Goal: Task Accomplishment & Management: Manage account settings

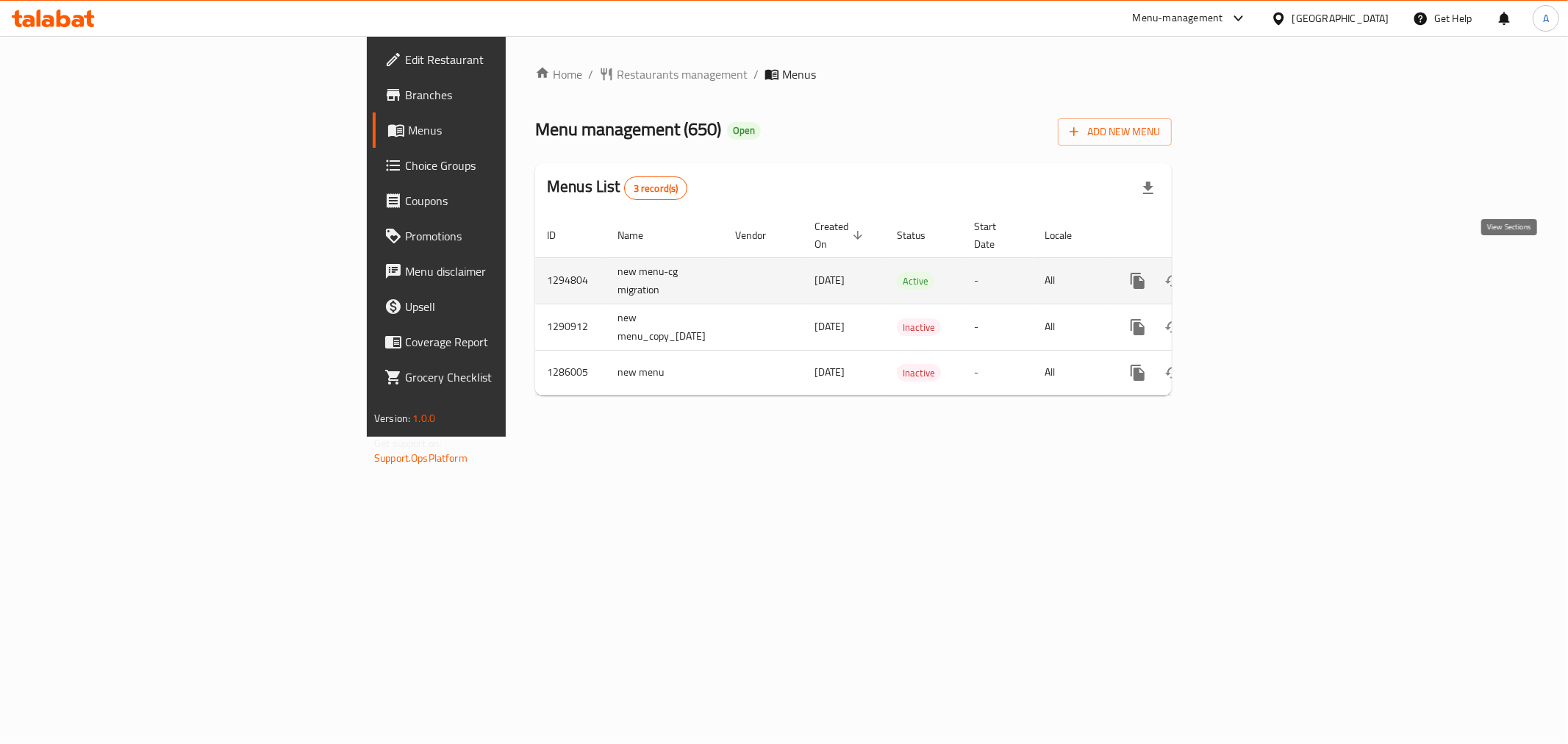
click at [1262, 263] on link "enhanced table" at bounding box center [1244, 280] width 35 height 35
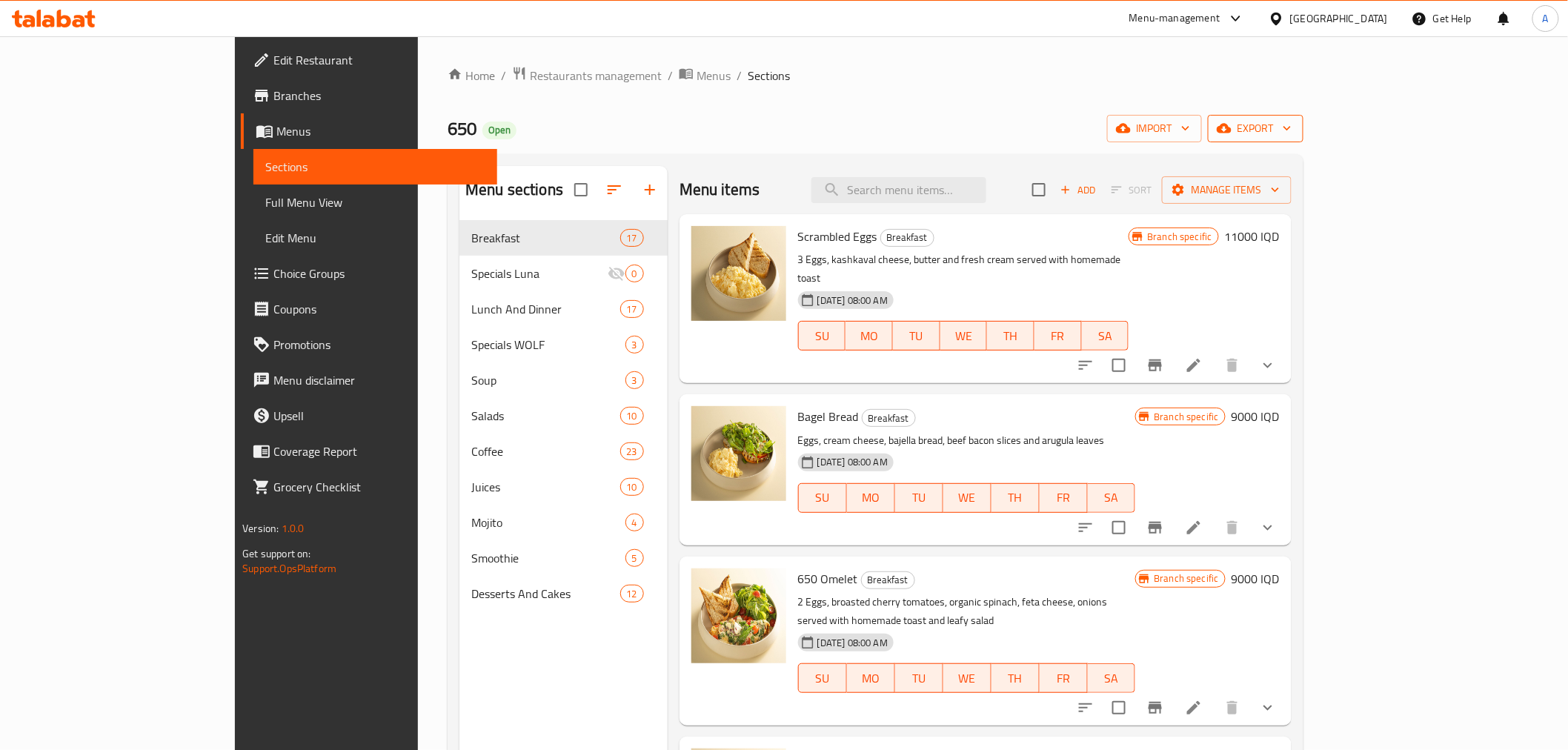
click at [1292, 134] on span "export" at bounding box center [1256, 128] width 72 height 19
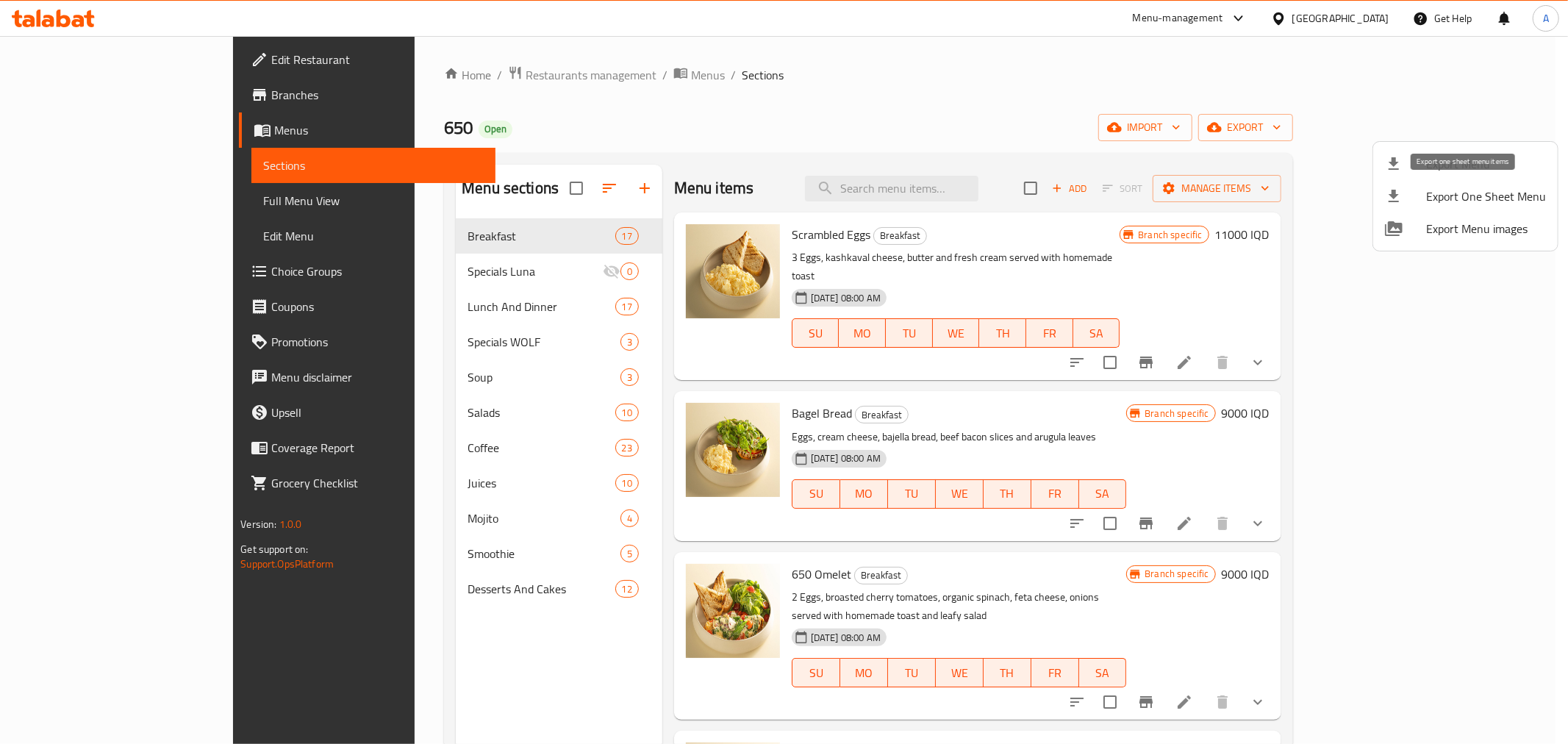
click at [1409, 196] on div at bounding box center [1405, 196] width 41 height 18
click at [968, 83] on div at bounding box center [784, 372] width 1568 height 744
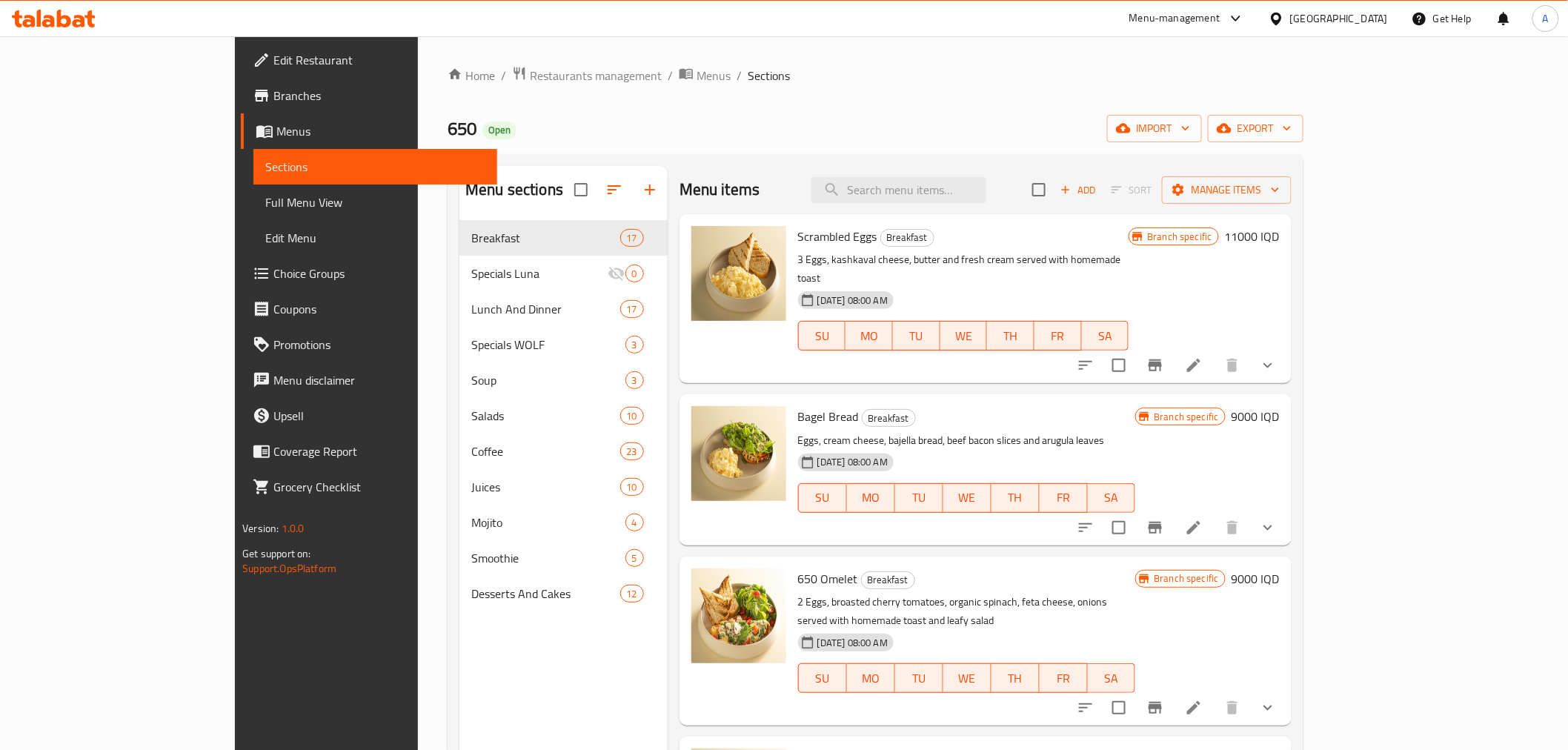
click at [1163, 360] on icon "Branch-specific-item" at bounding box center [1155, 366] width 13 height 12
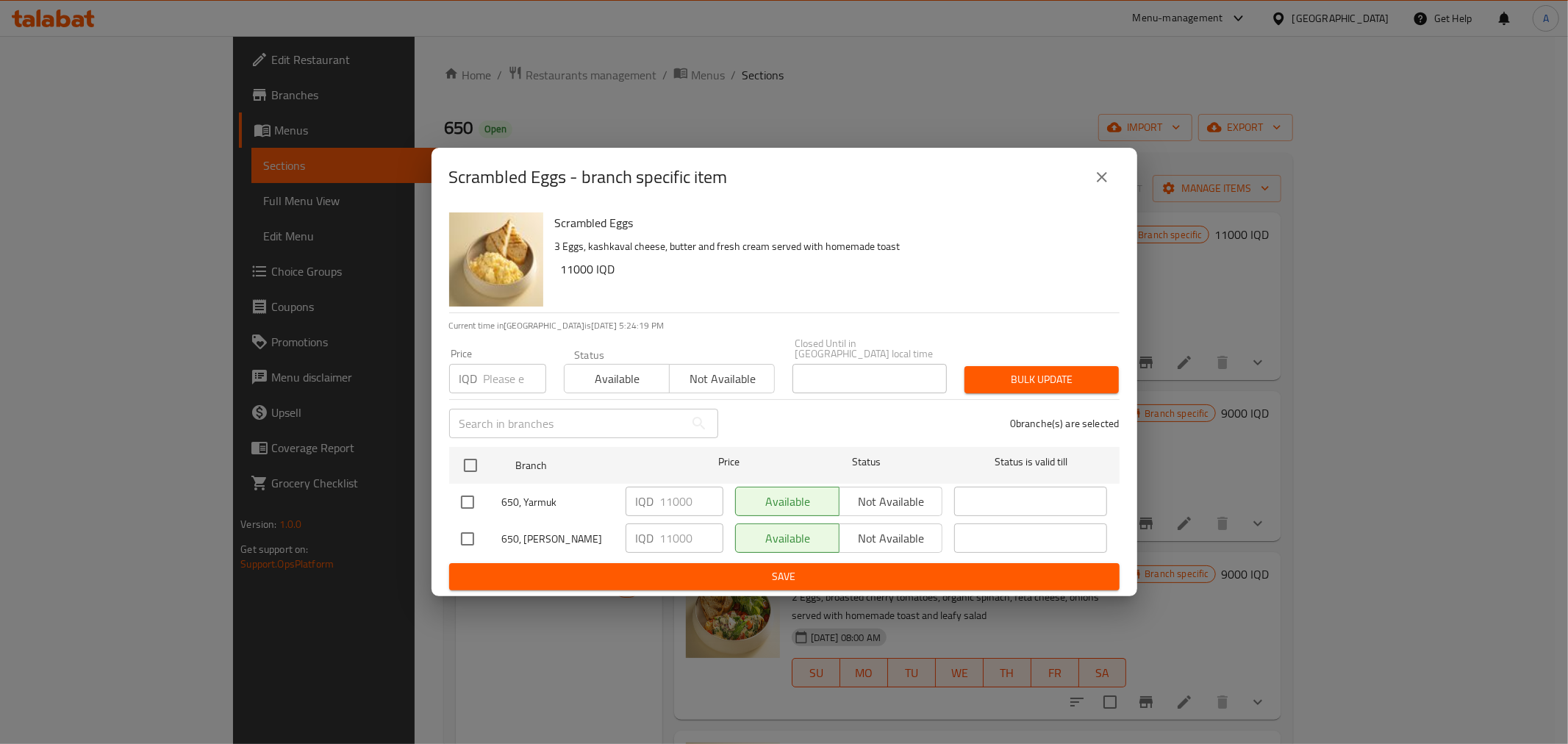
click at [1093, 180] on icon "close" at bounding box center [1102, 177] width 18 height 18
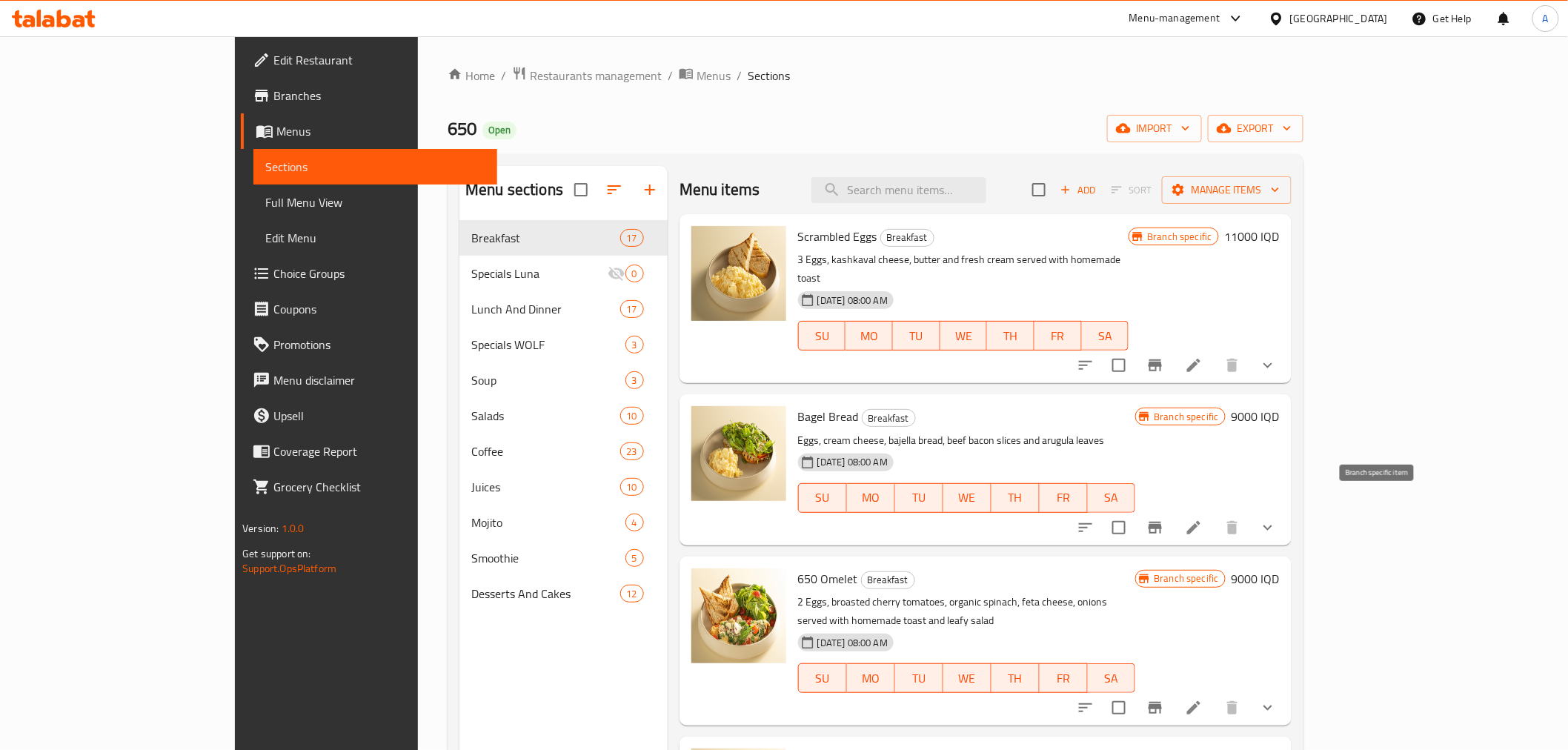
click at [1163, 522] on icon "Branch-specific-item" at bounding box center [1155, 528] width 13 height 12
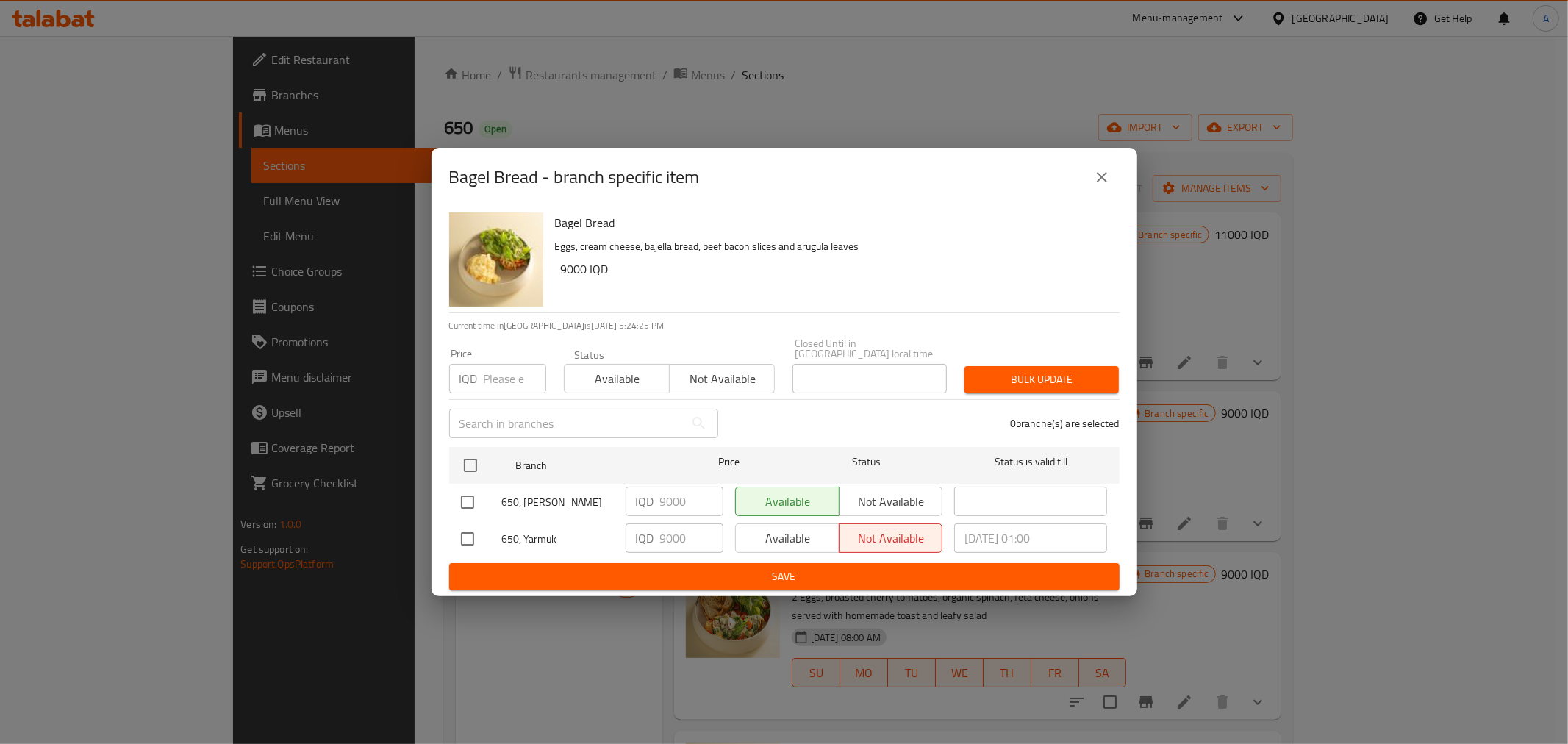
click at [1105, 181] on icon "close" at bounding box center [1102, 177] width 18 height 18
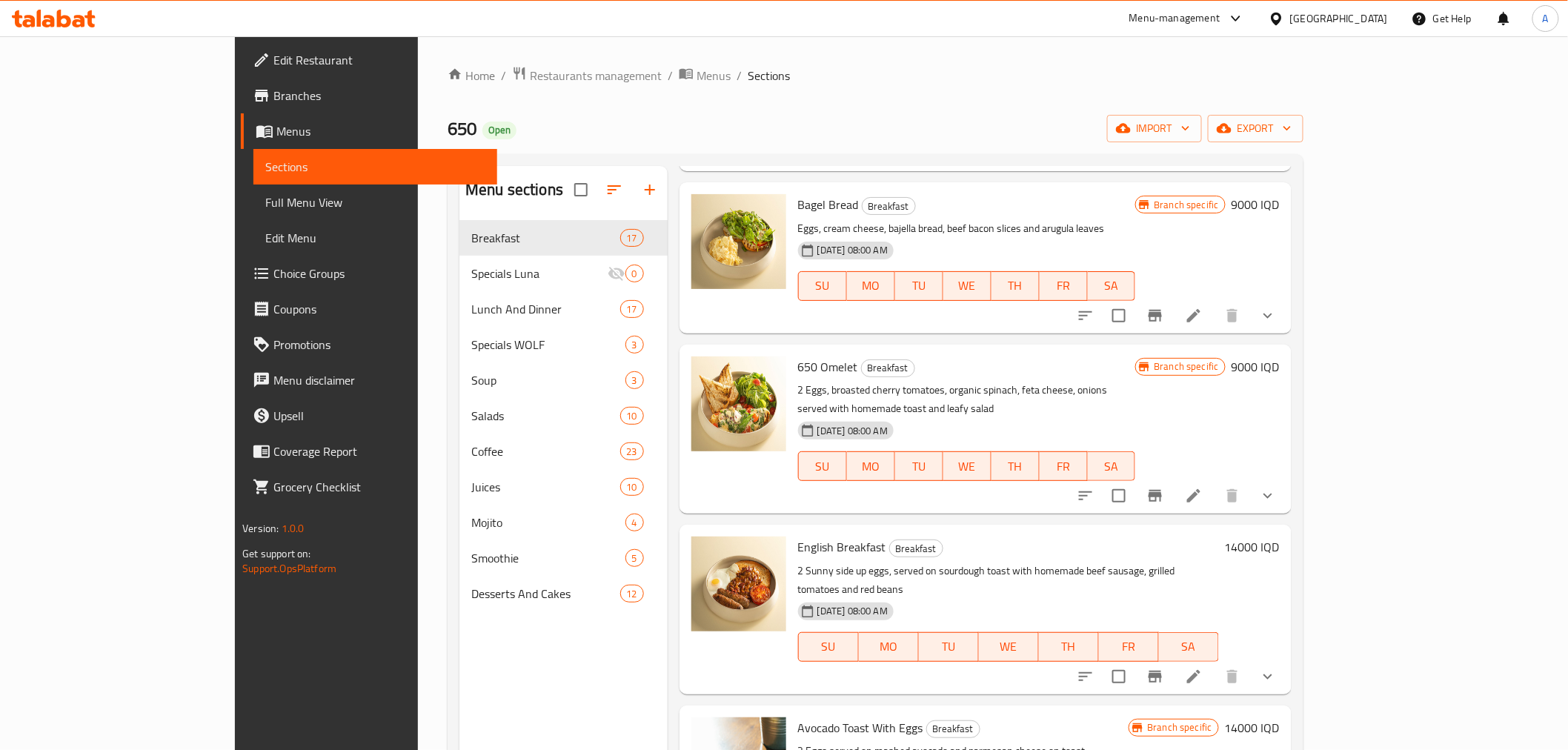
scroll to position [247, 0]
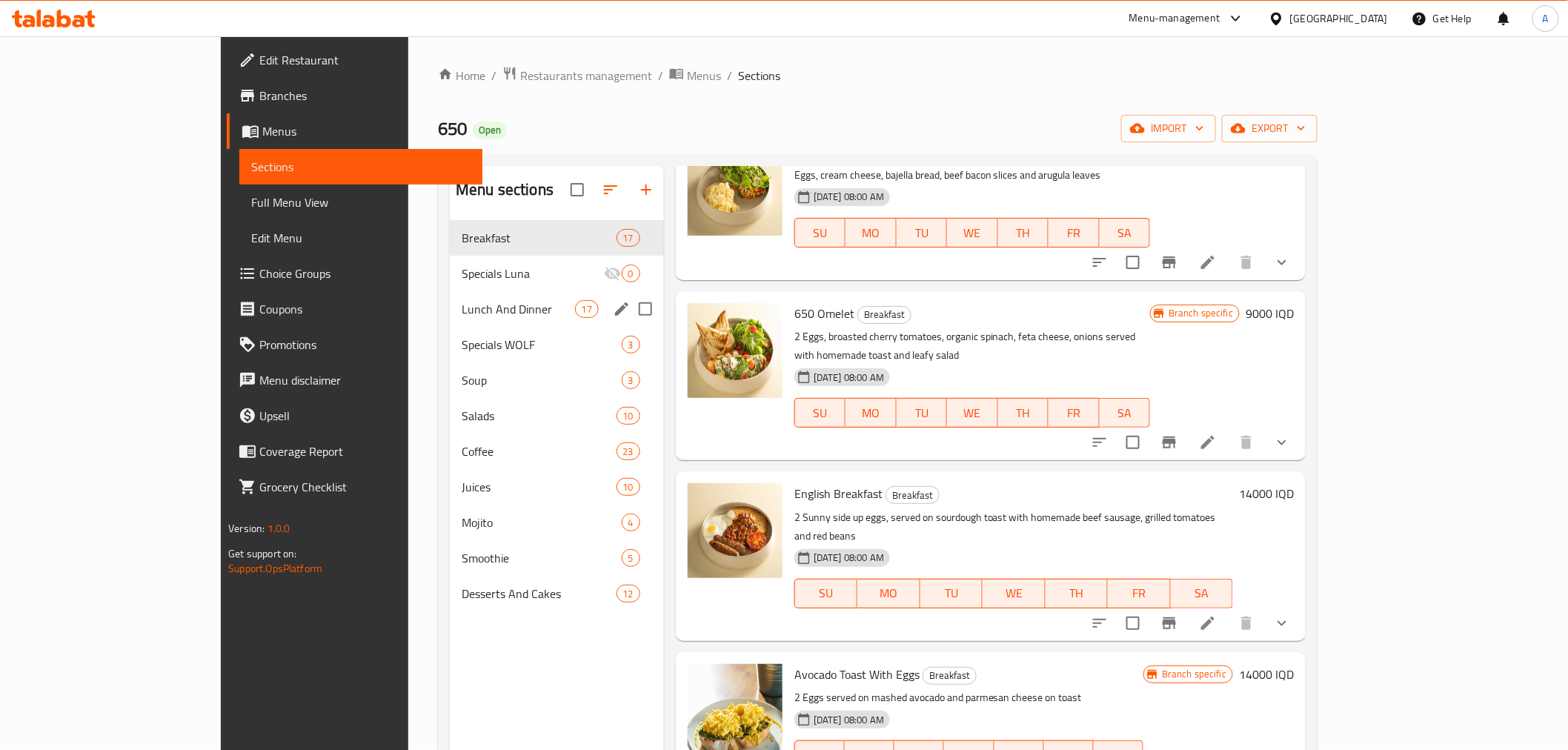
click at [450, 297] on div "Lunch And Dinner 17" at bounding box center [557, 309] width 215 height 36
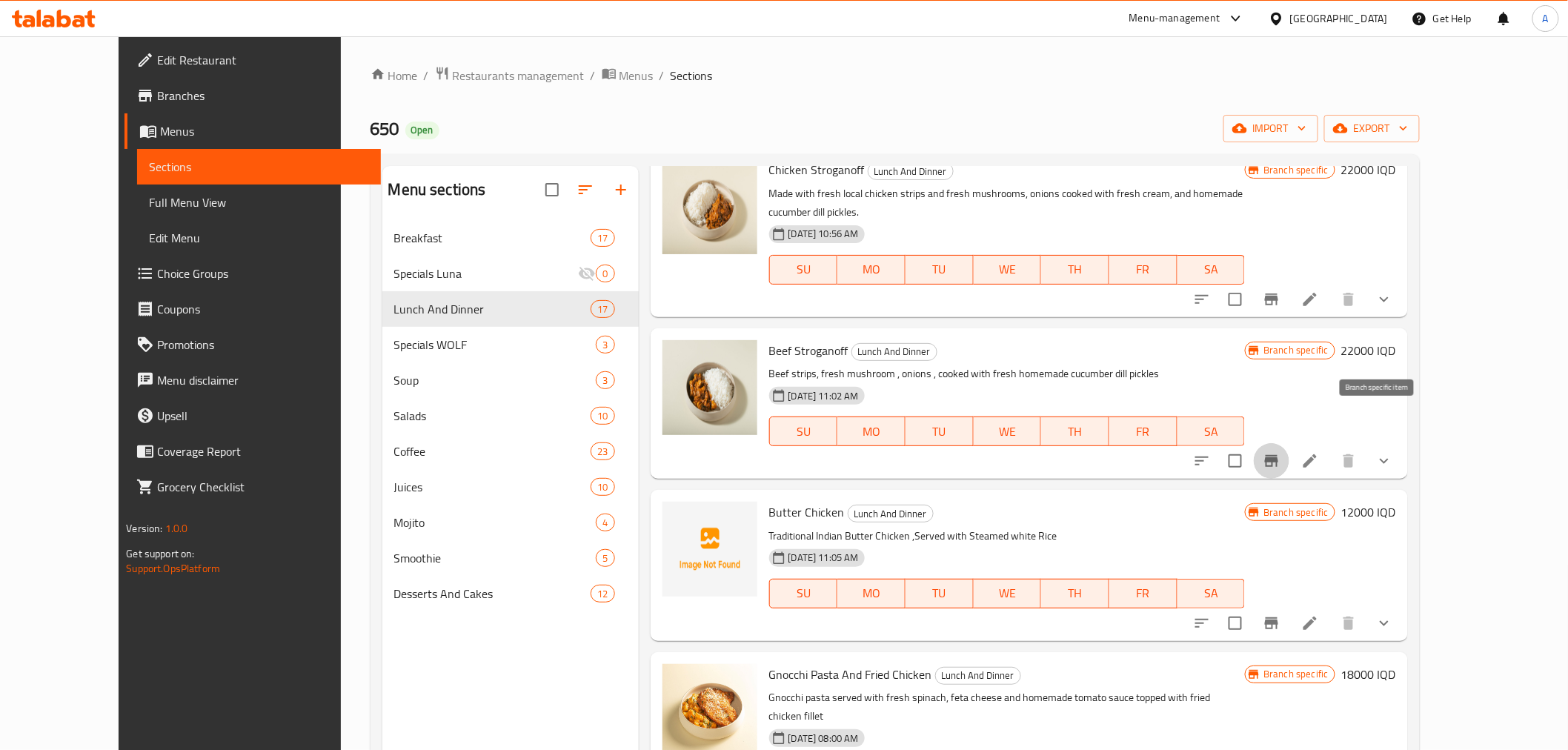
click at [1278, 455] on icon "Branch-specific-item" at bounding box center [1271, 460] width 13 height 12
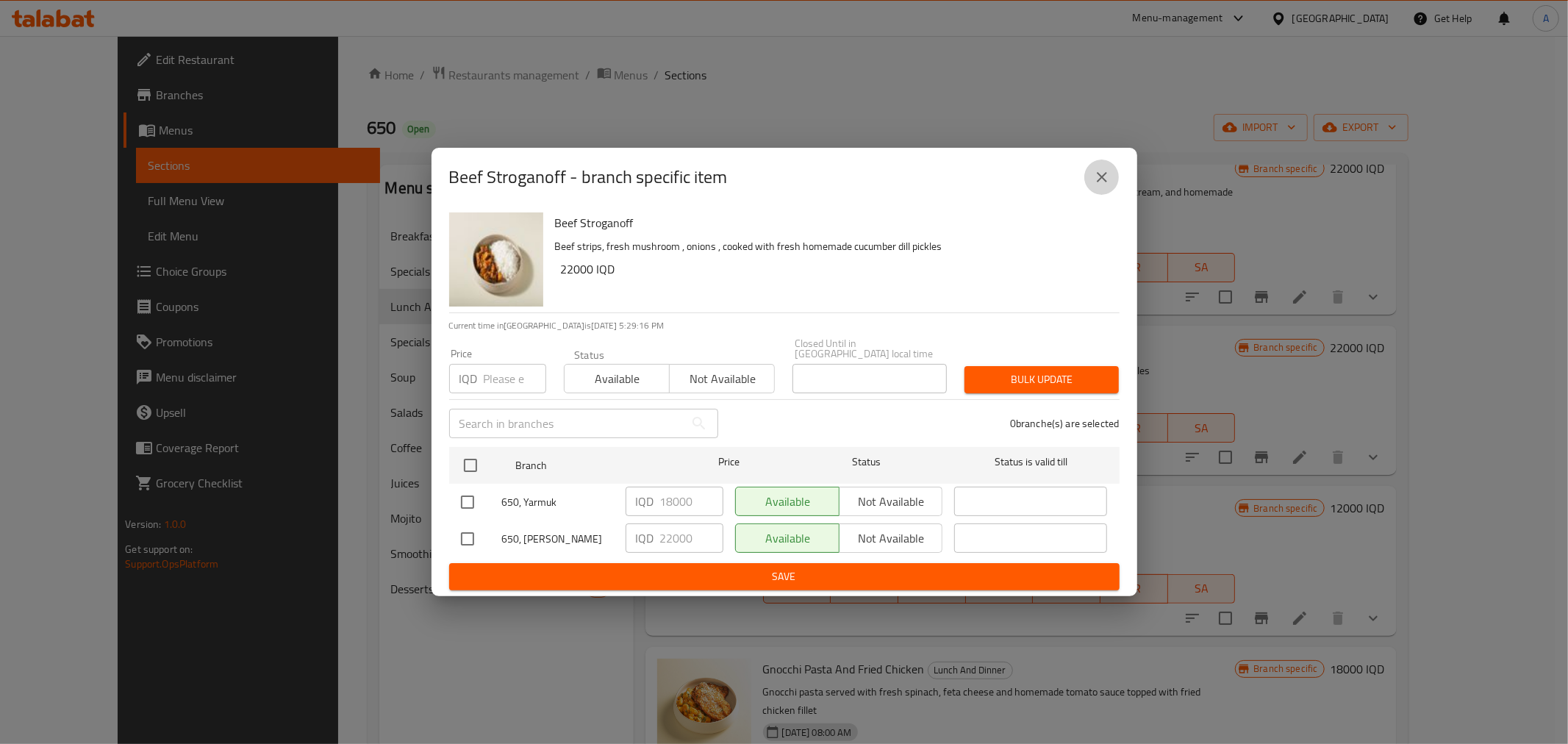
click at [1105, 183] on icon "close" at bounding box center [1102, 177] width 18 height 18
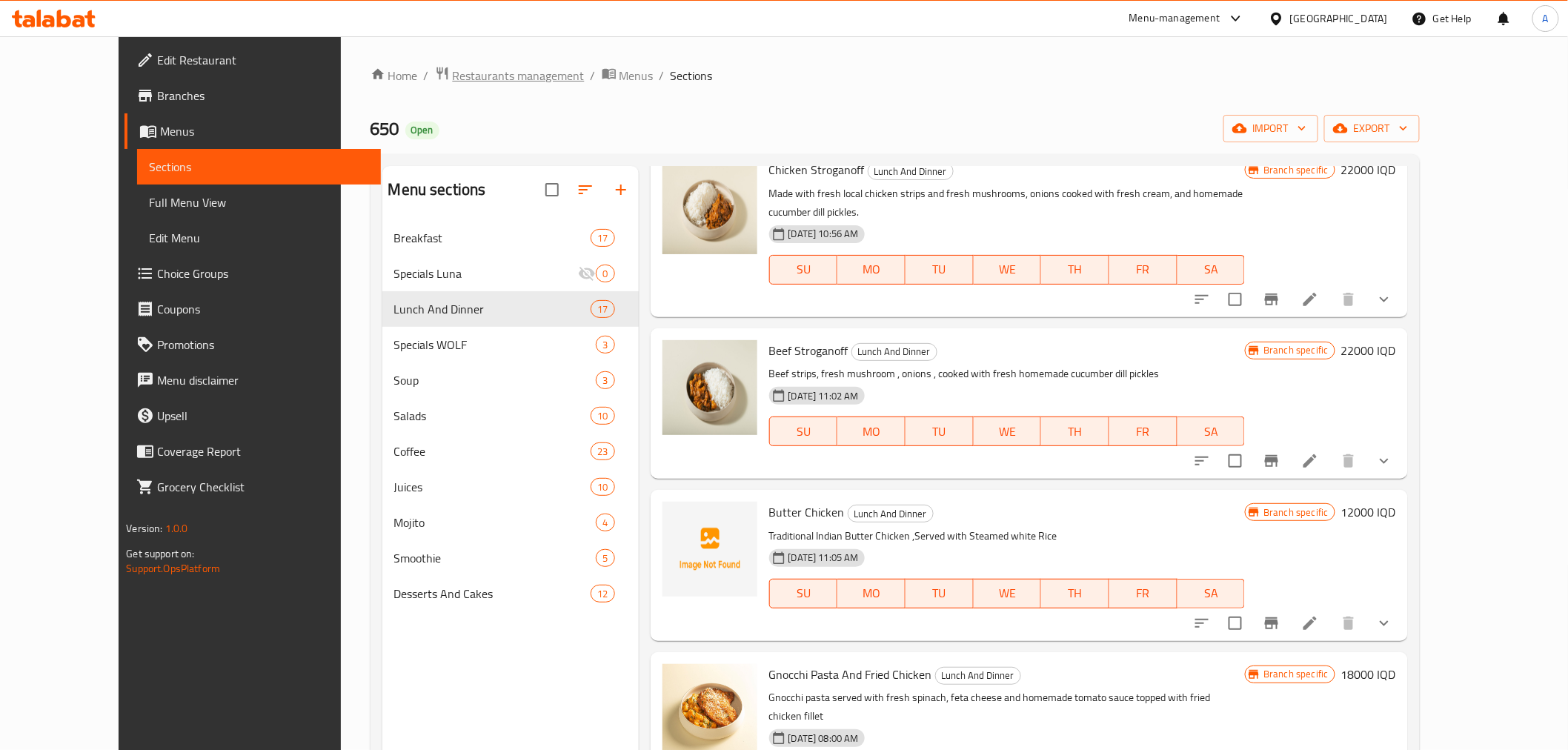
click at [453, 78] on span "Restaurants management" at bounding box center [518, 75] width 131 height 18
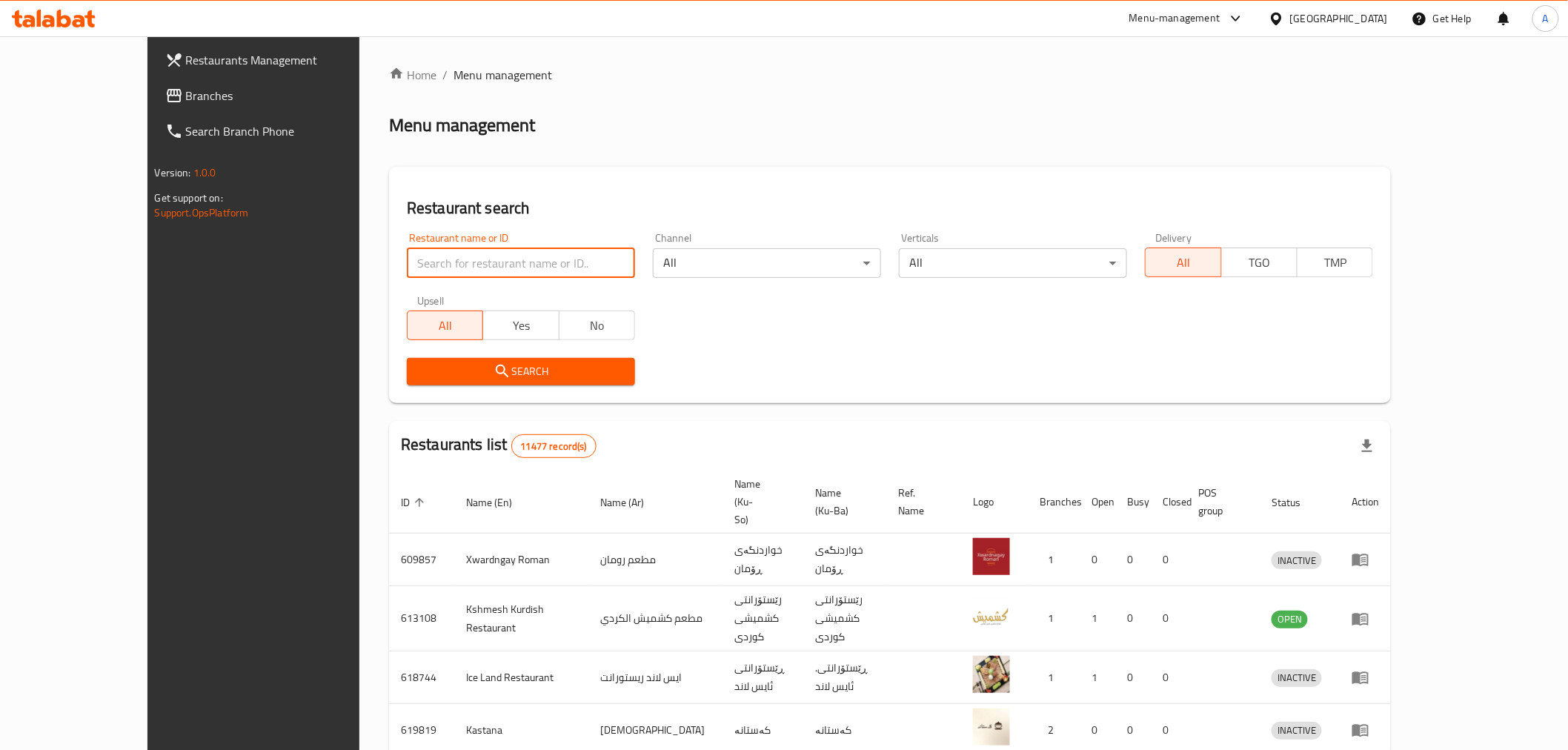
click at [407, 258] on input "search" at bounding box center [521, 263] width 228 height 30
paste input "693919"
type input "693919"
click button "Search" at bounding box center [521, 372] width 228 height 28
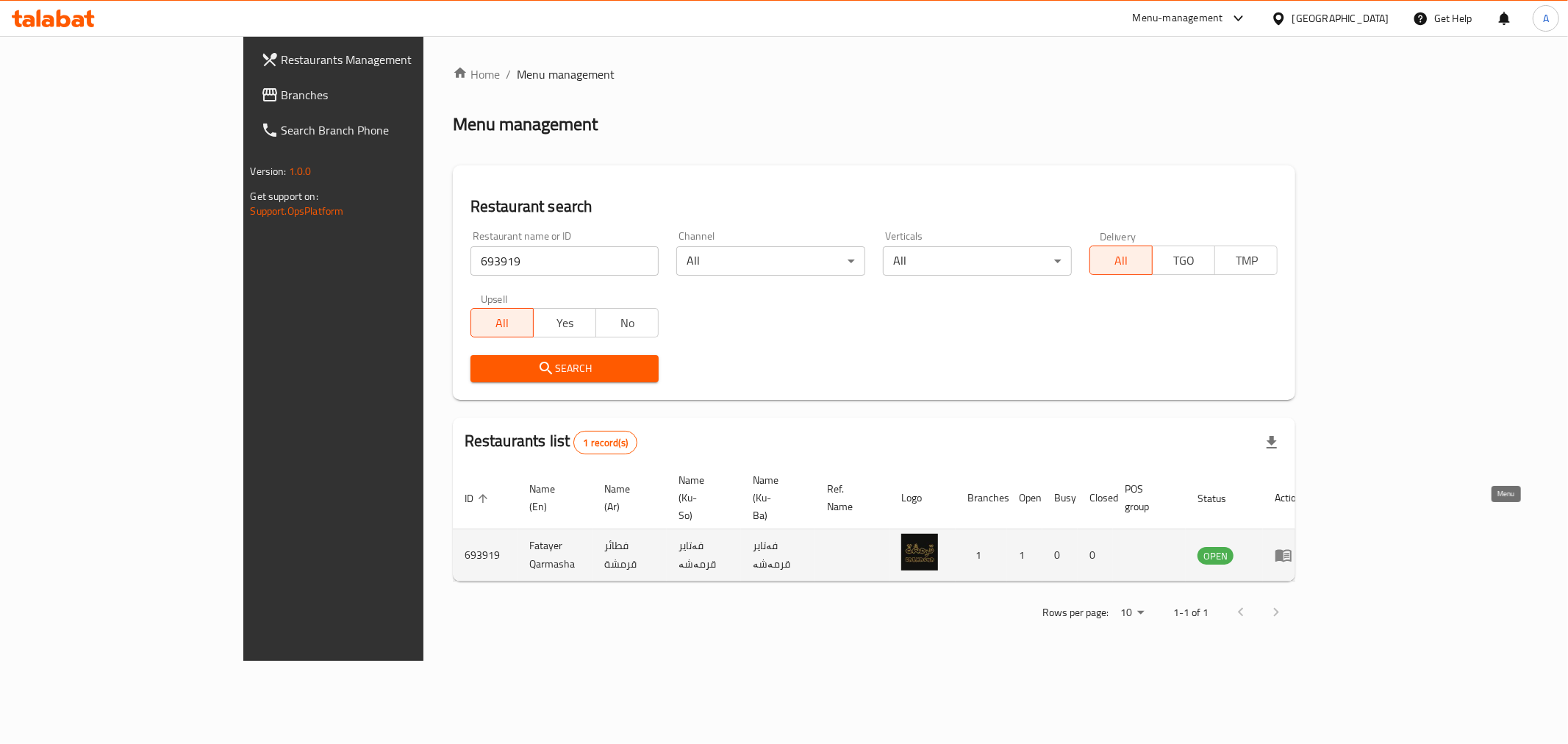
click at [1302, 546] on link "enhanced table" at bounding box center [1289, 555] width 27 height 18
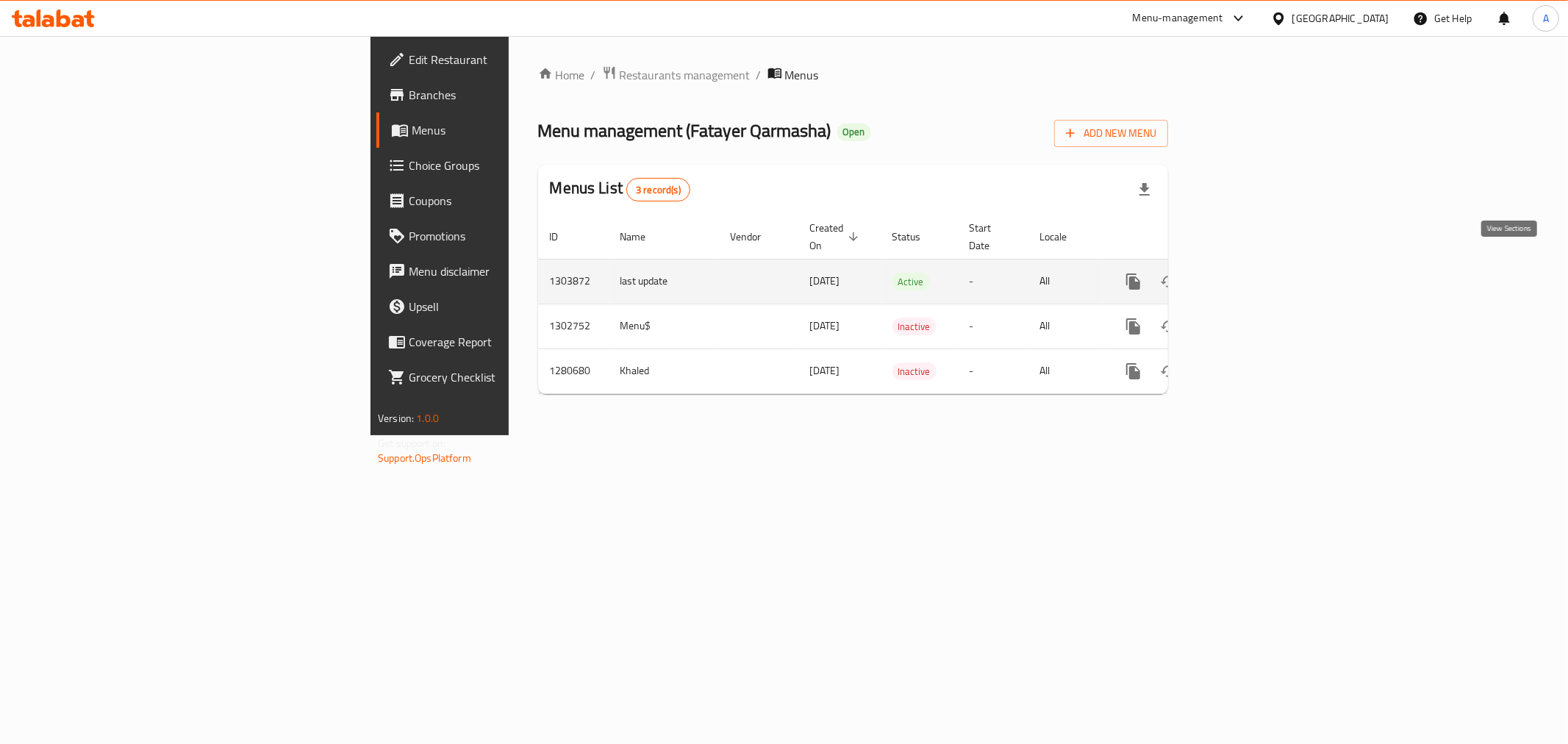
click at [1246, 274] on icon "enhanced table" at bounding box center [1239, 280] width 13 height 13
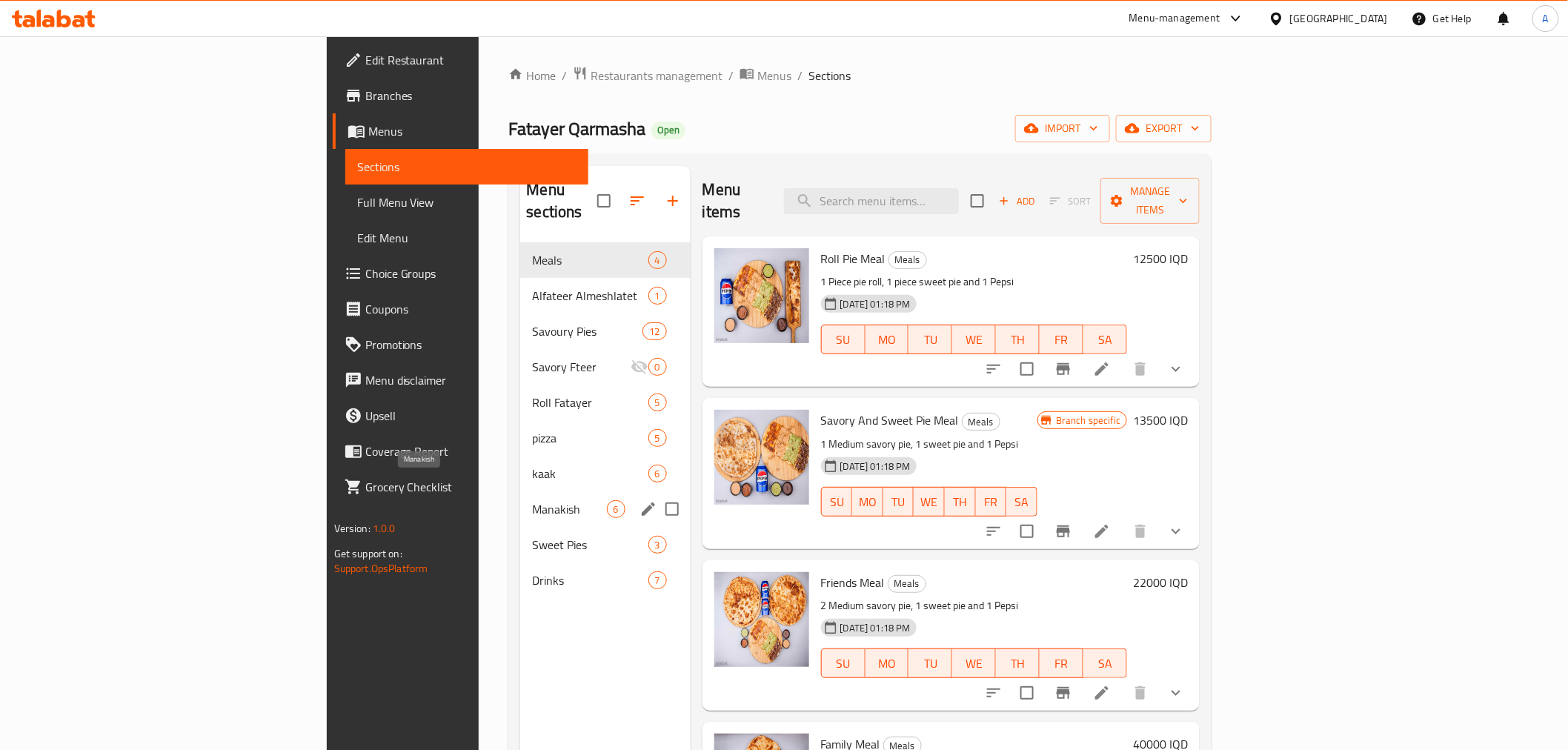
click at [532, 500] on span "Manakish" at bounding box center [568, 509] width 74 height 18
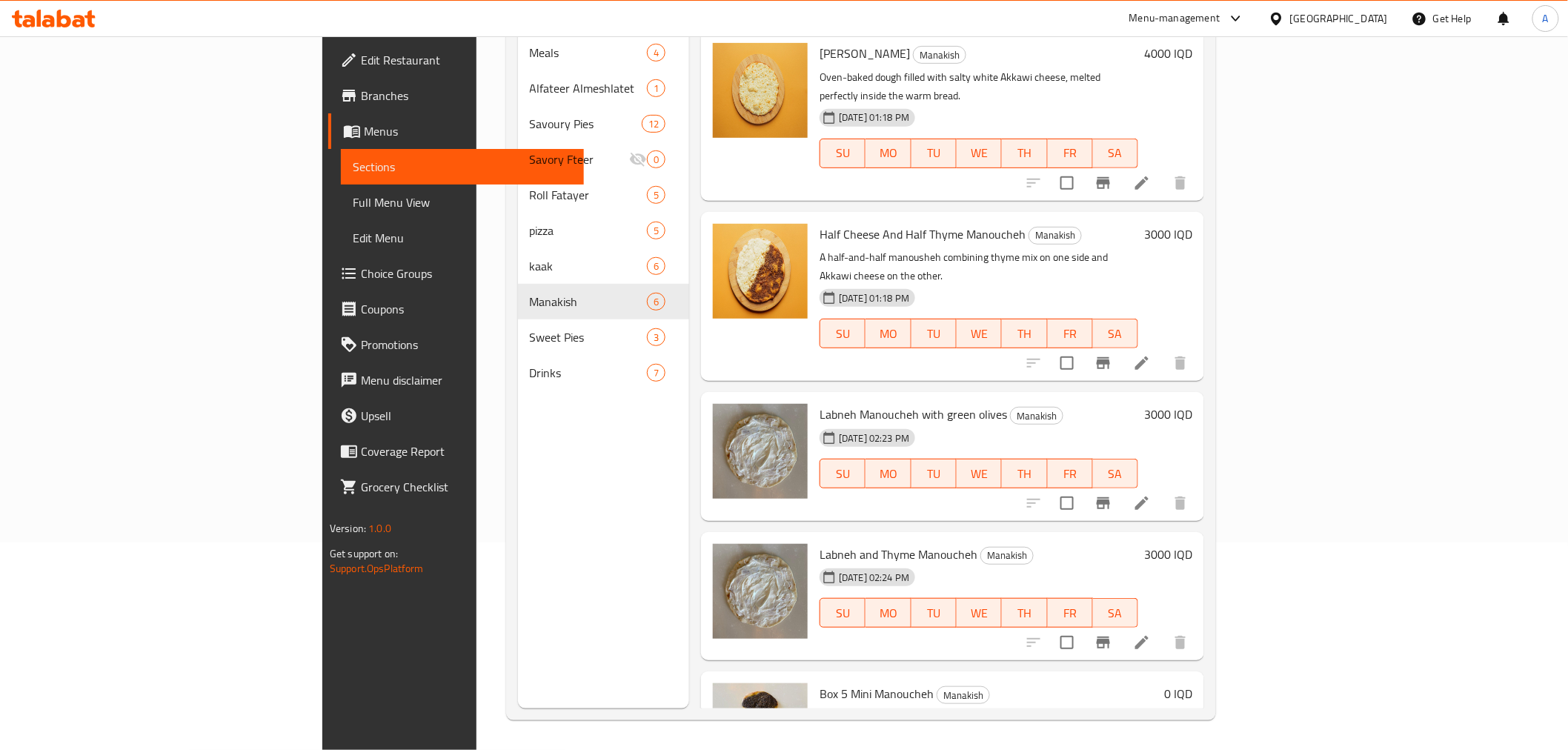
scroll to position [191, 0]
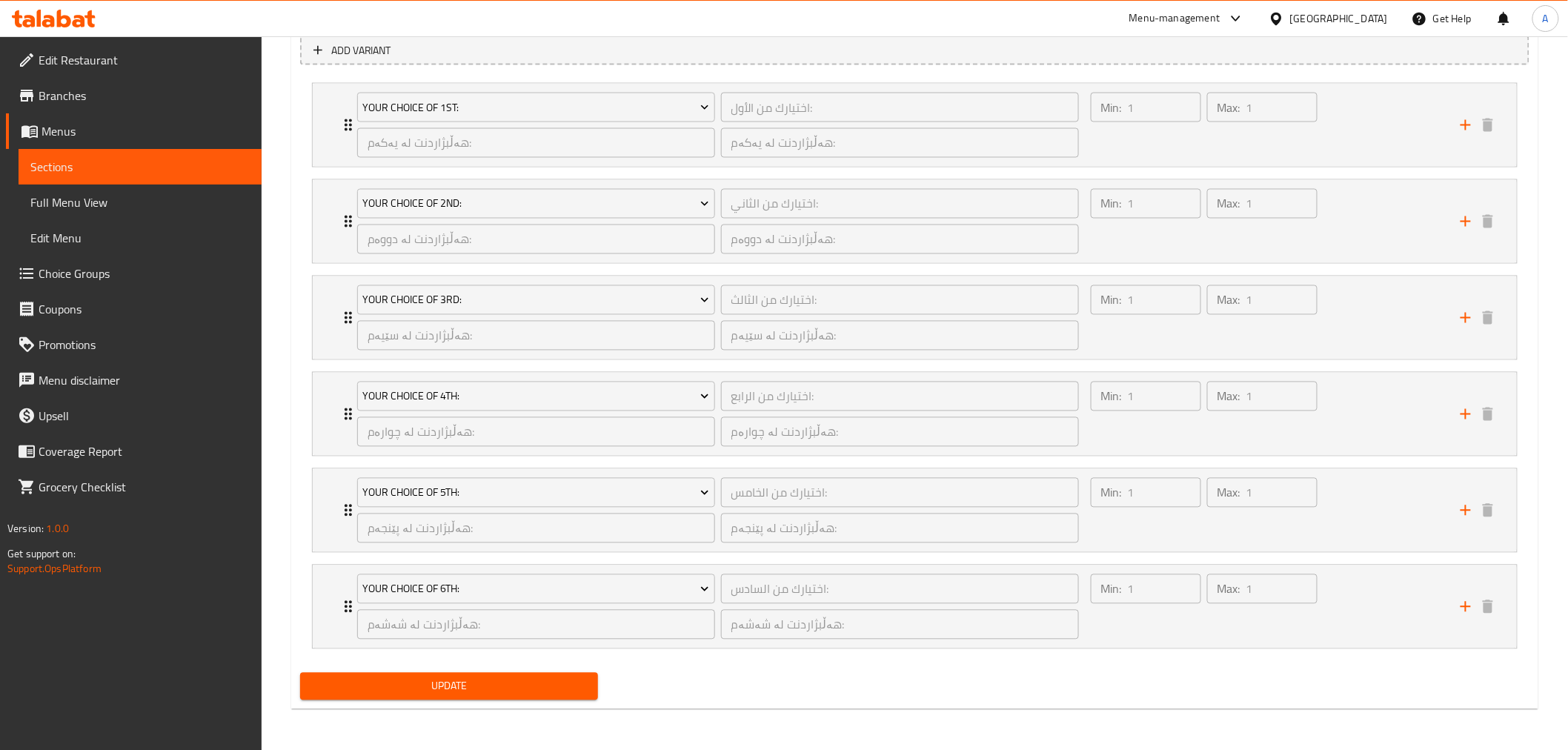
drag, startPoint x: 603, startPoint y: 143, endPoint x: 605, endPoint y: 312, distance: 169.0
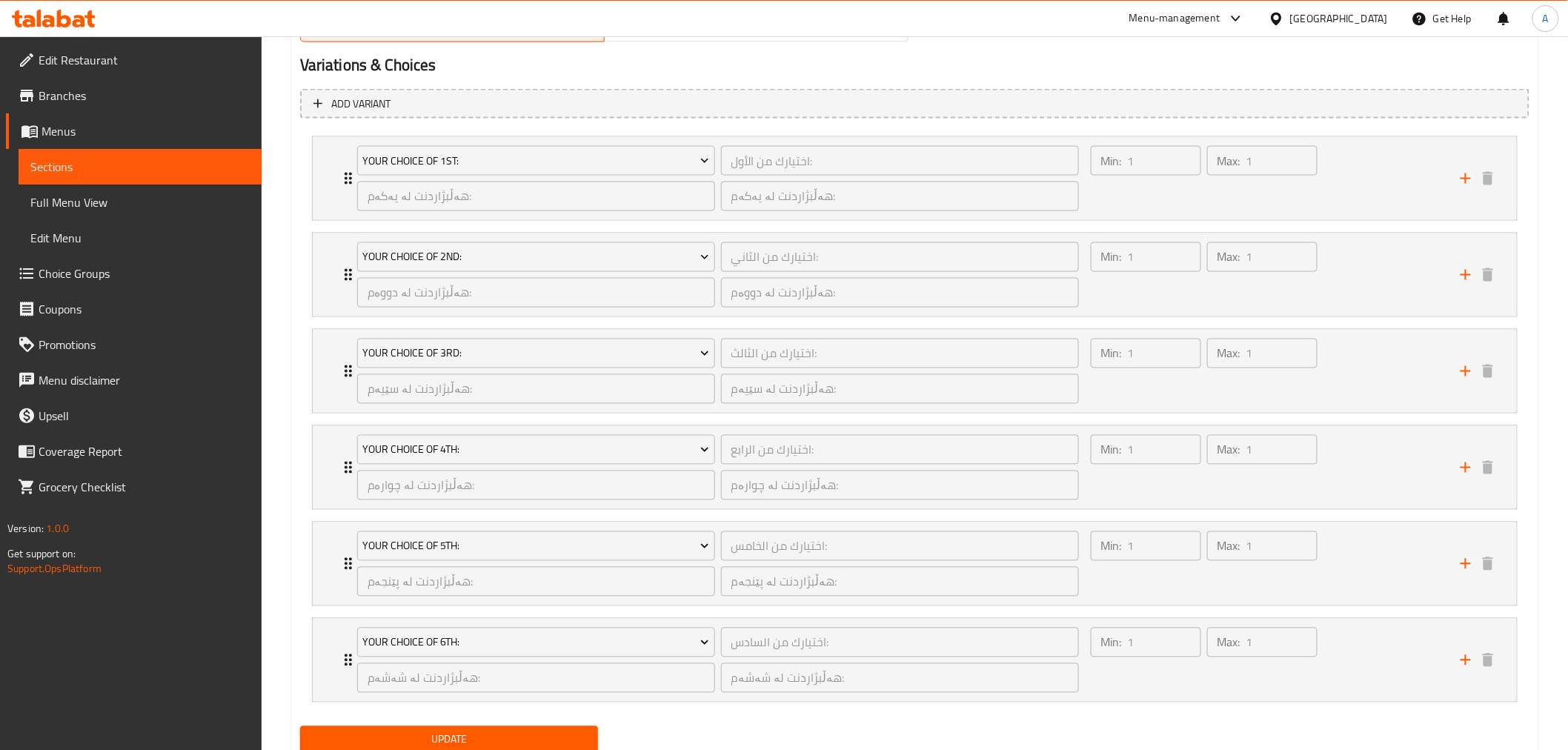
scroll to position [947, 0]
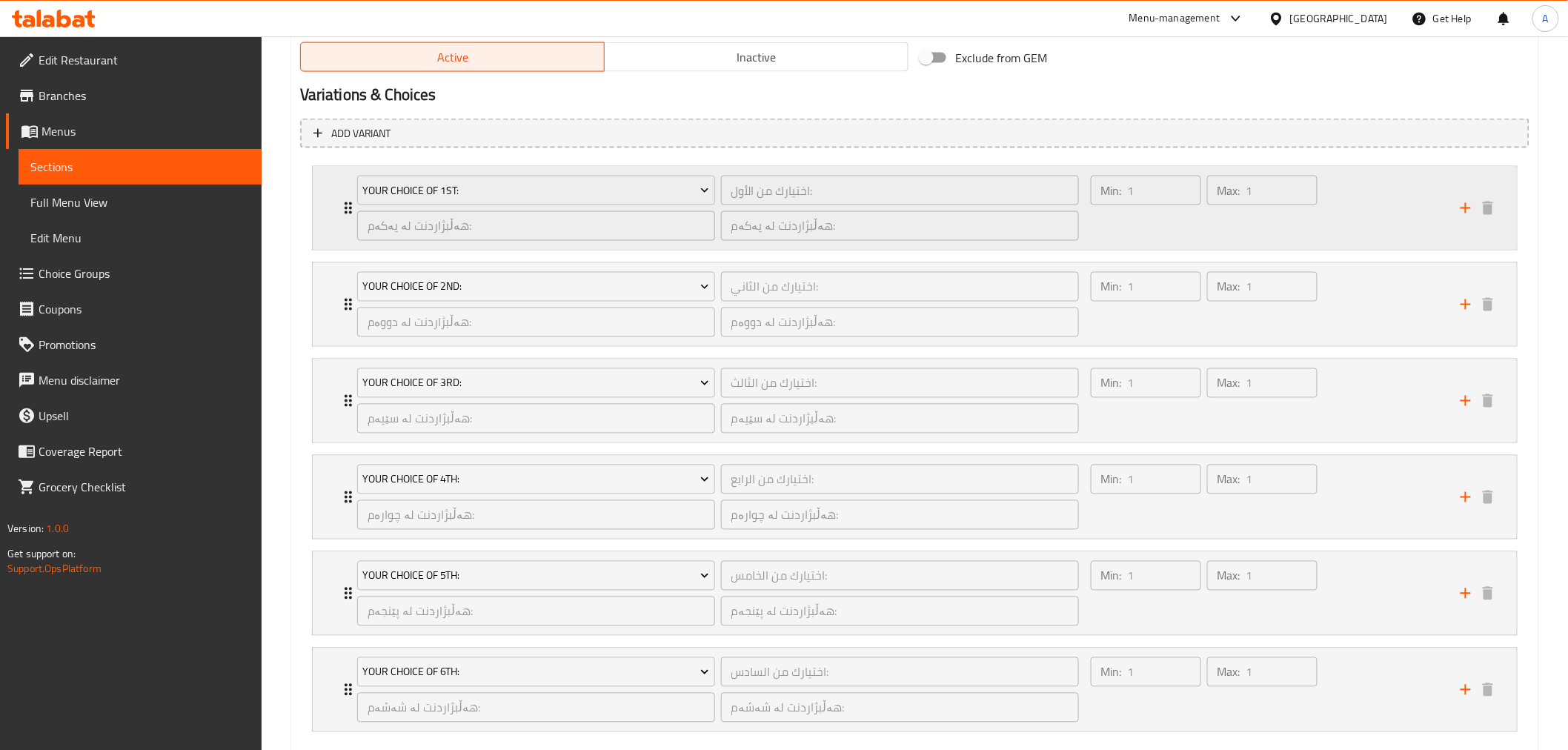
click at [1207, 232] on div "Max: 1 ​" at bounding box center [1263, 208] width 117 height 71
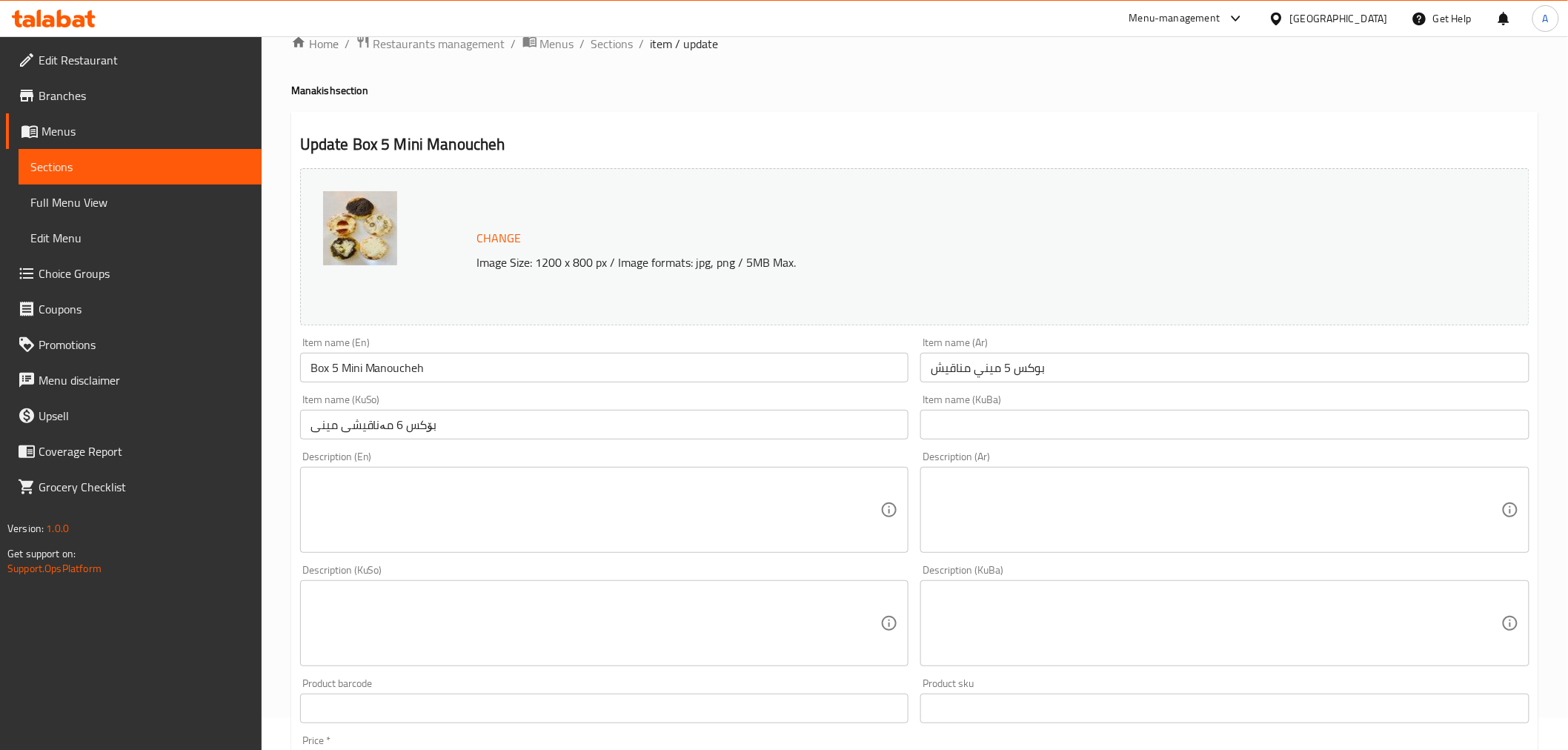
scroll to position [0, 0]
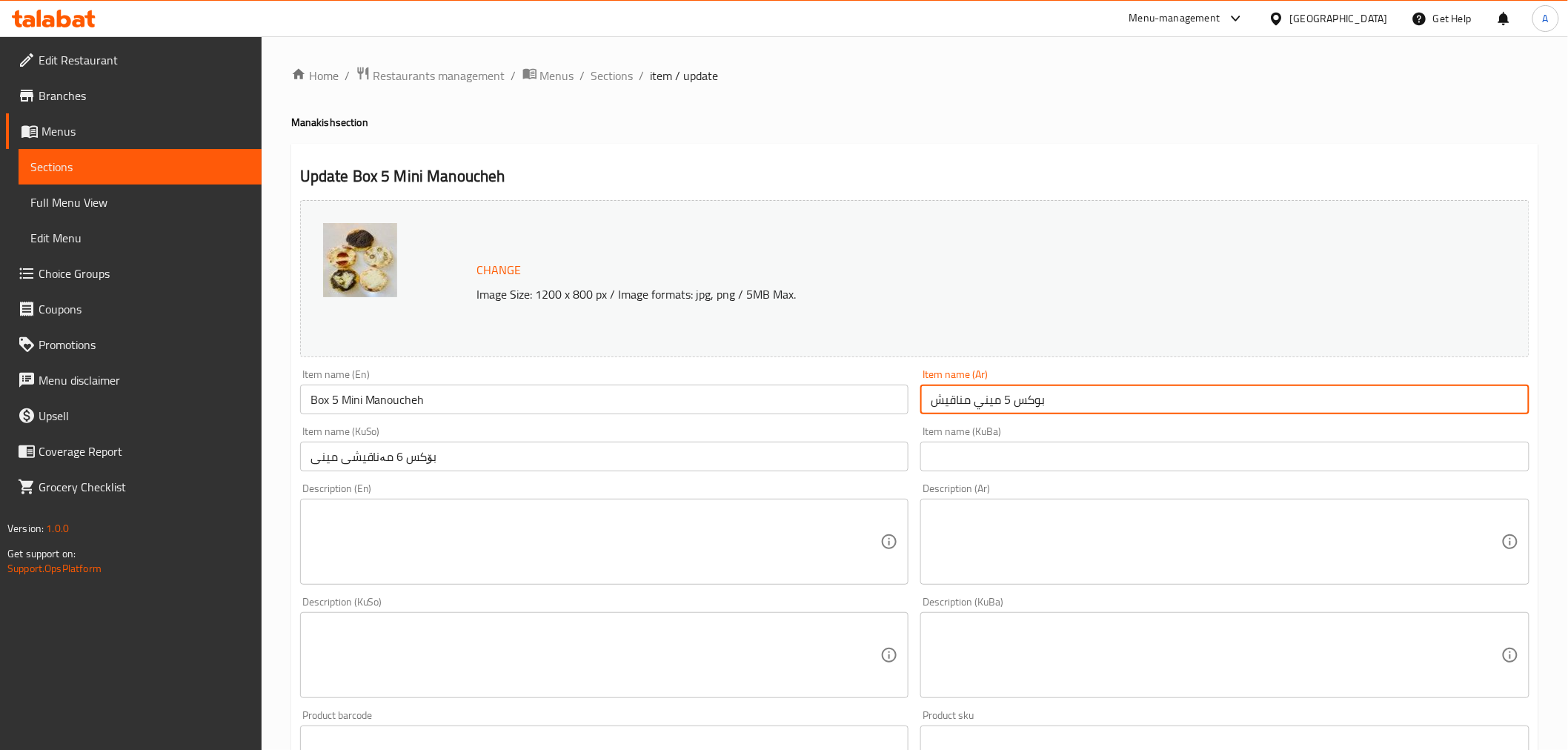
click at [1008, 398] on input "بوكس 5 ميني مناقيش" at bounding box center [1225, 399] width 609 height 30
type input "بوكس 6 ميني مناقيش"
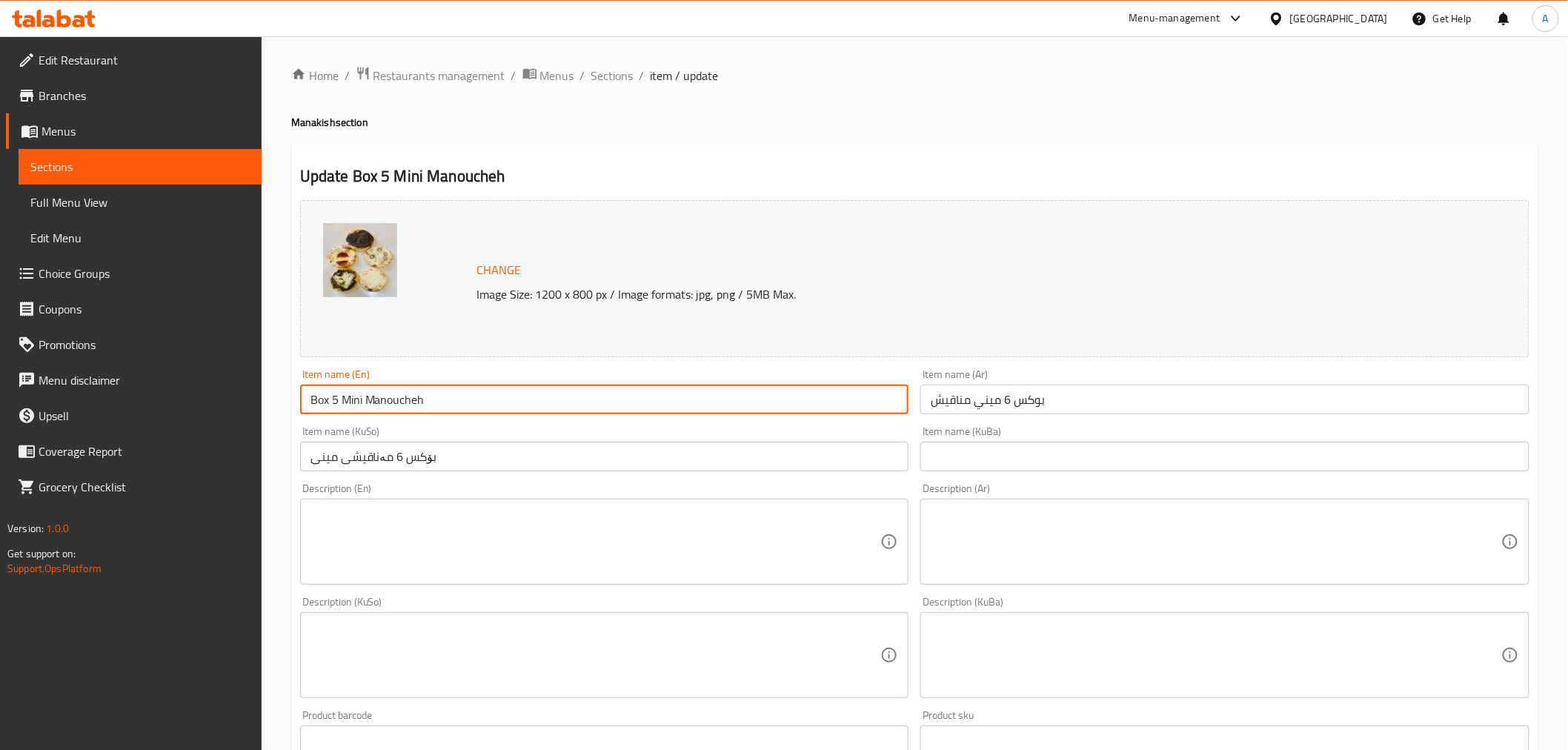
click at [344, 400] on input "Box 5 Mini Manoucheh" at bounding box center [605, 399] width 609 height 30
type input "Box 6 Mini Manoucheh"
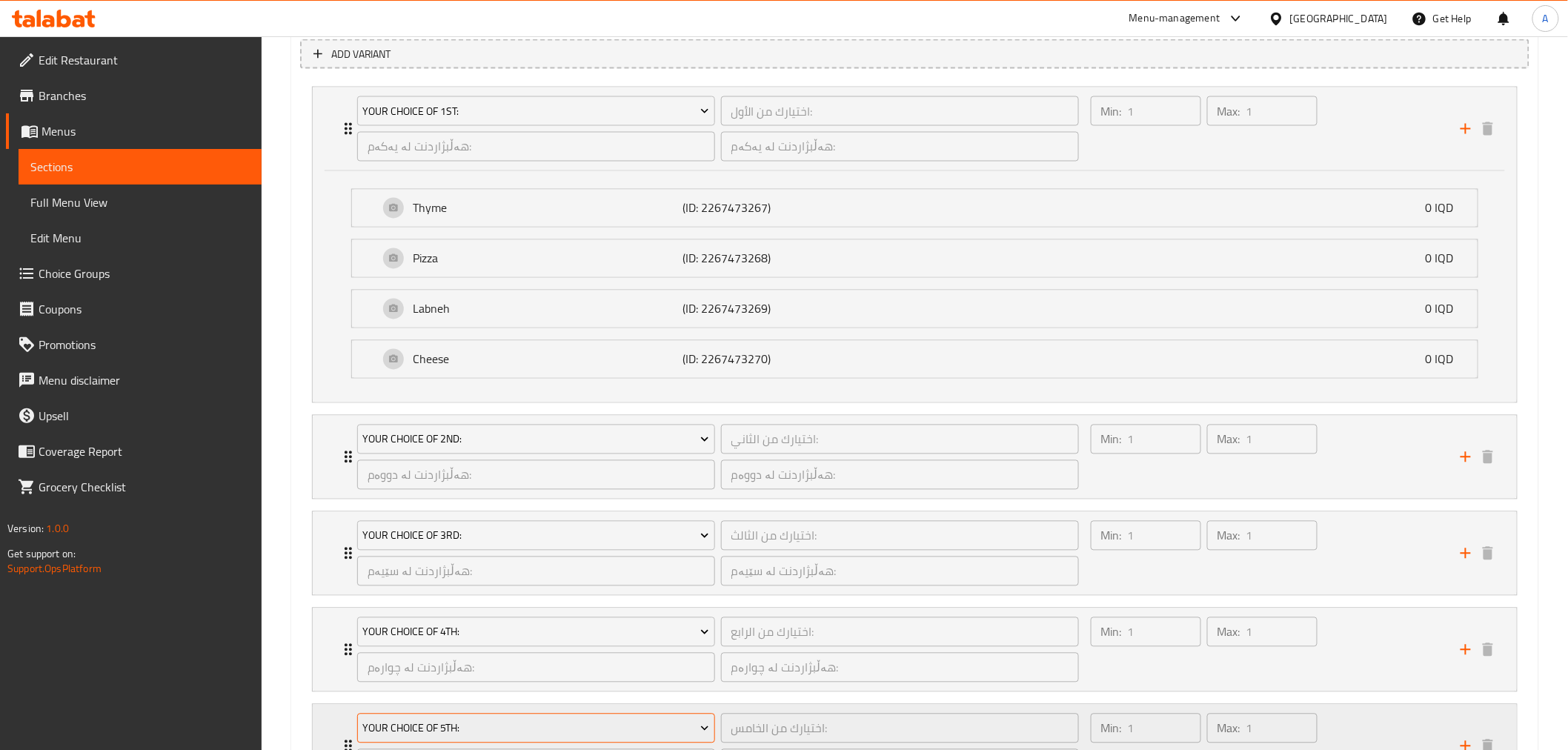
scroll to position [932, 0]
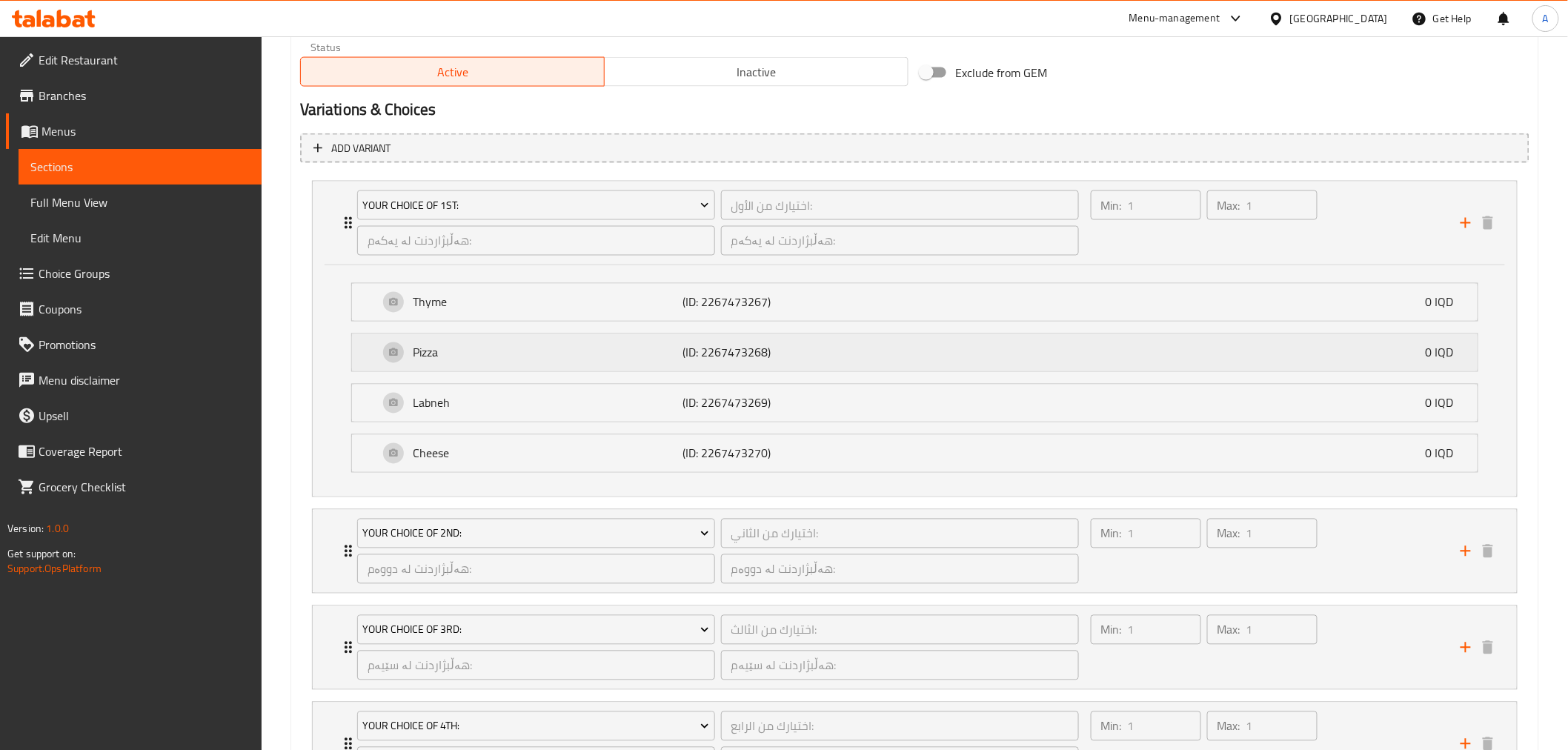
drag, startPoint x: 1201, startPoint y: 244, endPoint x: 1425, endPoint y: 364, distance: 254.1
click at [1201, 244] on div "Min: 1 ​" at bounding box center [1147, 223] width 117 height 71
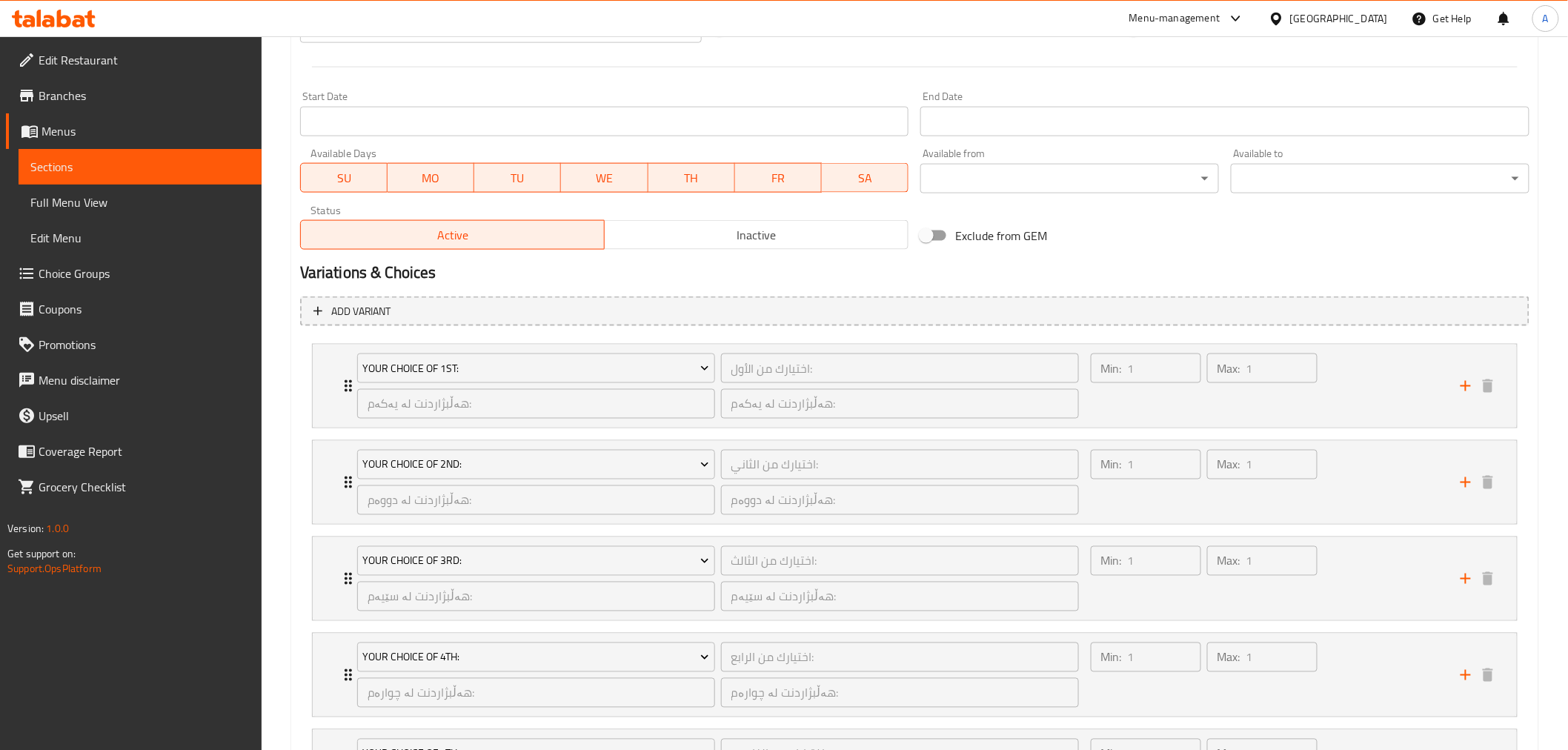
scroll to position [652, 0]
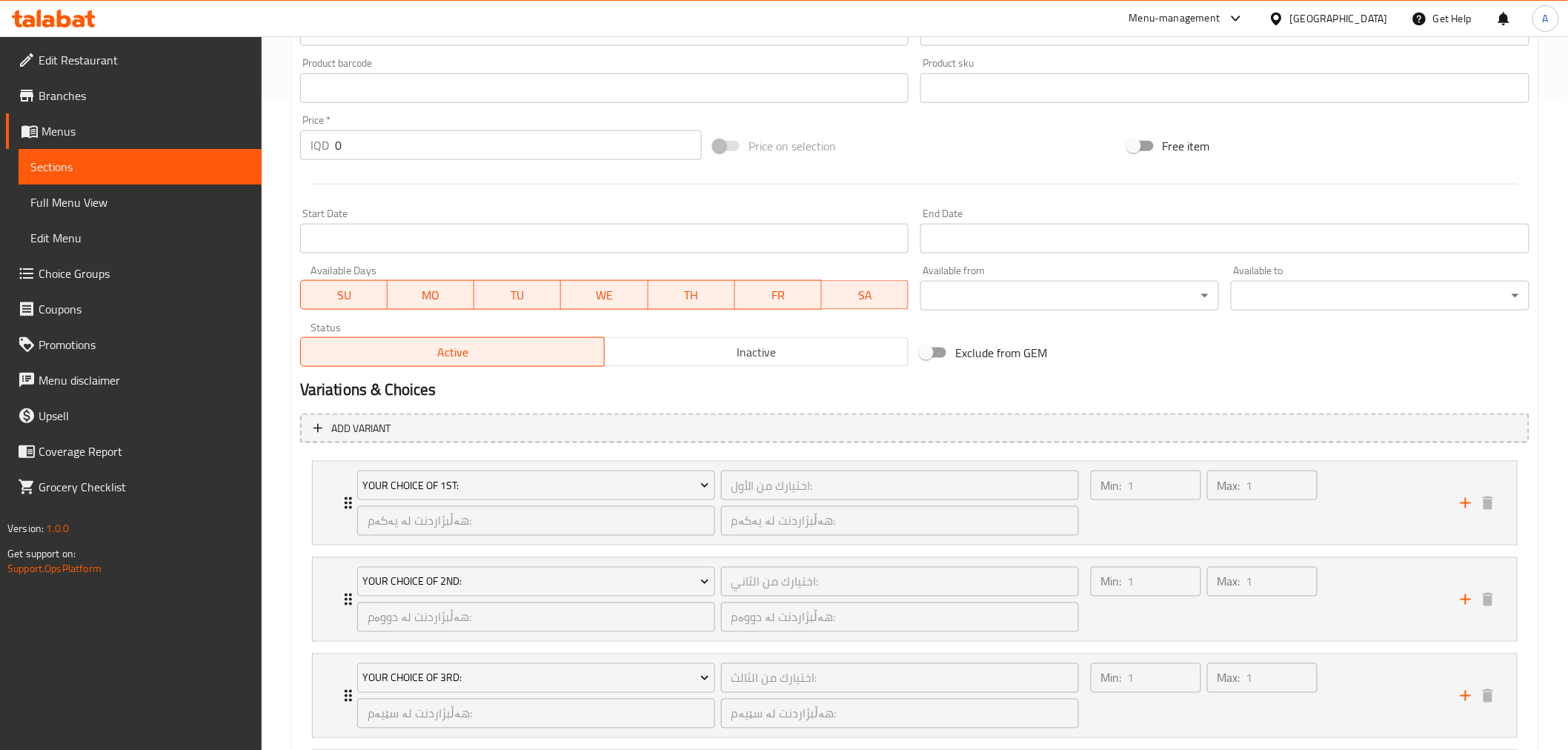
click at [449, 152] on input "0" at bounding box center [518, 145] width 367 height 30
type input "6500"
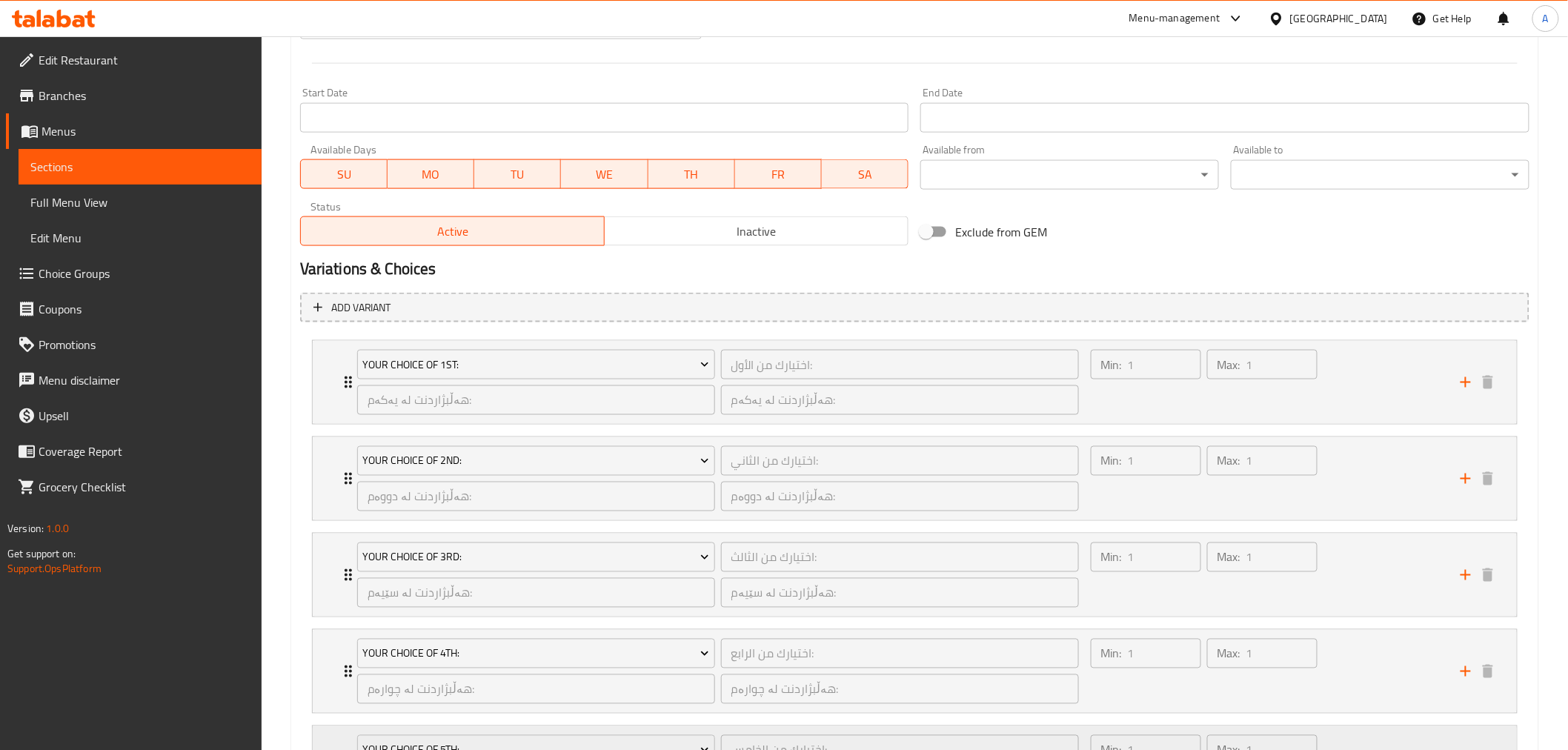
scroll to position [1030, 0]
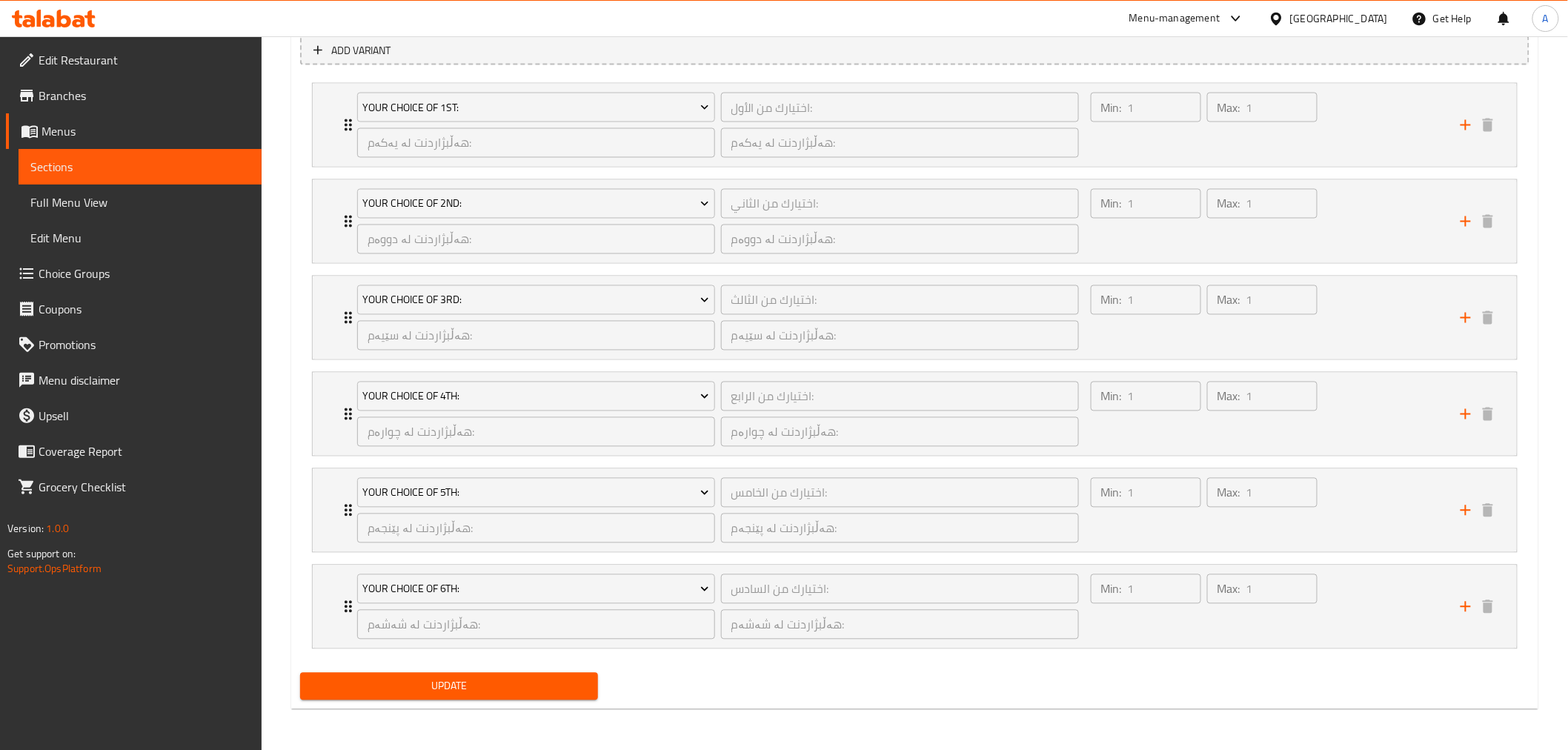
click at [538, 685] on span "Update" at bounding box center [450, 686] width 275 height 19
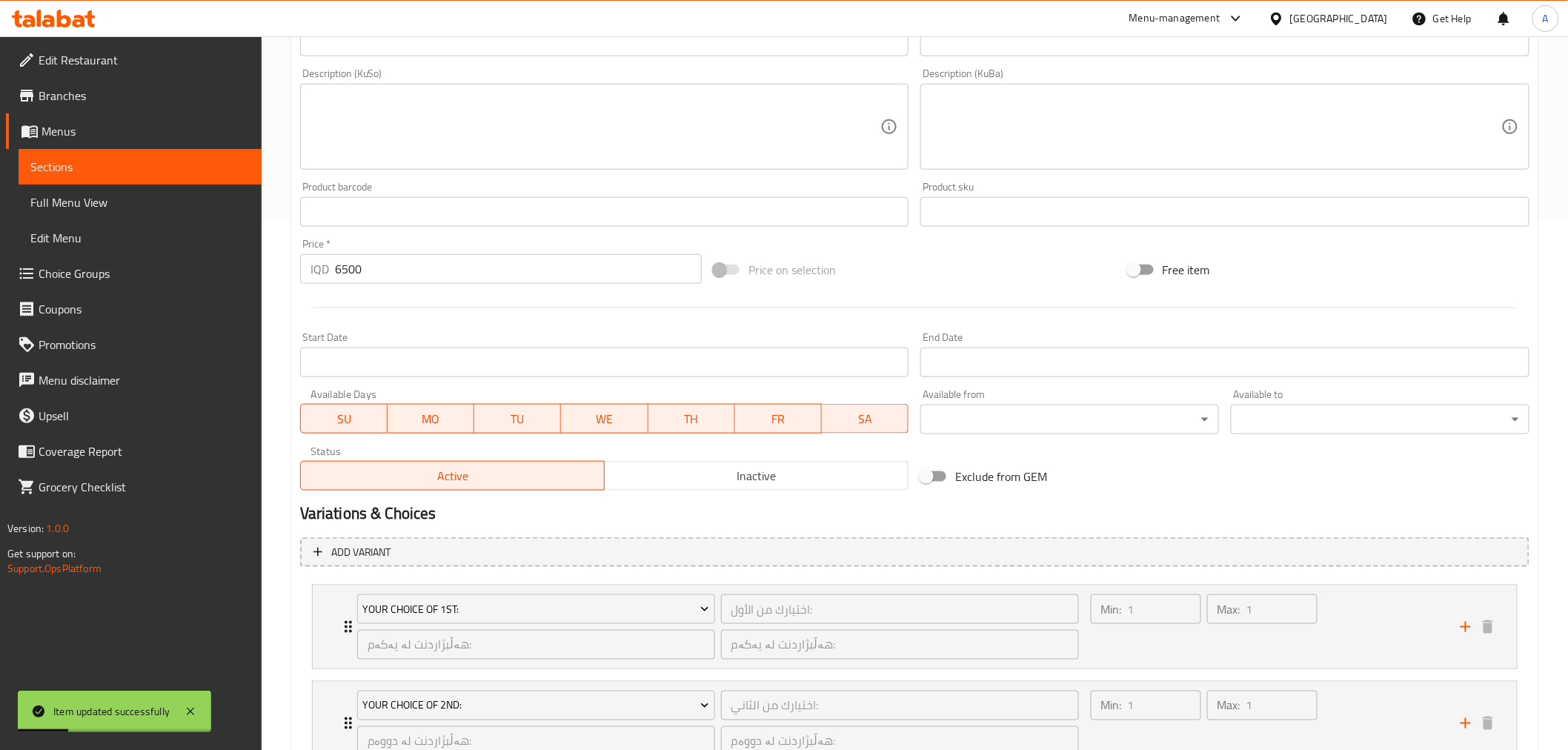
drag, startPoint x: 716, startPoint y: 695, endPoint x: 712, endPoint y: 632, distance: 63.1
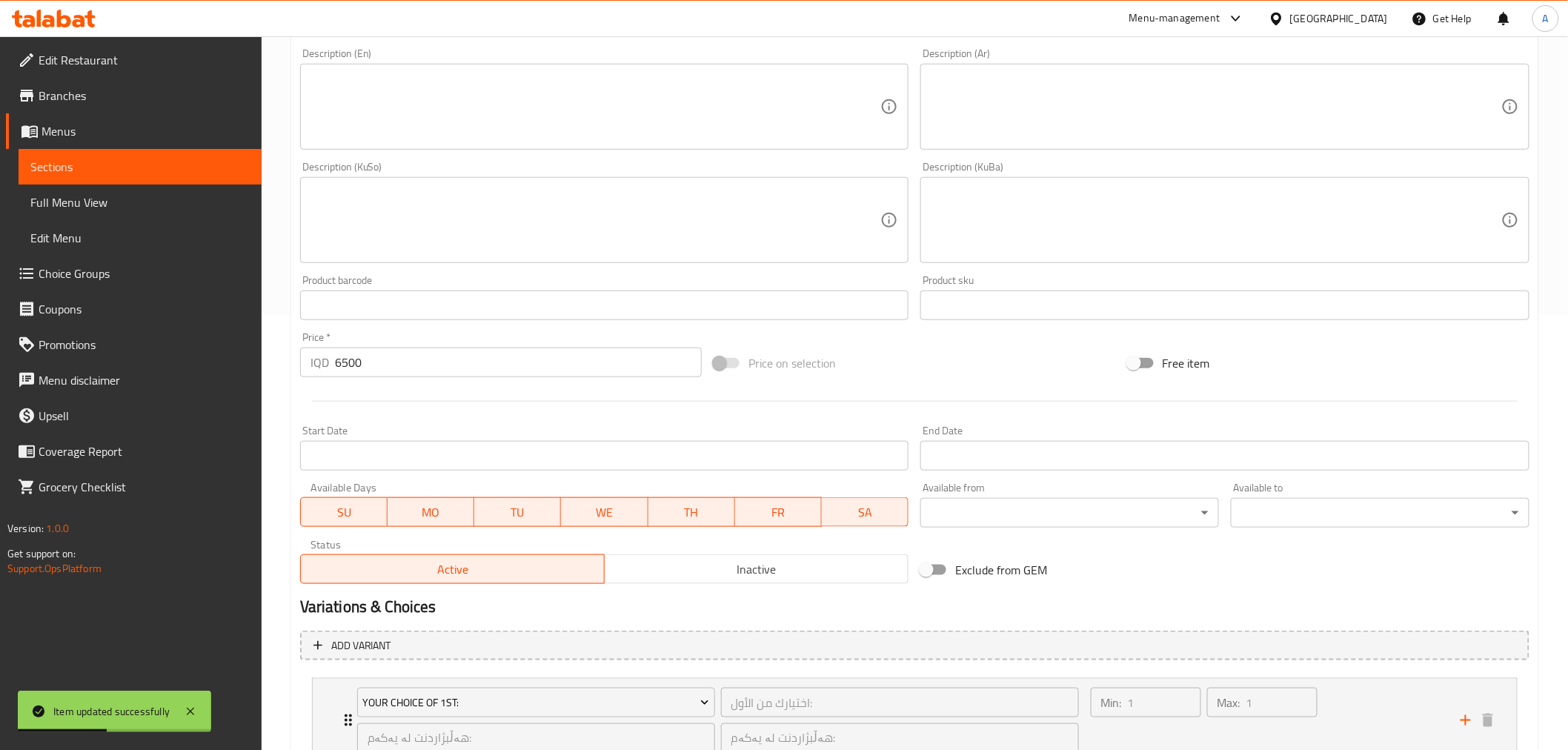
drag, startPoint x: 656, startPoint y: 603, endPoint x: 661, endPoint y: 578, distance: 25.5
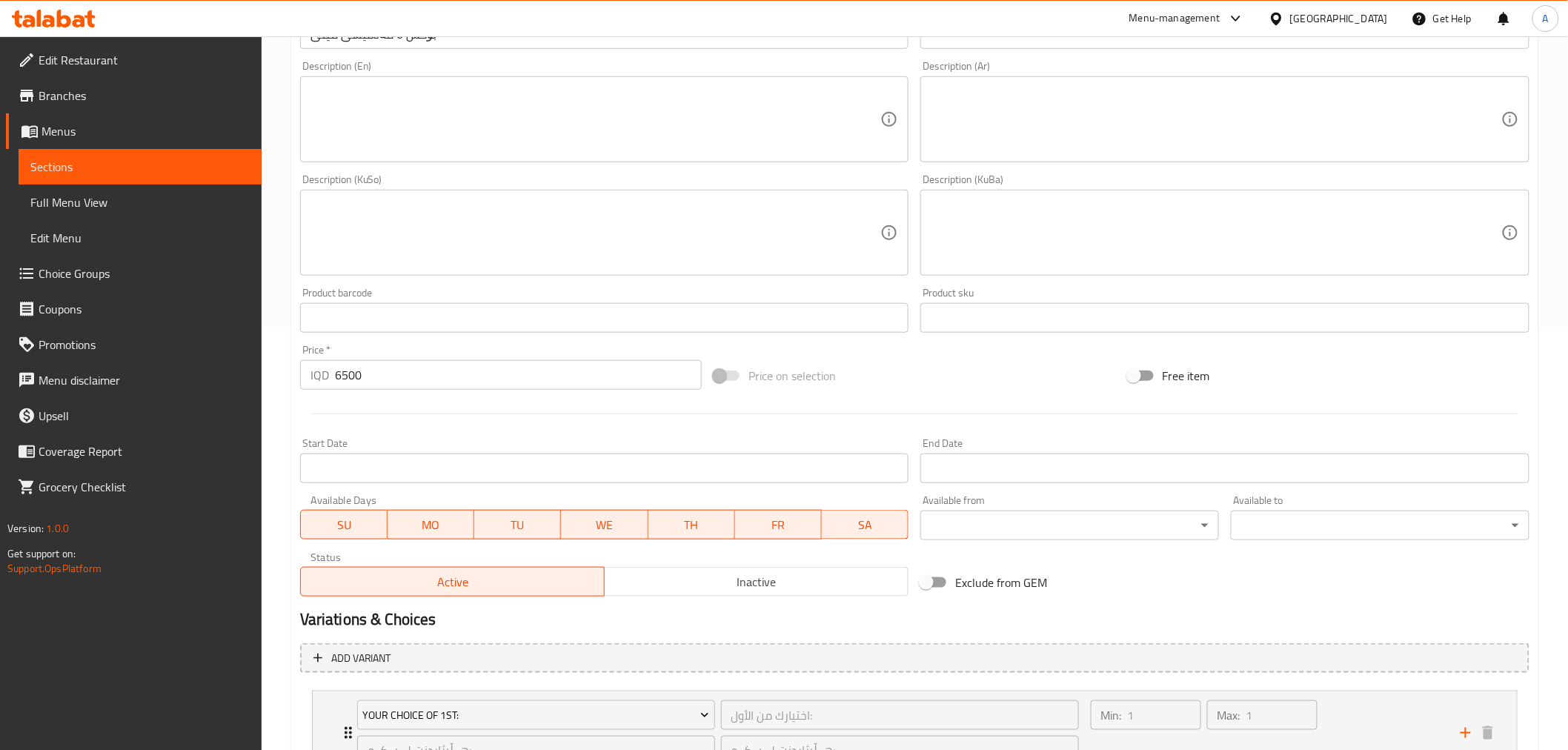
scroll to position [0, 0]
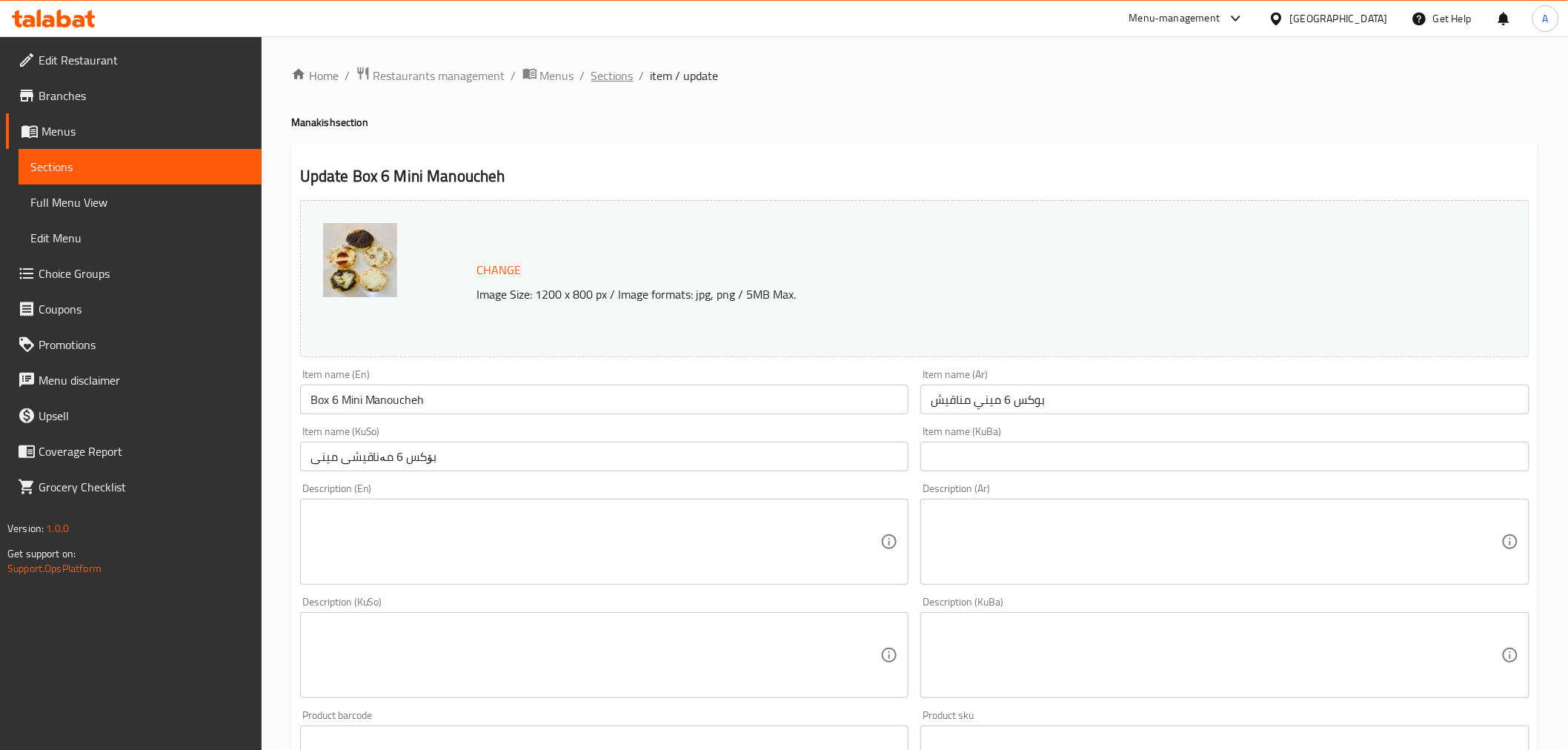
click at [617, 69] on span "Sections" at bounding box center [612, 75] width 43 height 18
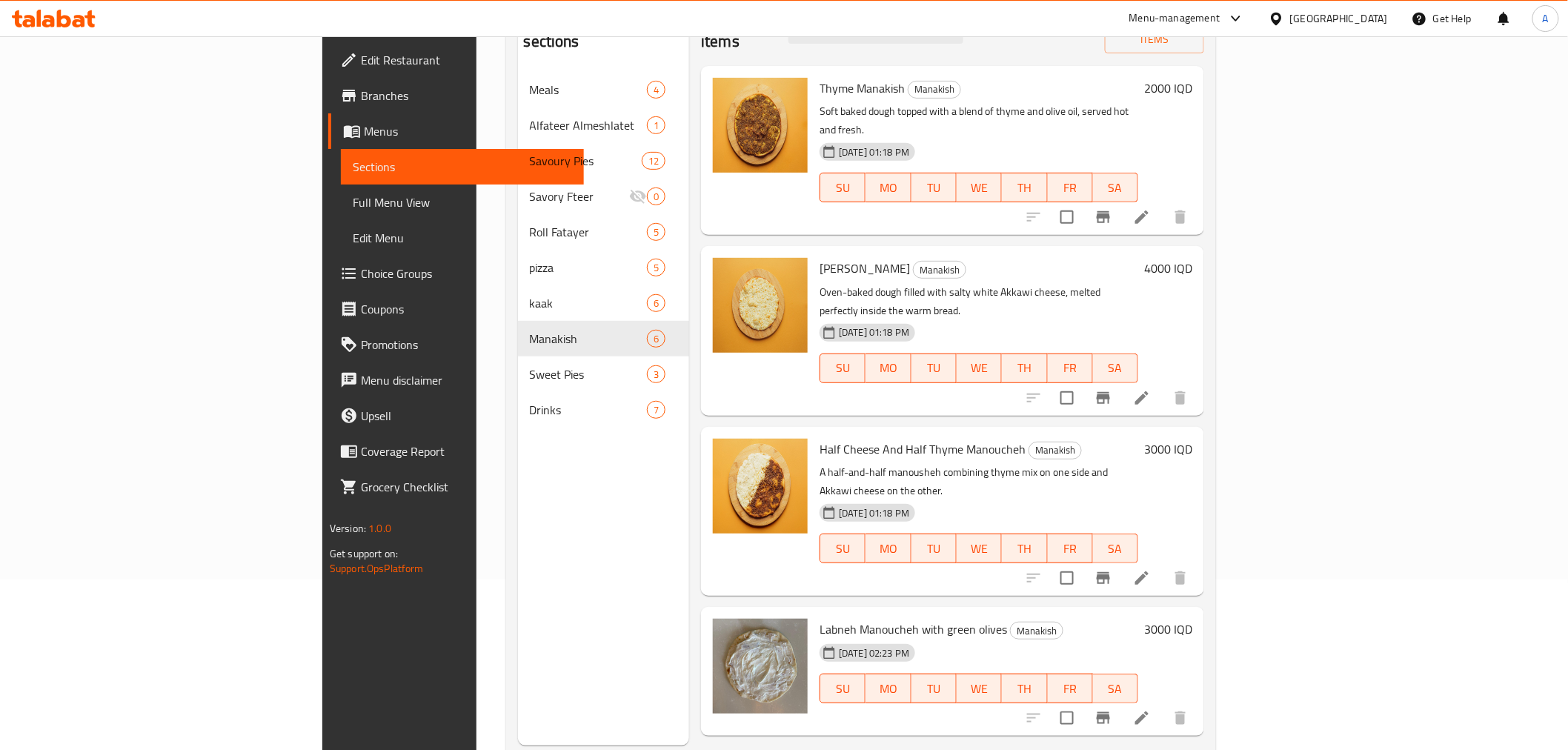
scroll to position [208, 0]
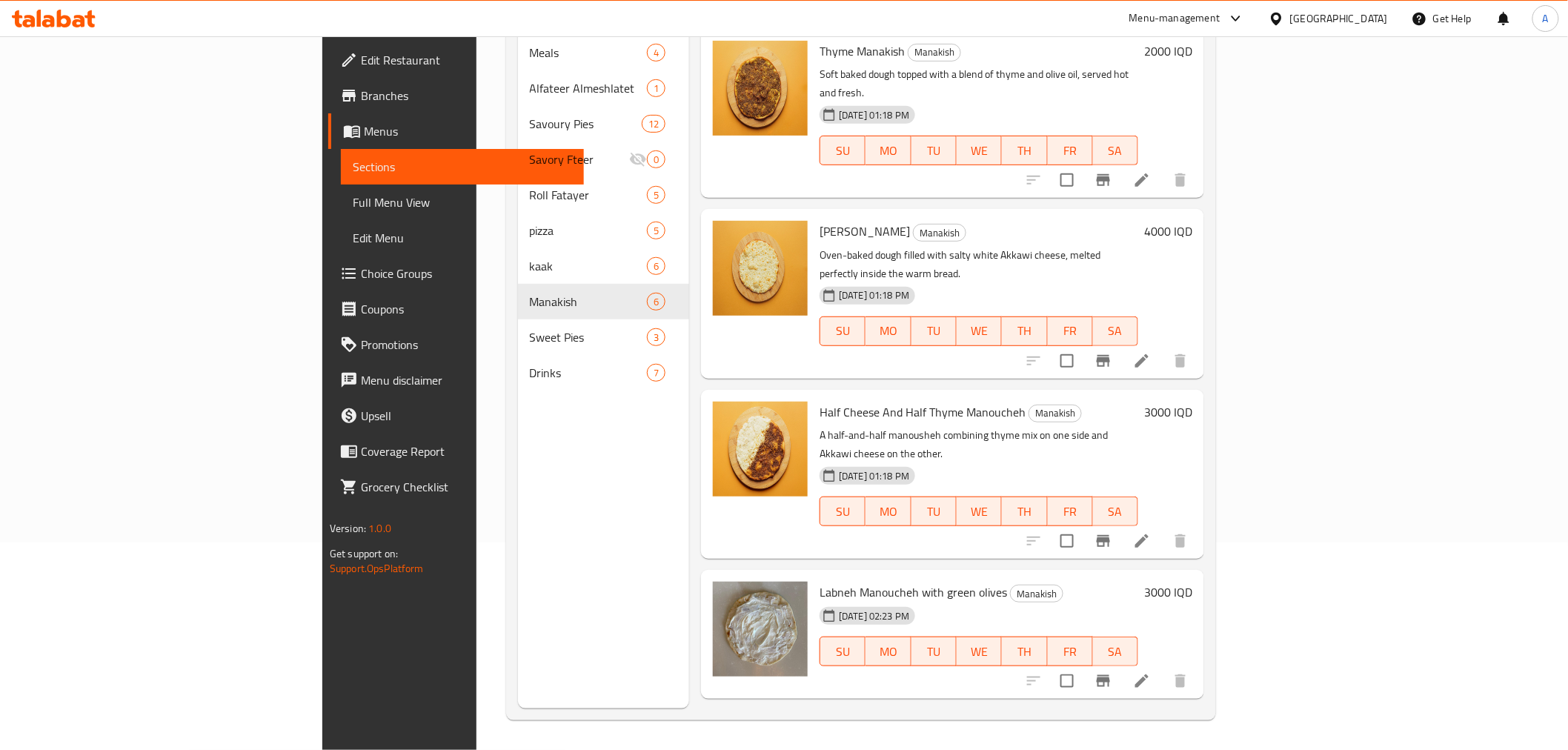
drag, startPoint x: 817, startPoint y: 123, endPoint x: 811, endPoint y: 333, distance: 210.1
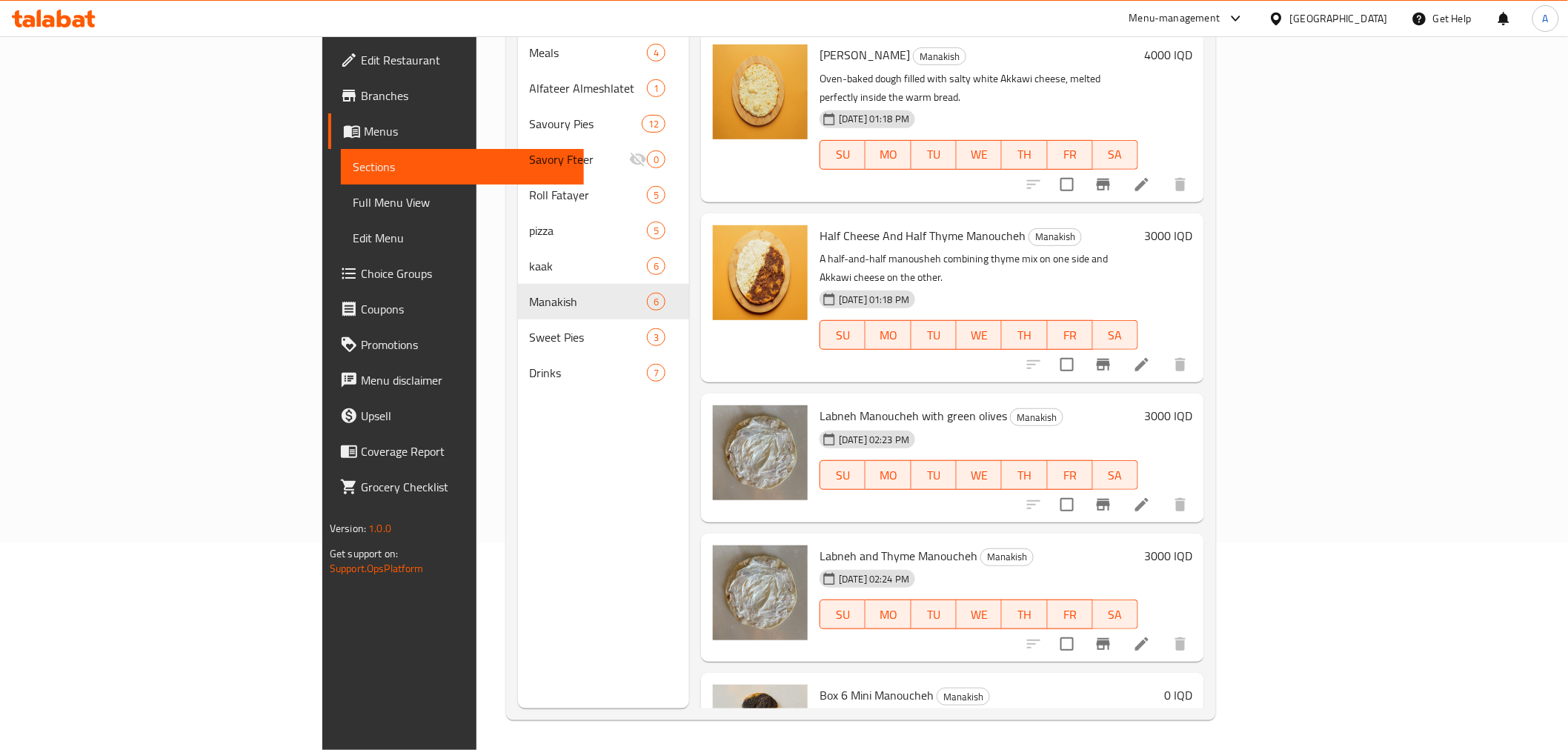
scroll to position [191, 0]
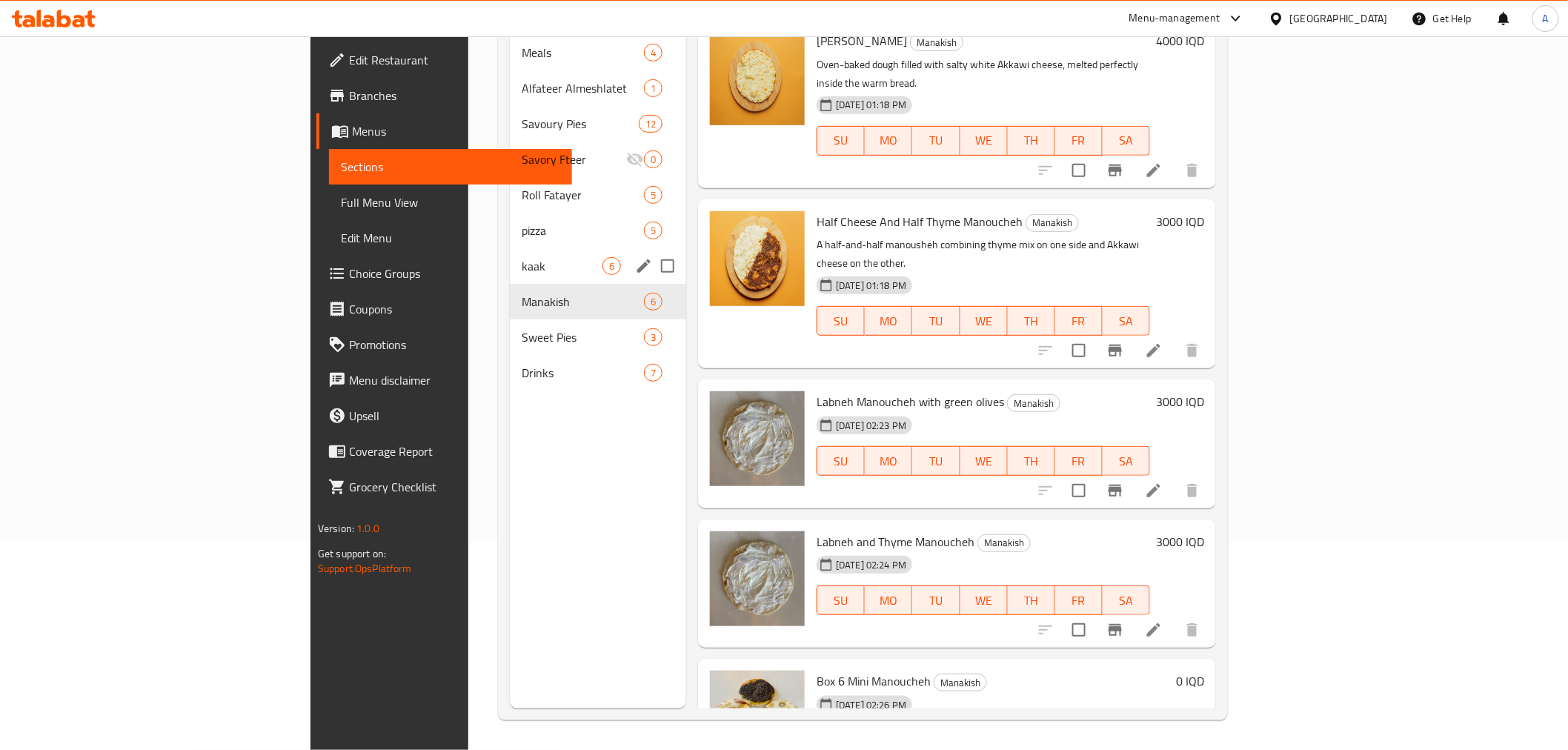
click at [522, 257] on span "kaak" at bounding box center [563, 266] width 81 height 18
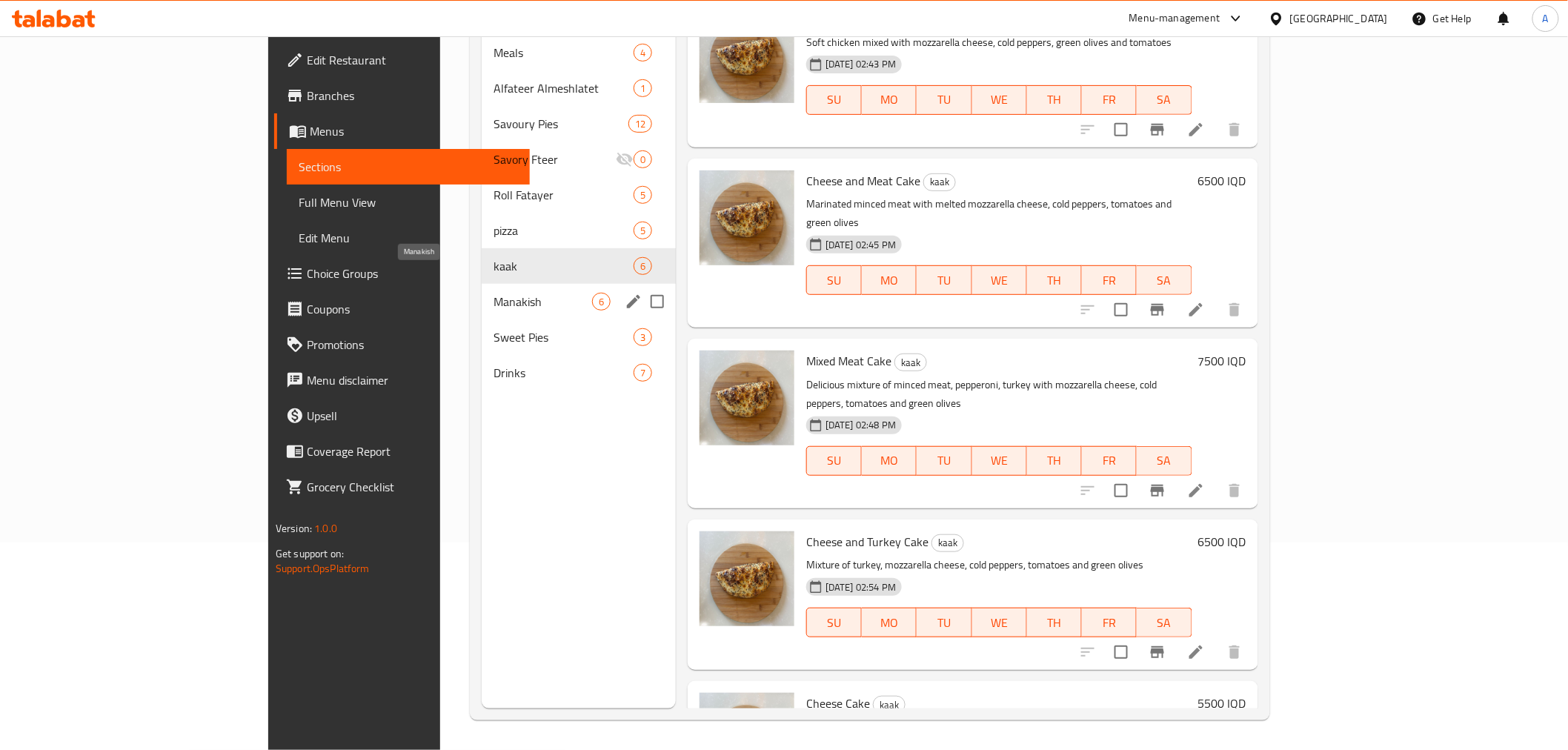
click at [493, 292] on span "Manakish" at bounding box center [543, 301] width 99 height 18
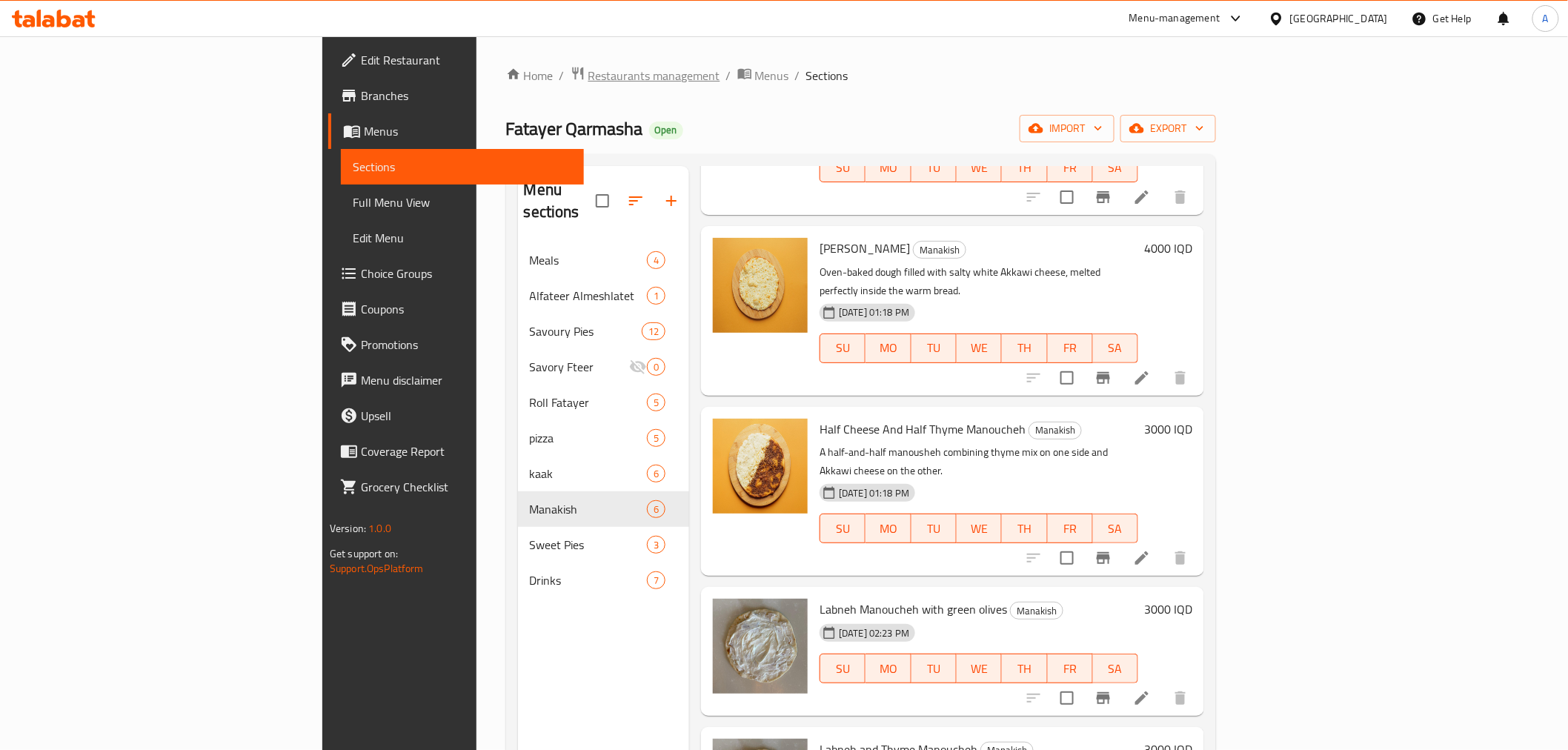
click at [588, 69] on span "Restaurants management" at bounding box center [653, 75] width 131 height 18
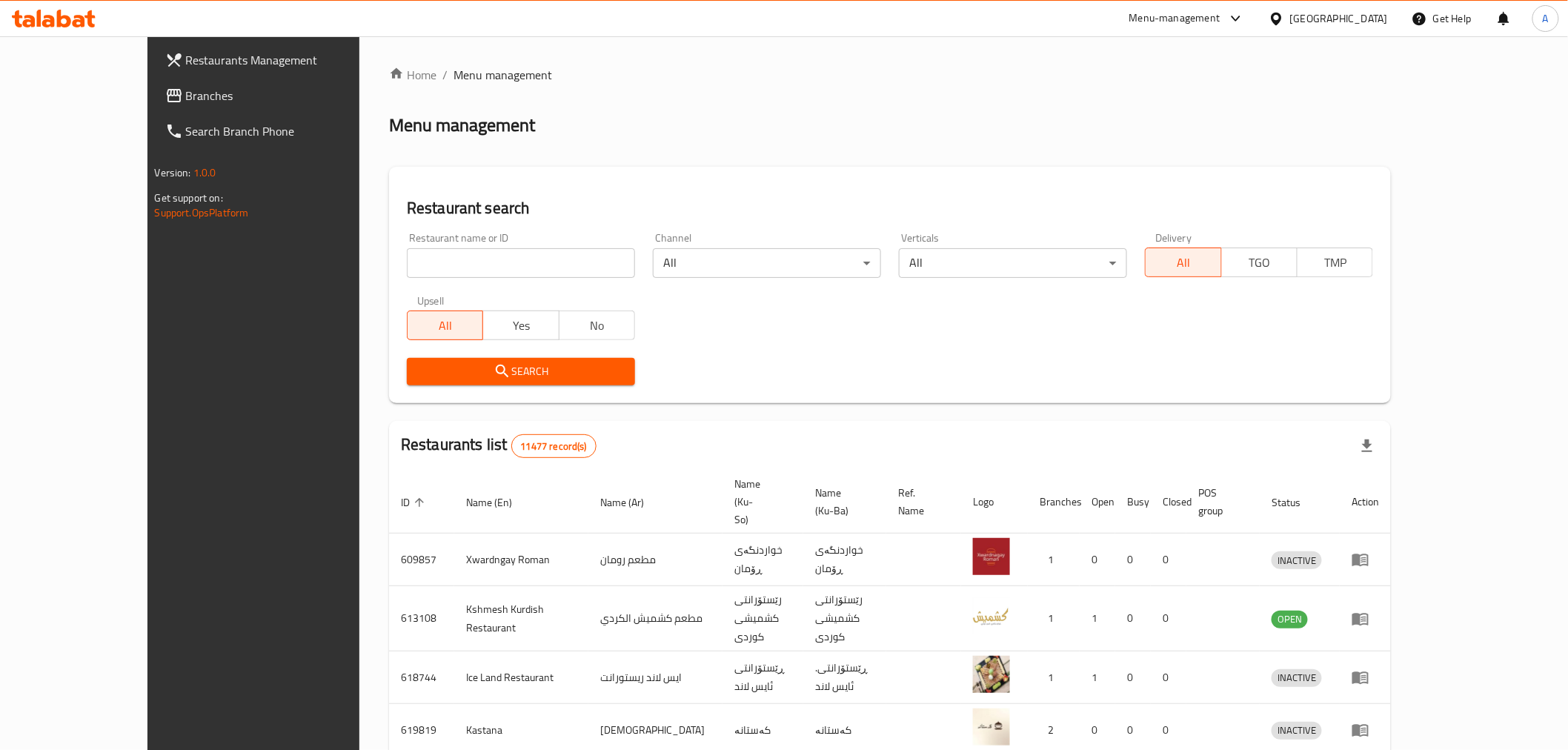
click at [408, 265] on input "search" at bounding box center [521, 263] width 228 height 30
paste input "684172"
type input "684172"
click button "Search" at bounding box center [521, 372] width 228 height 28
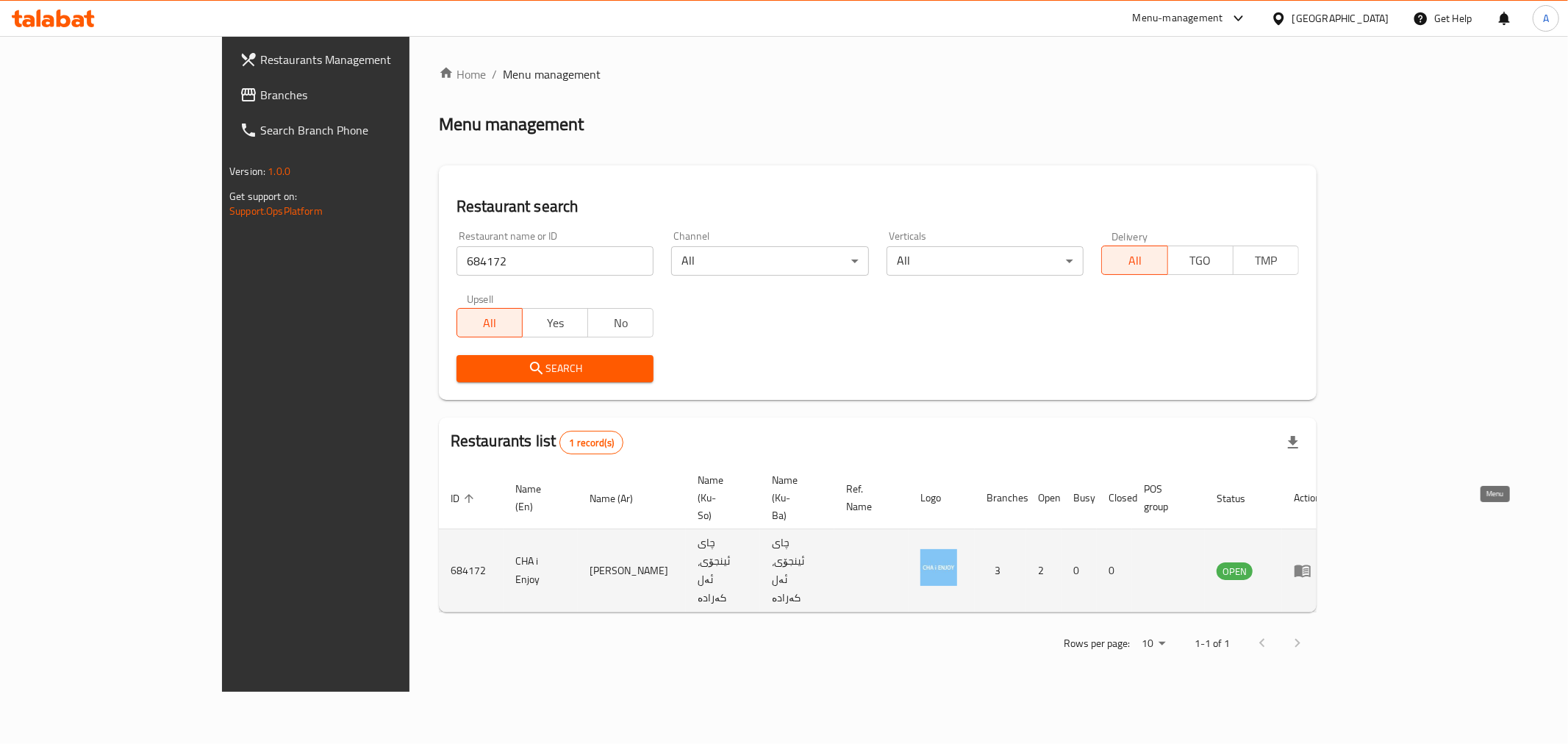
click at [1321, 562] on link "enhanced table" at bounding box center [1308, 570] width 27 height 18
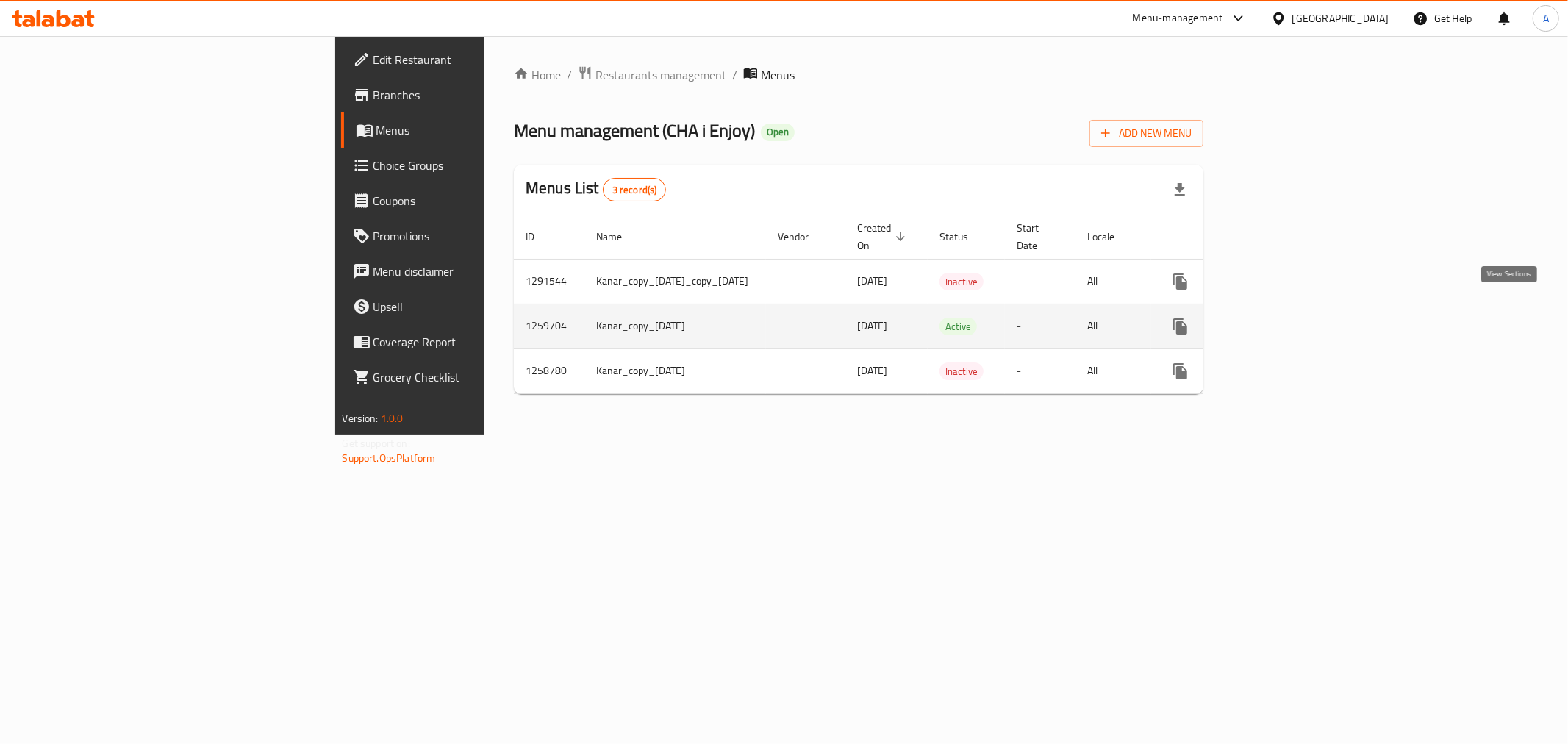
click at [1295, 318] on icon "enhanced table" at bounding box center [1287, 326] width 18 height 18
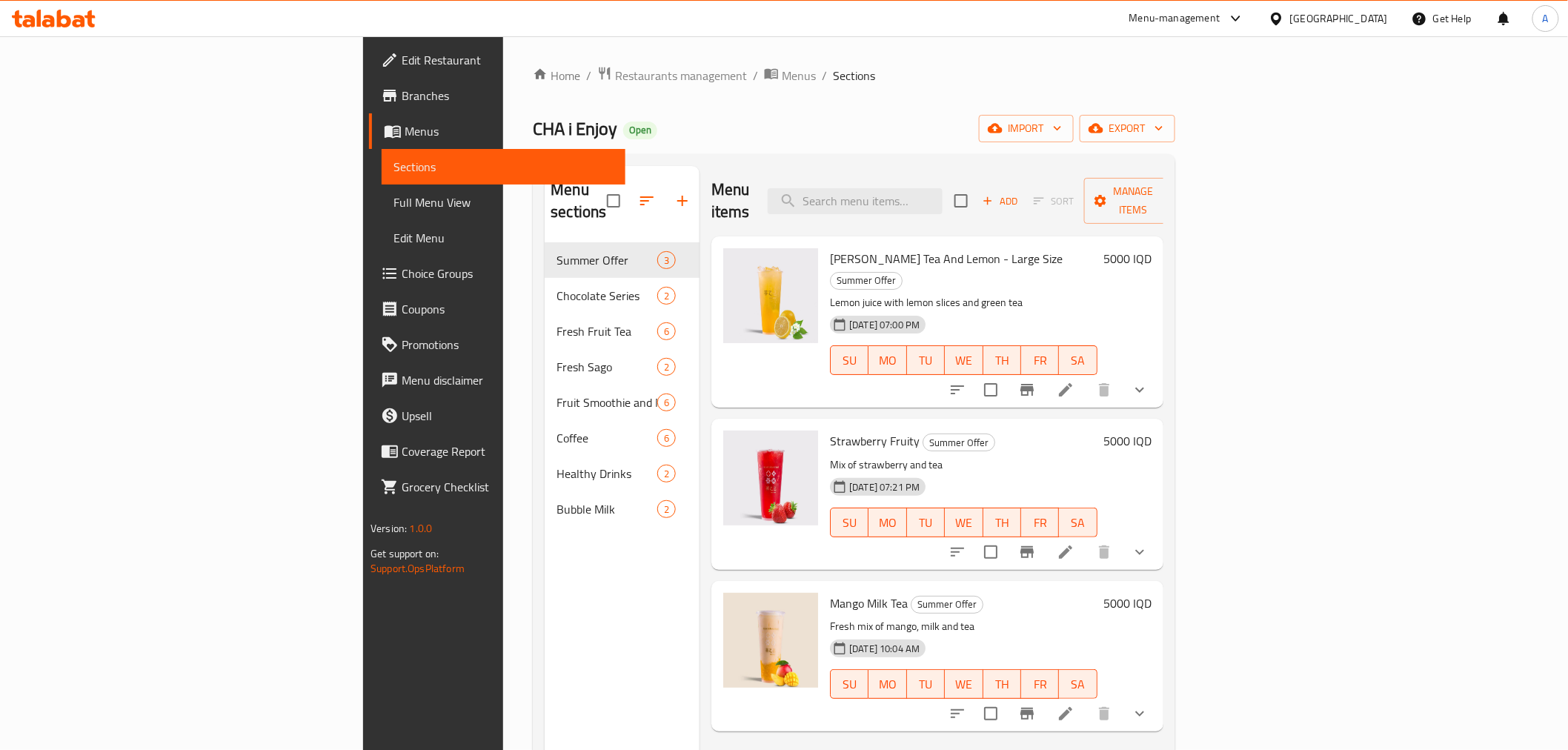
click at [401, 99] on span "Branches" at bounding box center [507, 96] width 212 height 18
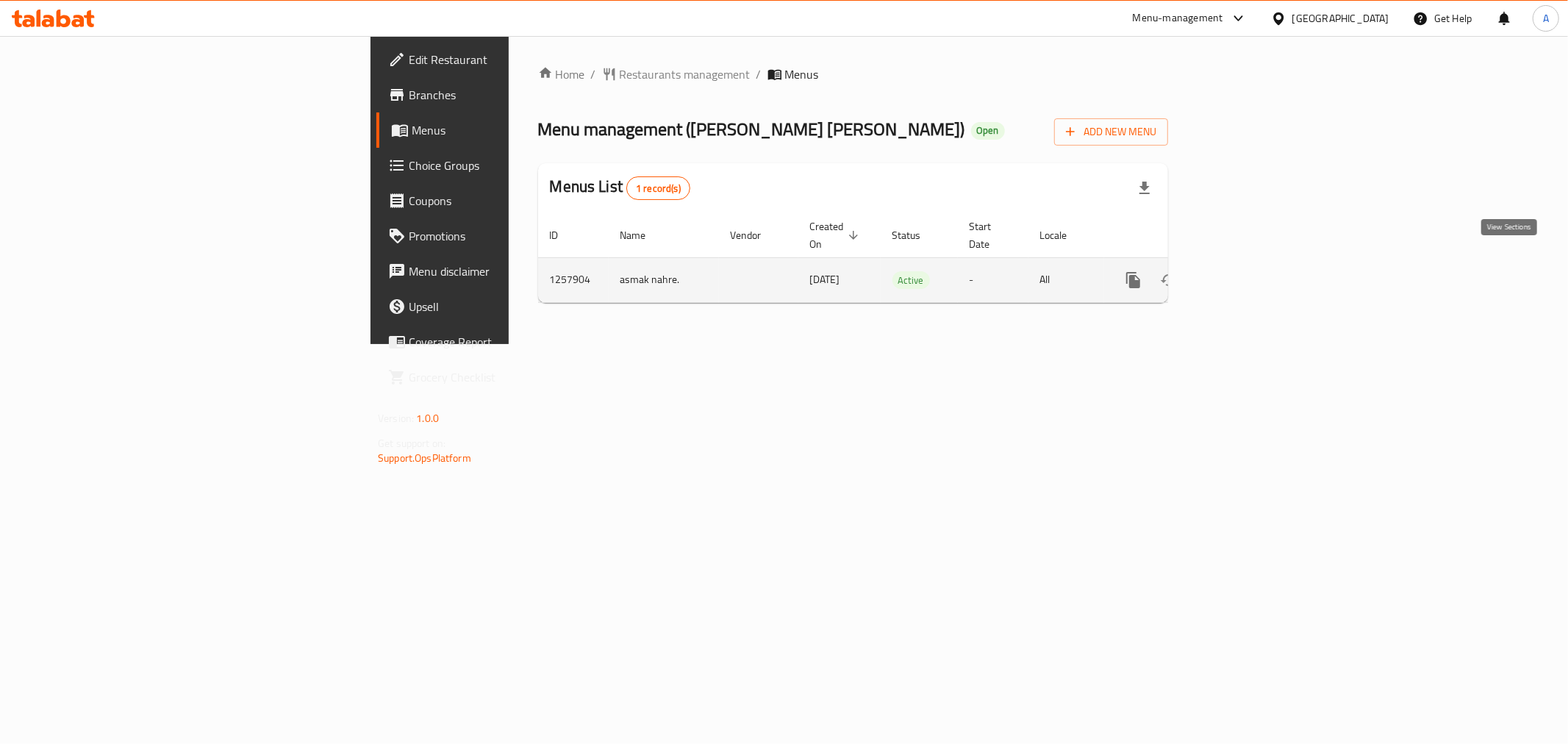
click at [1248, 272] on icon "enhanced table" at bounding box center [1239, 280] width 18 height 18
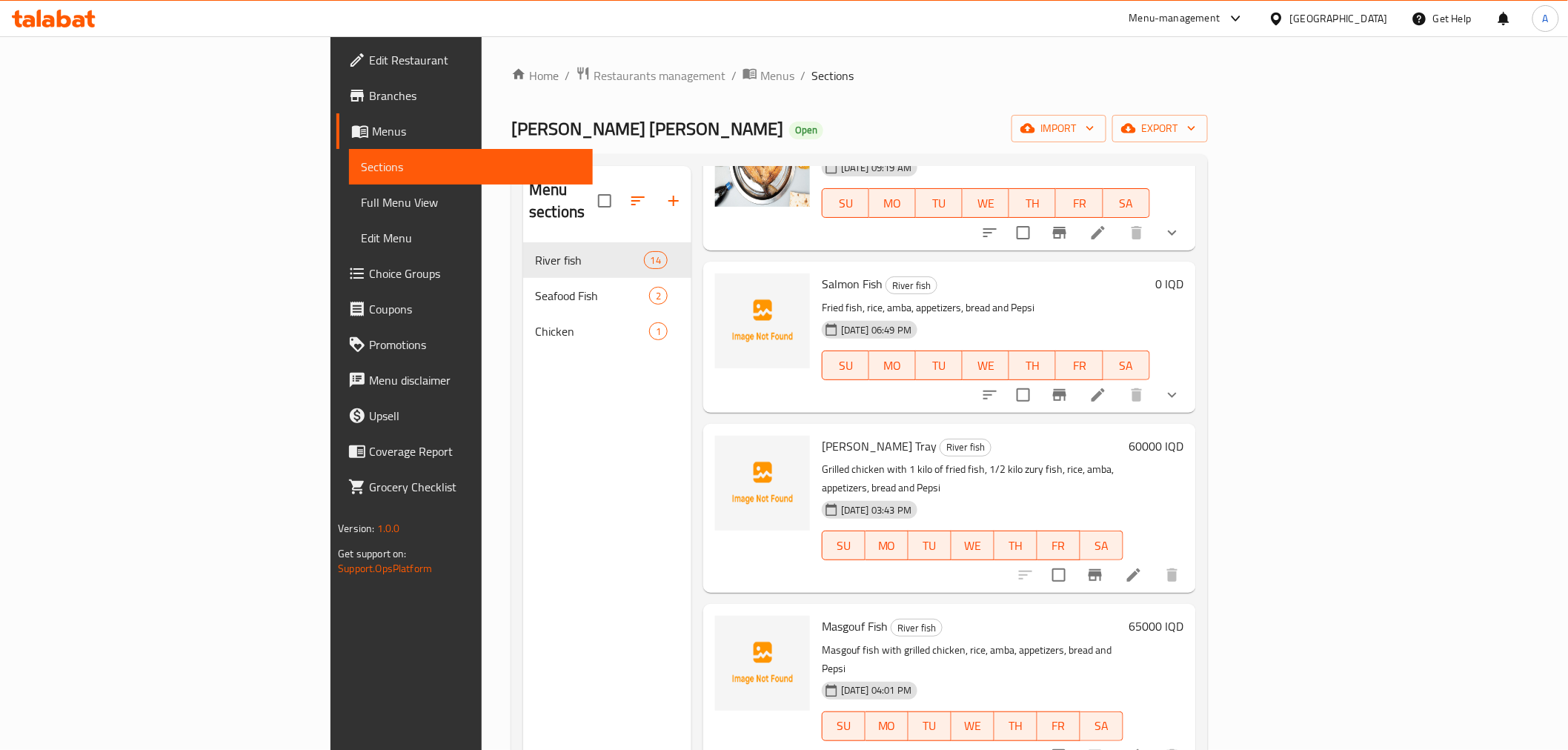
scroll to position [164, 0]
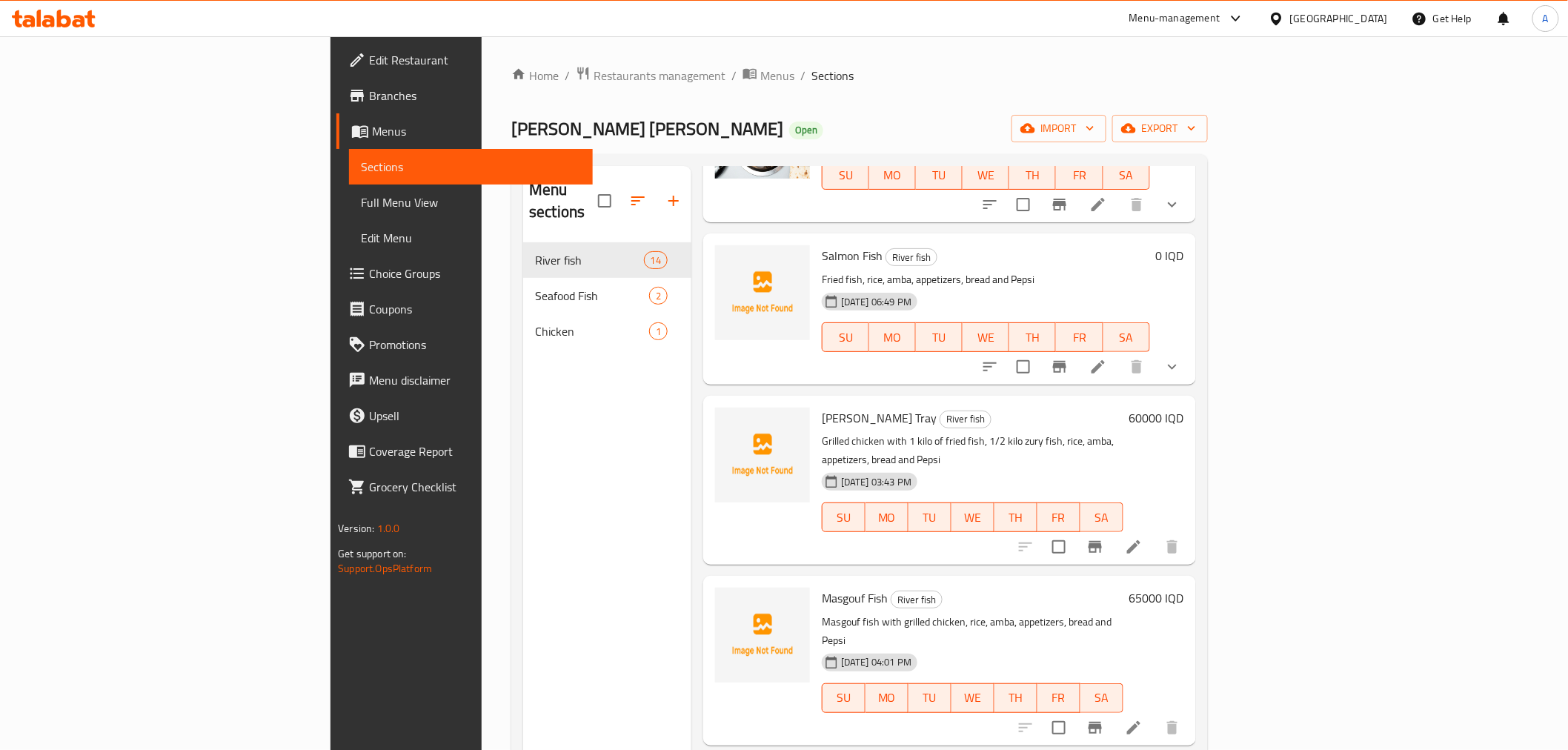
click at [523, 485] on div "Menu sections River fish 14 Seafood Fish 2 Chicken 1" at bounding box center [607, 541] width 168 height 750
click at [1143, 718] on icon at bounding box center [1134, 727] width 18 height 18
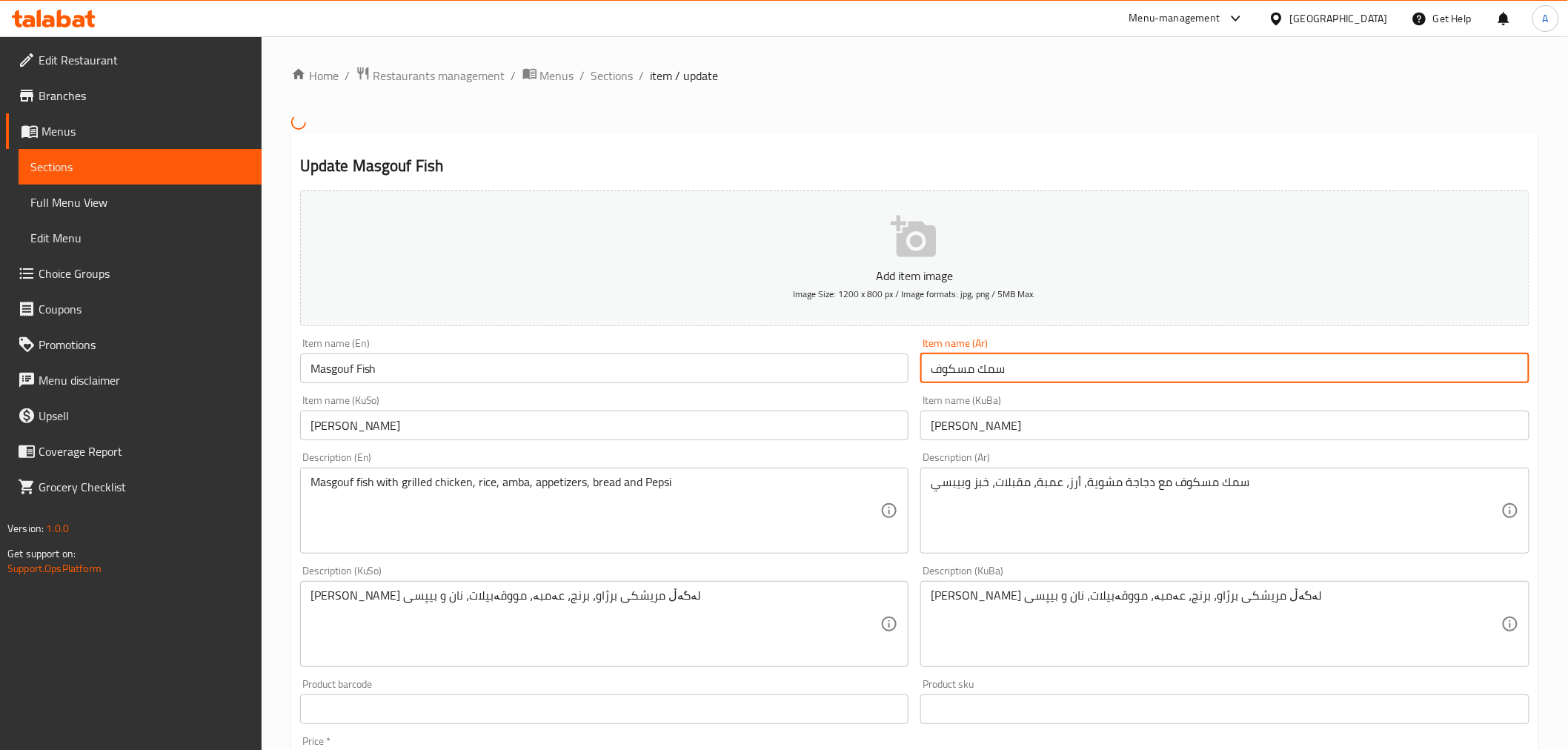
click at [946, 373] on input "سمك مسكوف" at bounding box center [1225, 369] width 609 height 30
click at [934, 368] on input "سمك مسكوف" at bounding box center [1225, 369] width 609 height 30
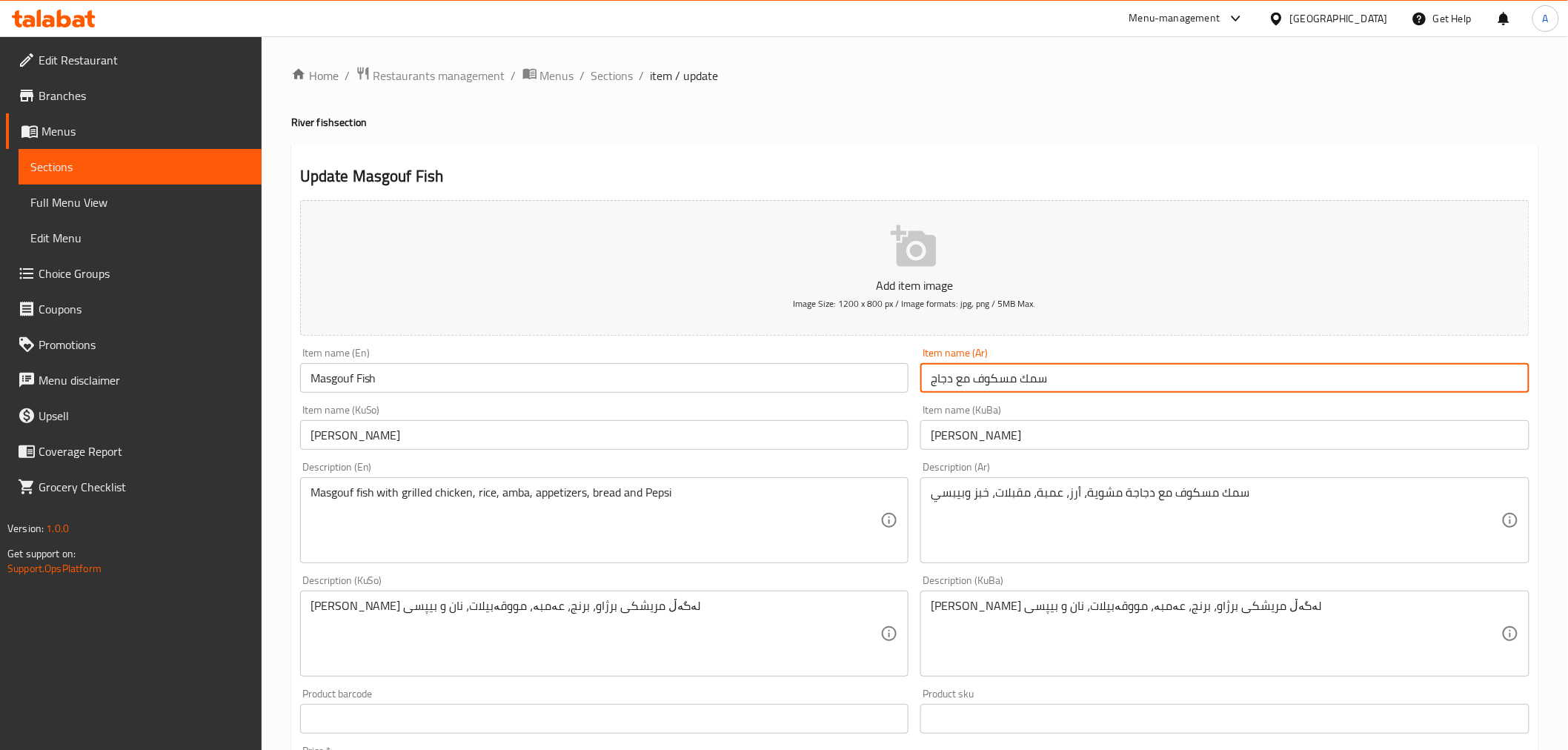
type input "سمك مسكوف مع دجاج"
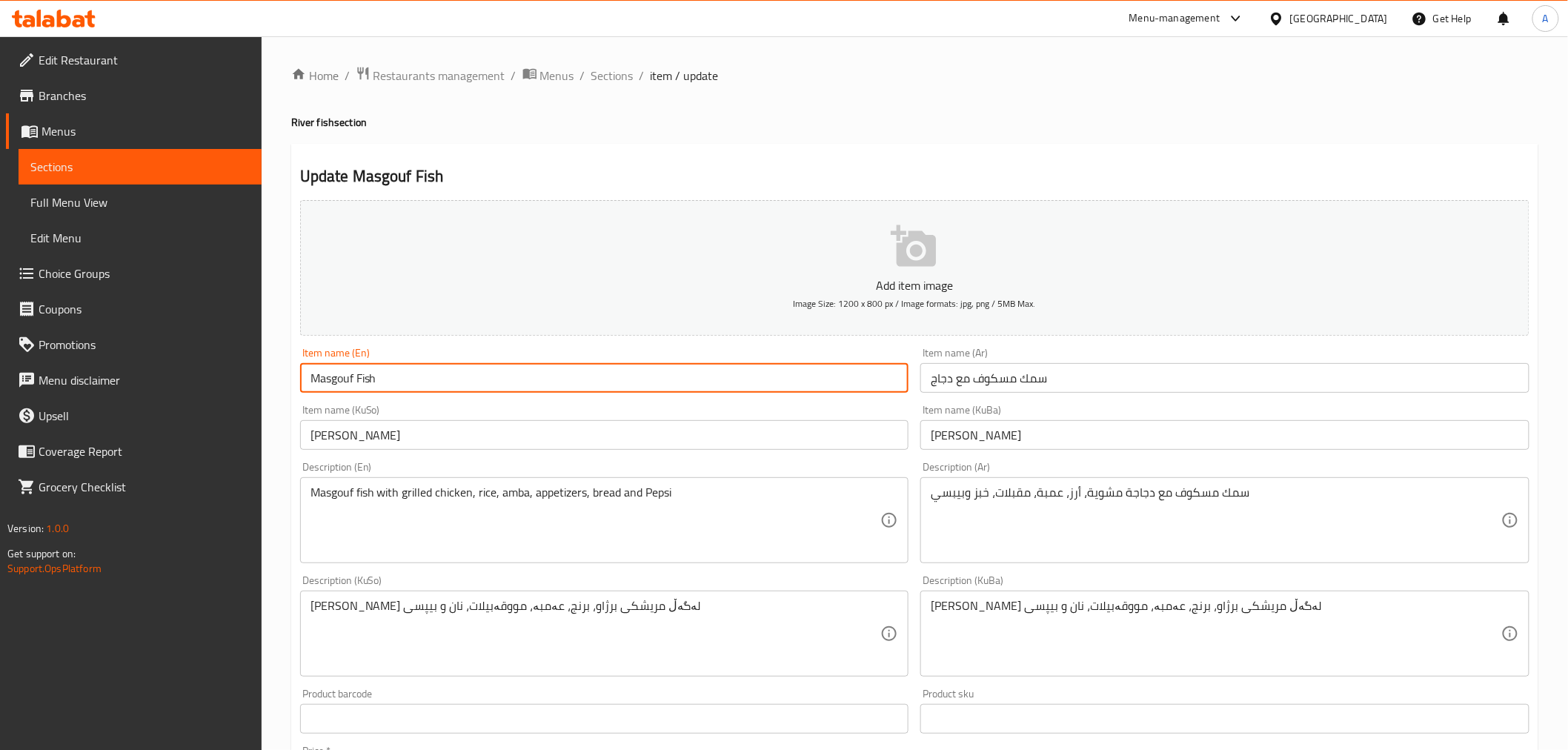
click at [462, 392] on input "Masgouf Fish" at bounding box center [605, 377] width 609 height 30
click at [410, 381] on input "Masgouf Fish with chicken" at bounding box center [605, 377] width 609 height 30
type input "Masgouf Fish with Chicken"
click at [647, 127] on h4 "River fish section" at bounding box center [915, 122] width 1248 height 15
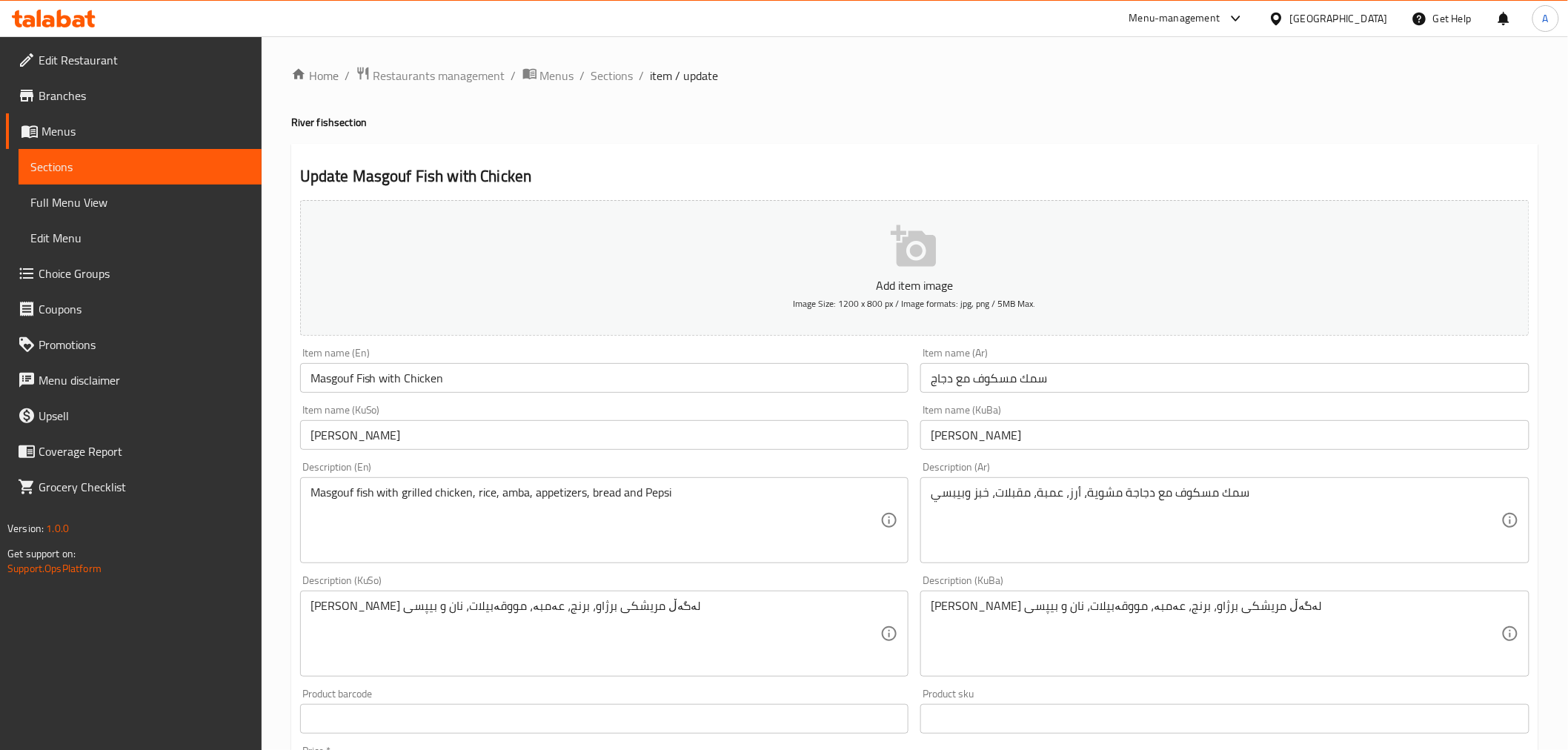
scroll to position [464, 0]
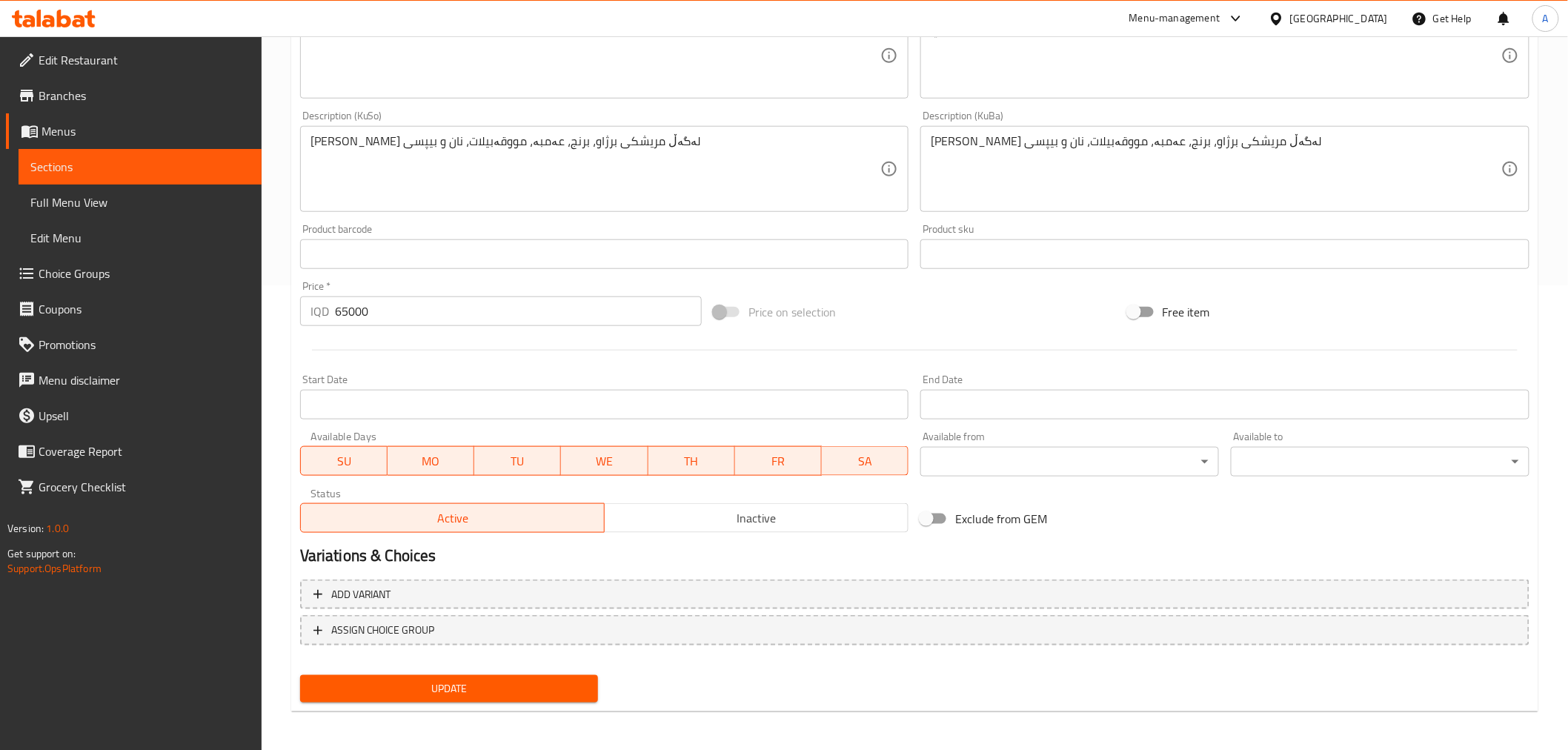
drag, startPoint x: 651, startPoint y: 161, endPoint x: 643, endPoint y: 400, distance: 239.1
click at [498, 680] on span "Update" at bounding box center [450, 689] width 275 height 19
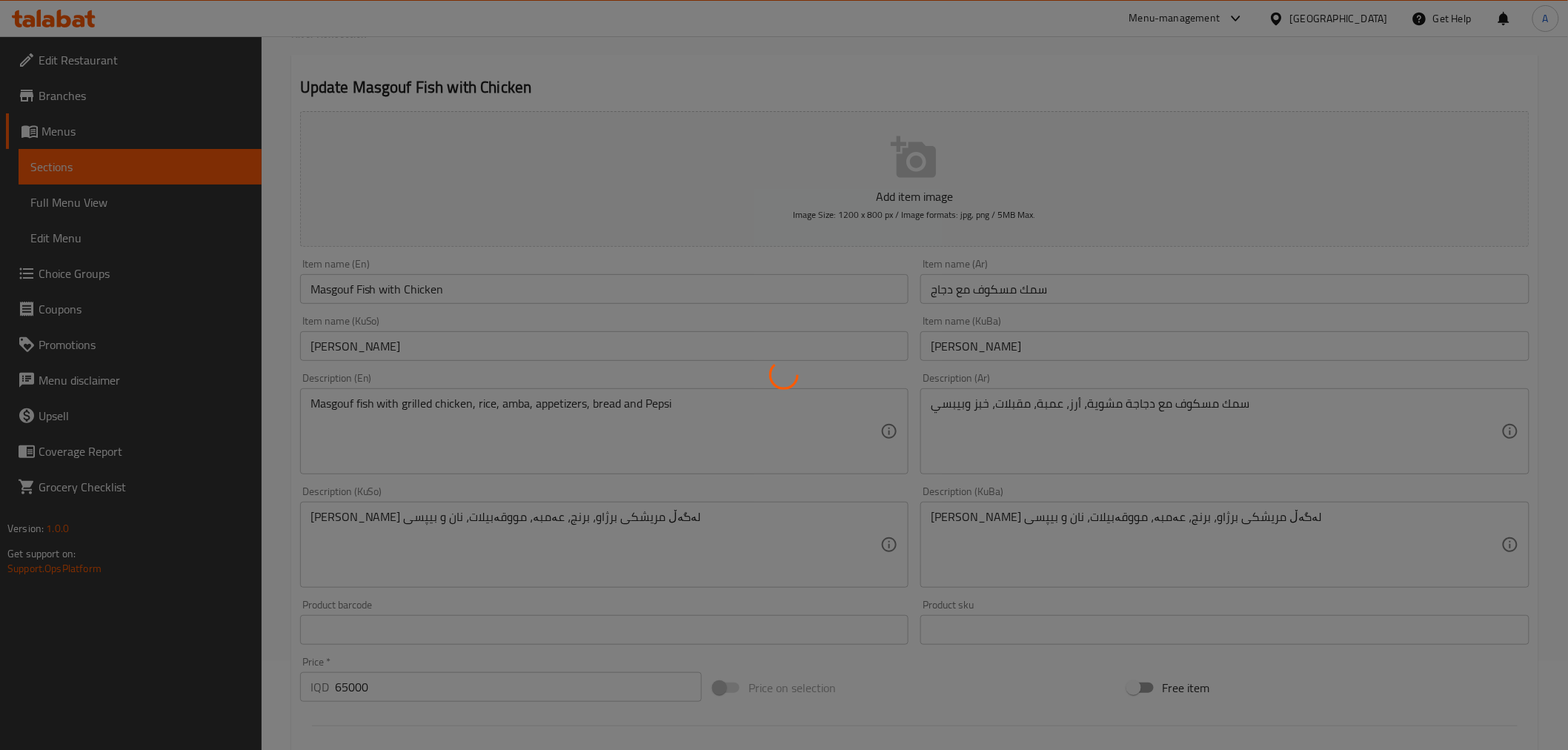
scroll to position [0, 0]
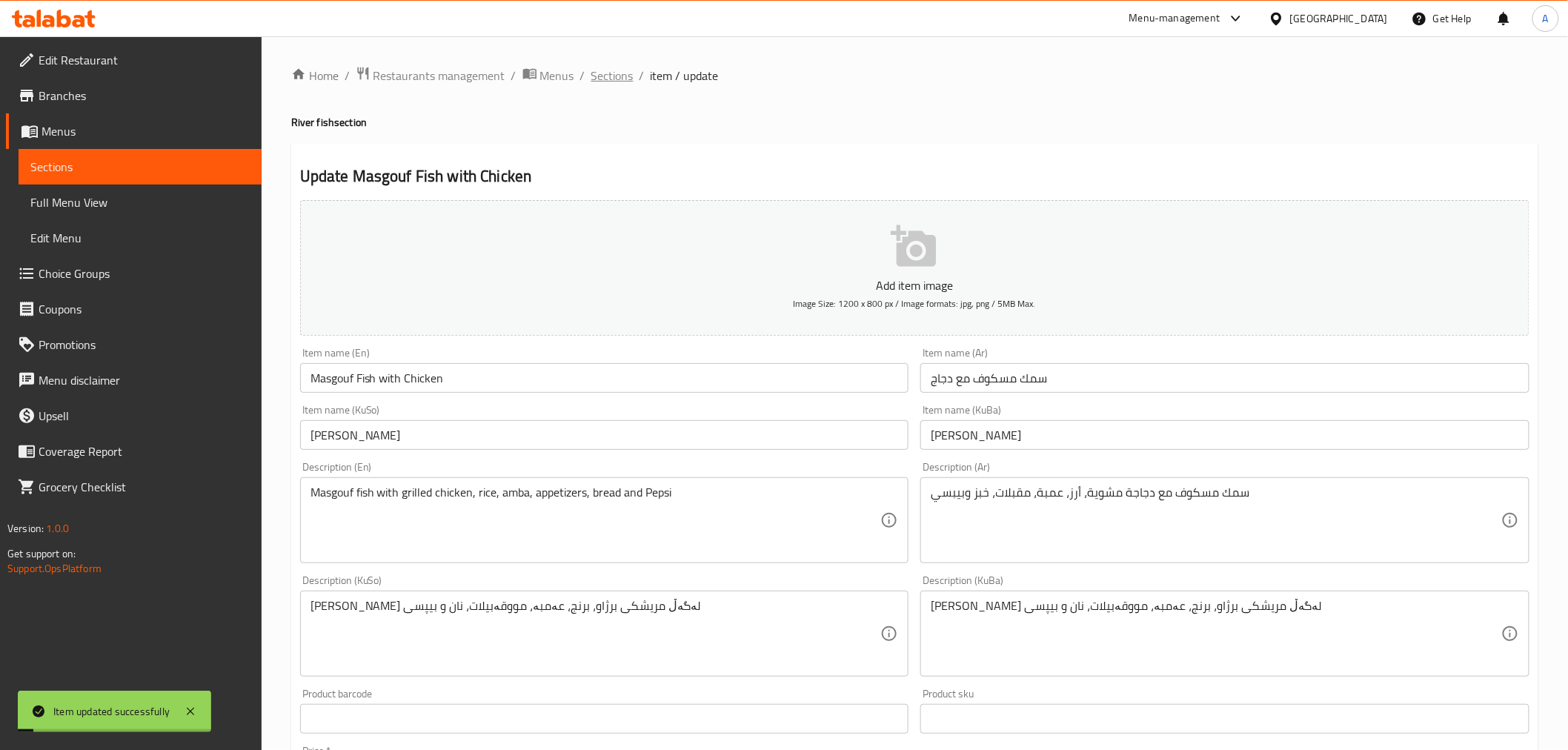
click at [614, 67] on span "Sections" at bounding box center [612, 75] width 43 height 18
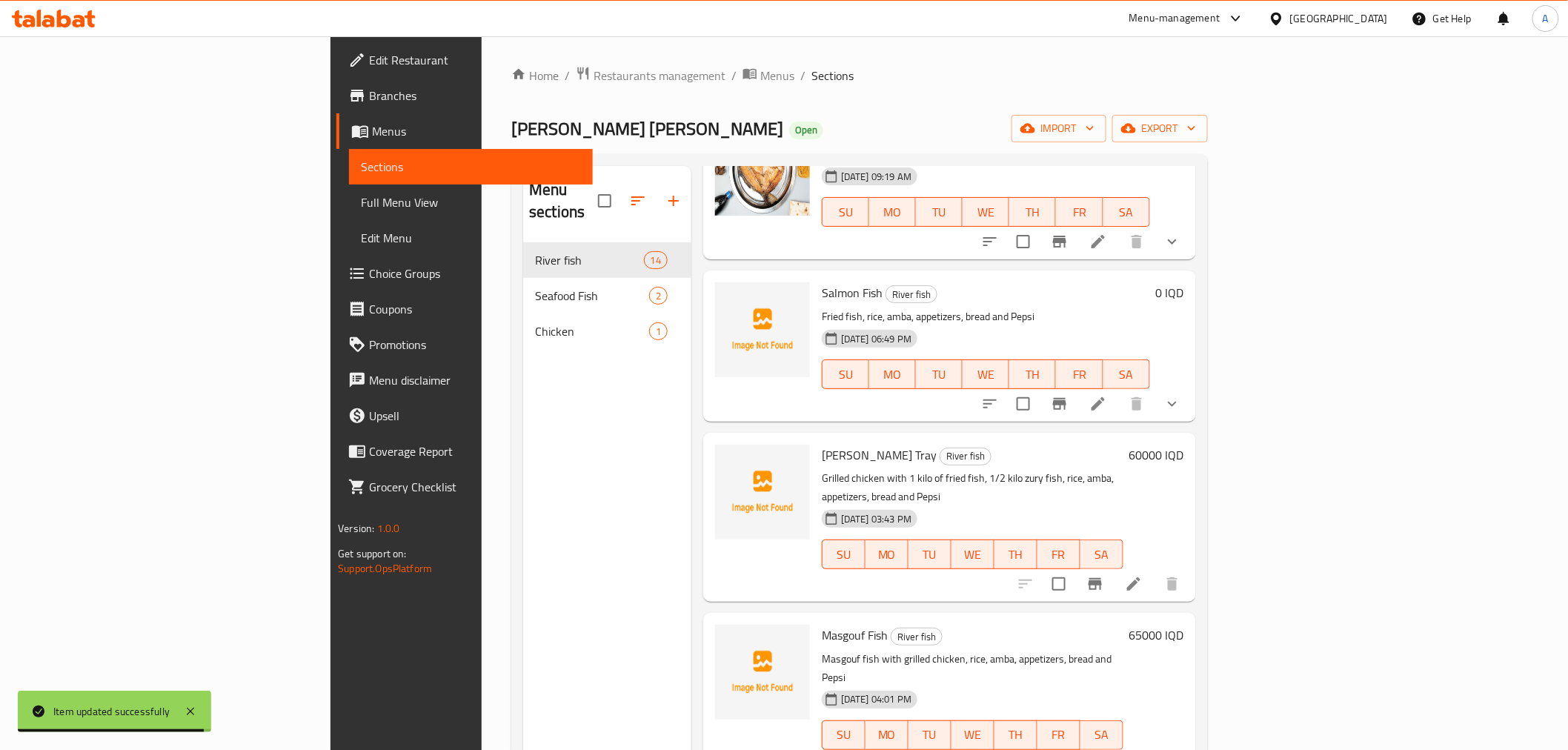
scroll to position [164, 0]
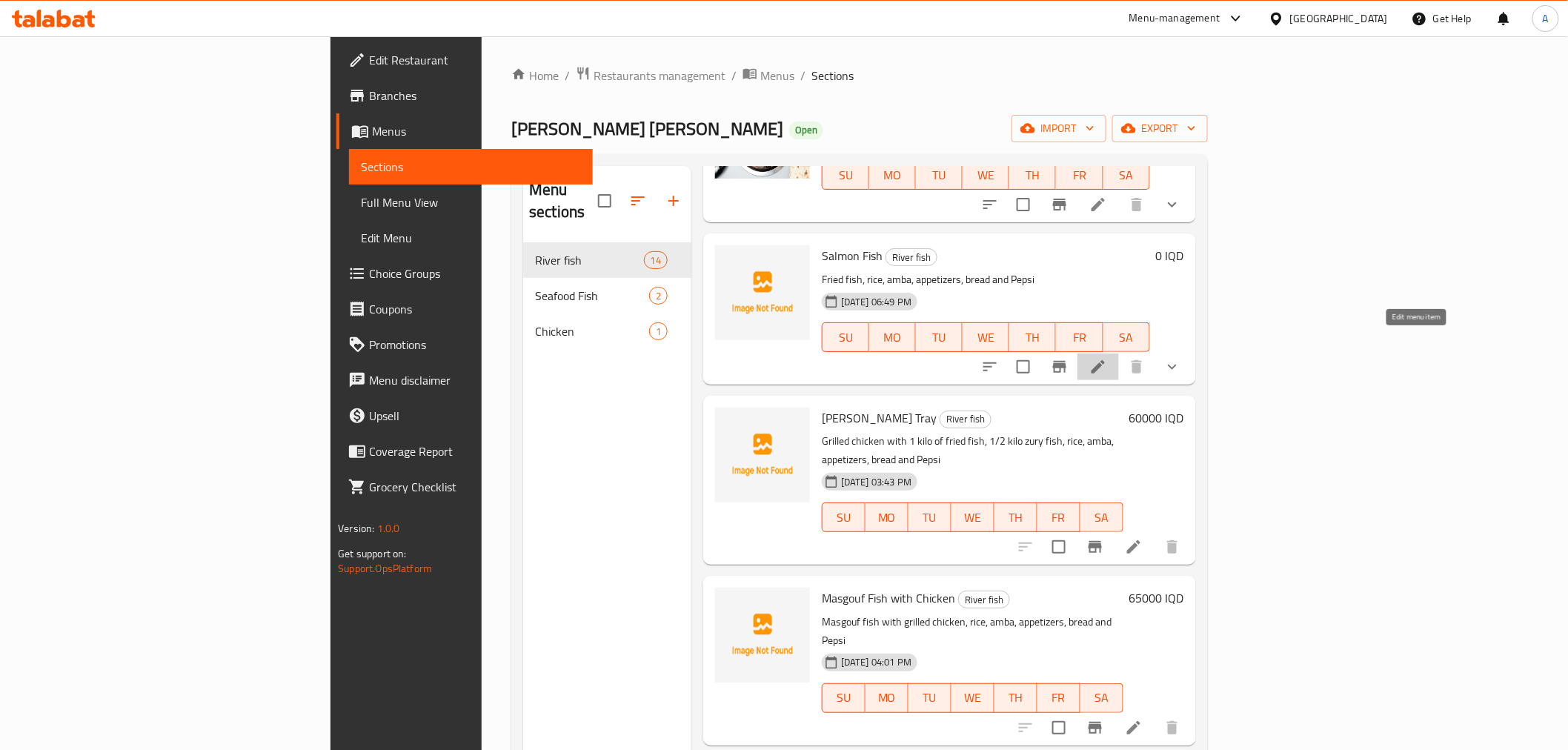
click at [1105, 360] on icon at bounding box center [1097, 366] width 13 height 13
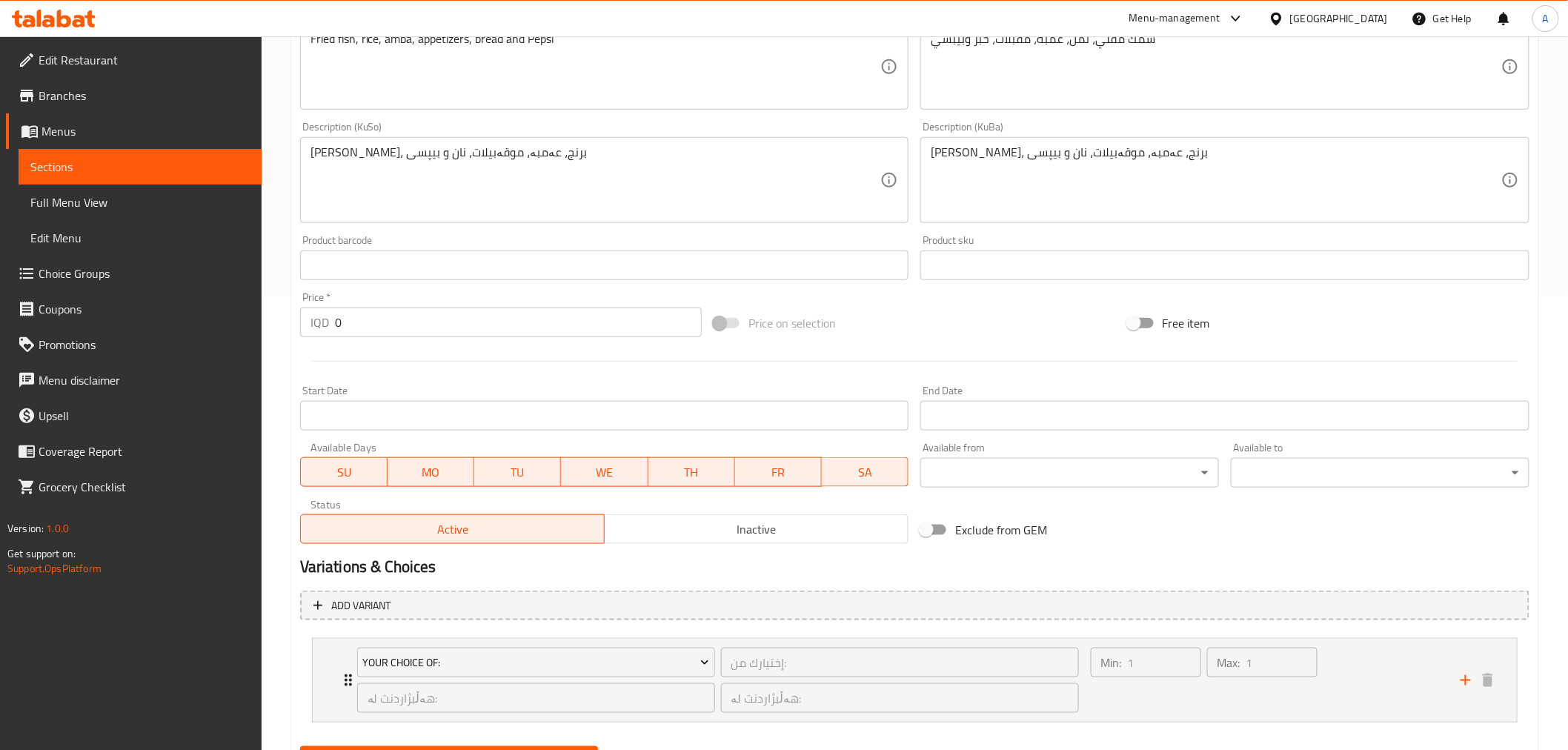
scroll to position [526, 0]
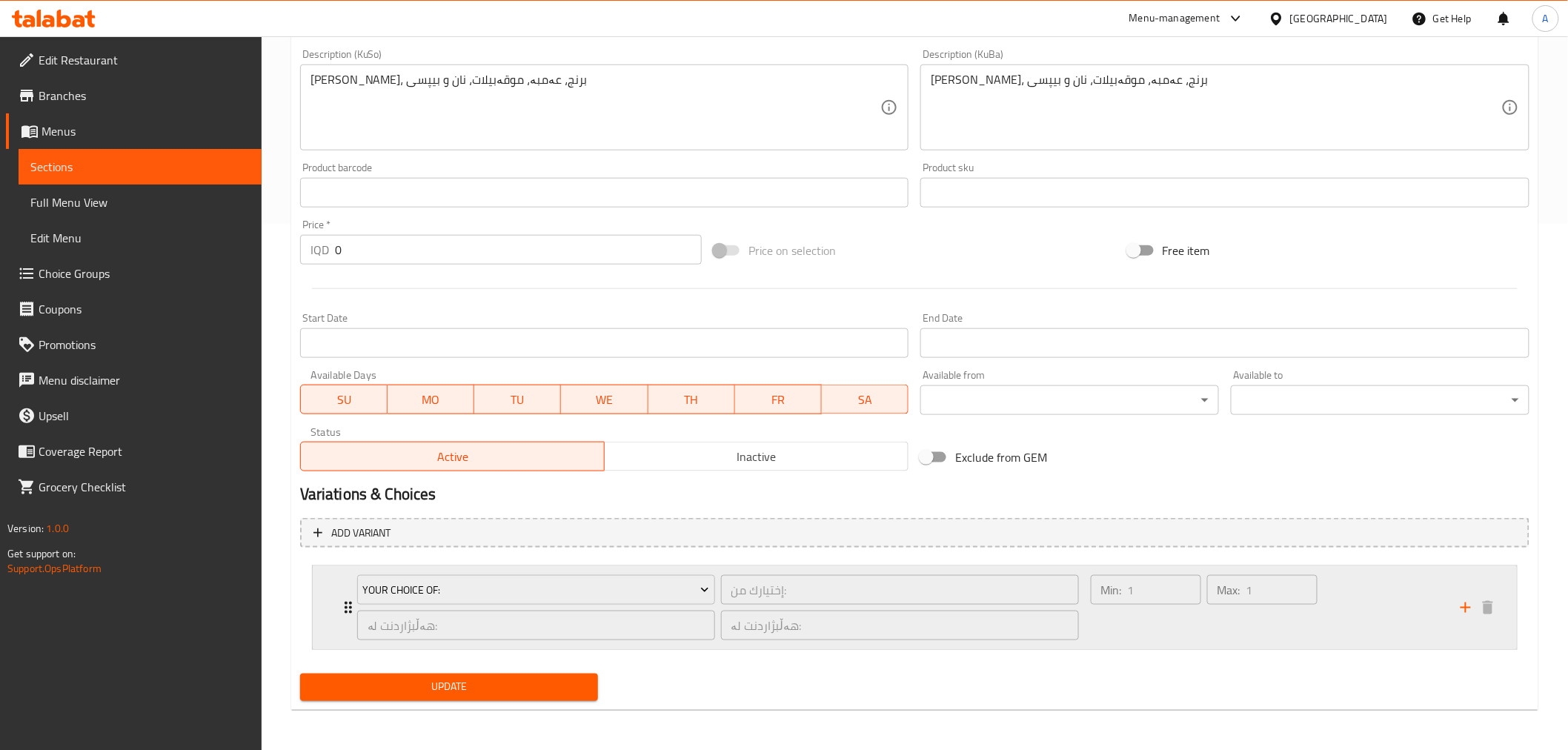
click at [1103, 641] on div "Min: 1 ​ Max: 1 ​" at bounding box center [1204, 608] width 238 height 77
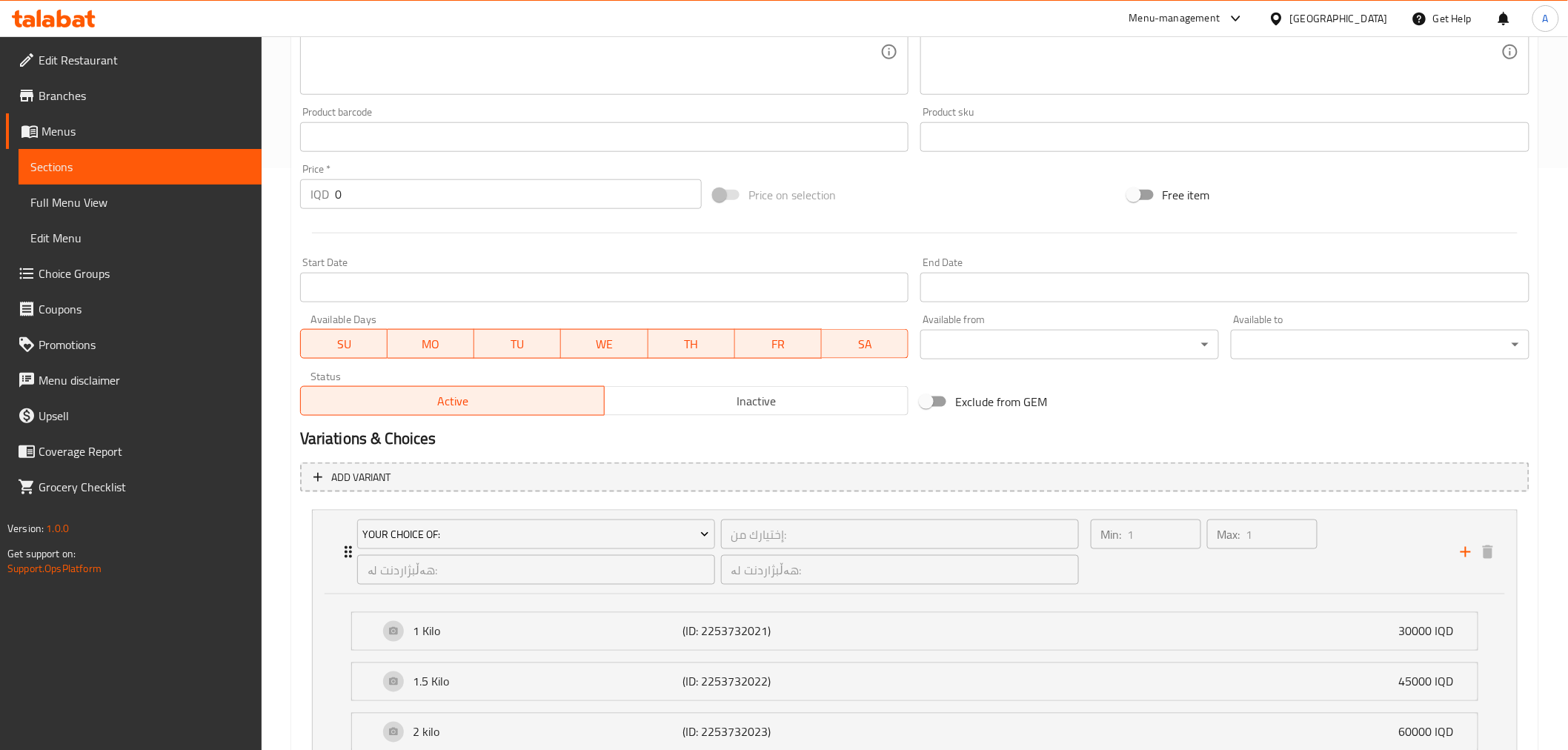
scroll to position [94, 0]
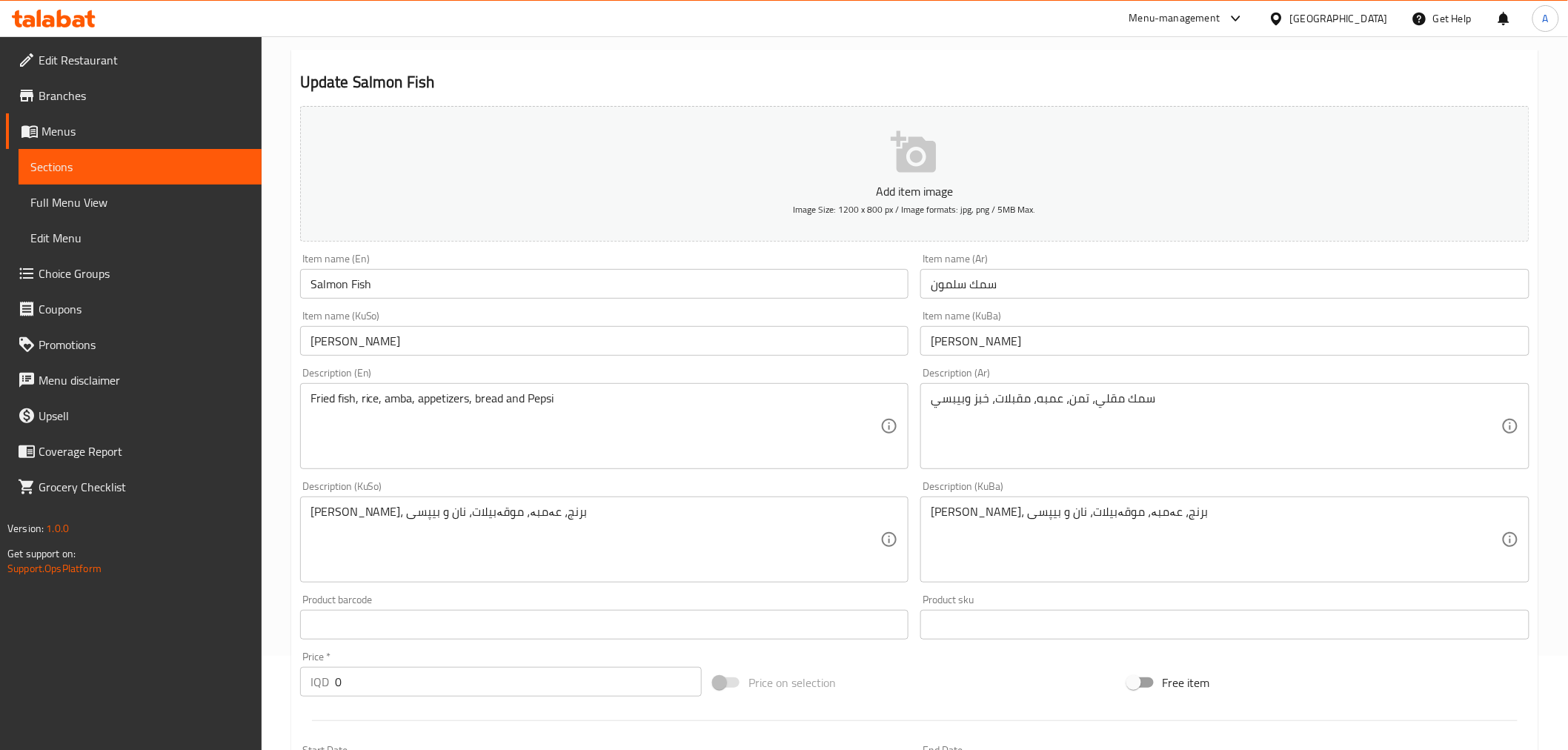
drag, startPoint x: 297, startPoint y: 505, endPoint x: 306, endPoint y: 278, distance: 227.2
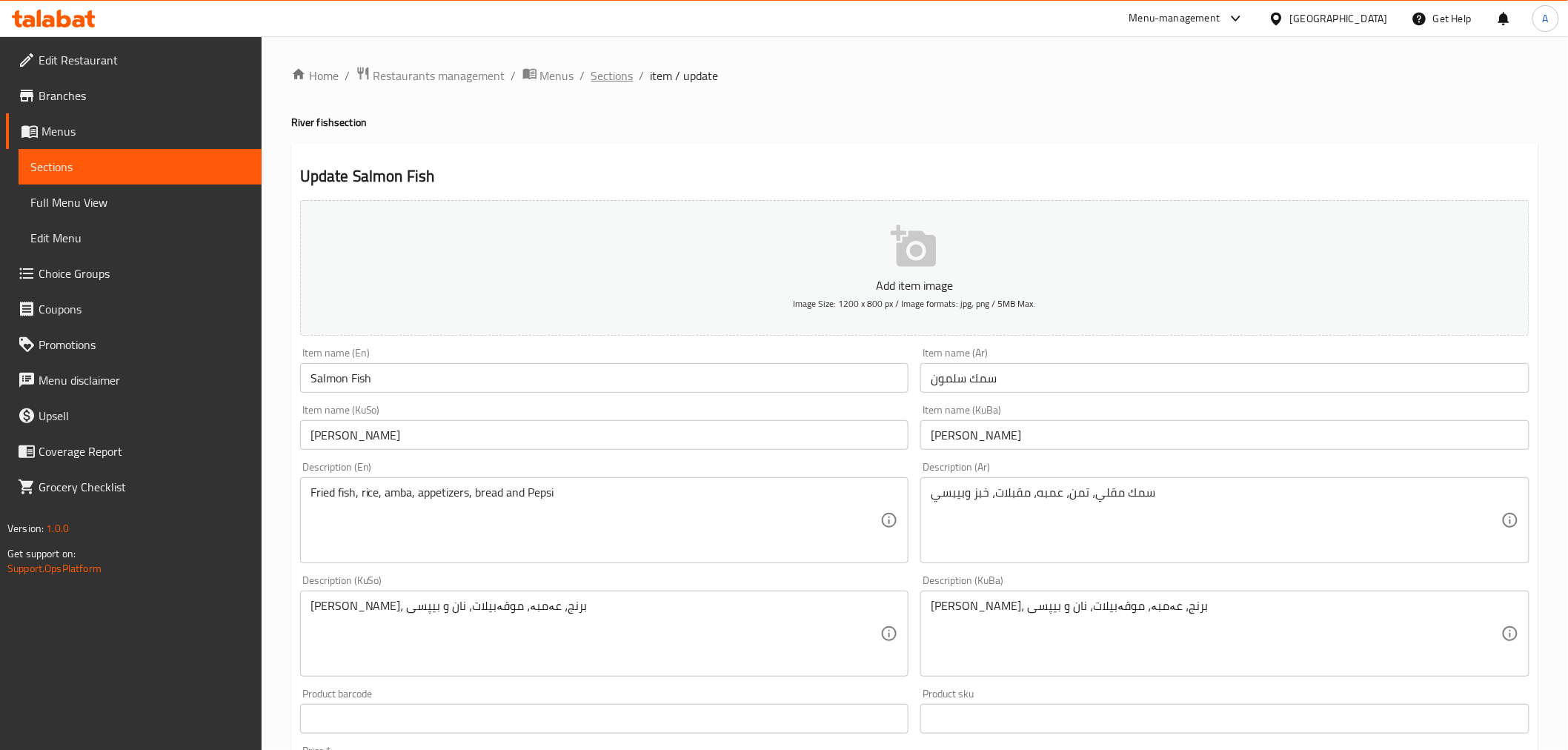
click at [621, 72] on span "Sections" at bounding box center [612, 75] width 43 height 18
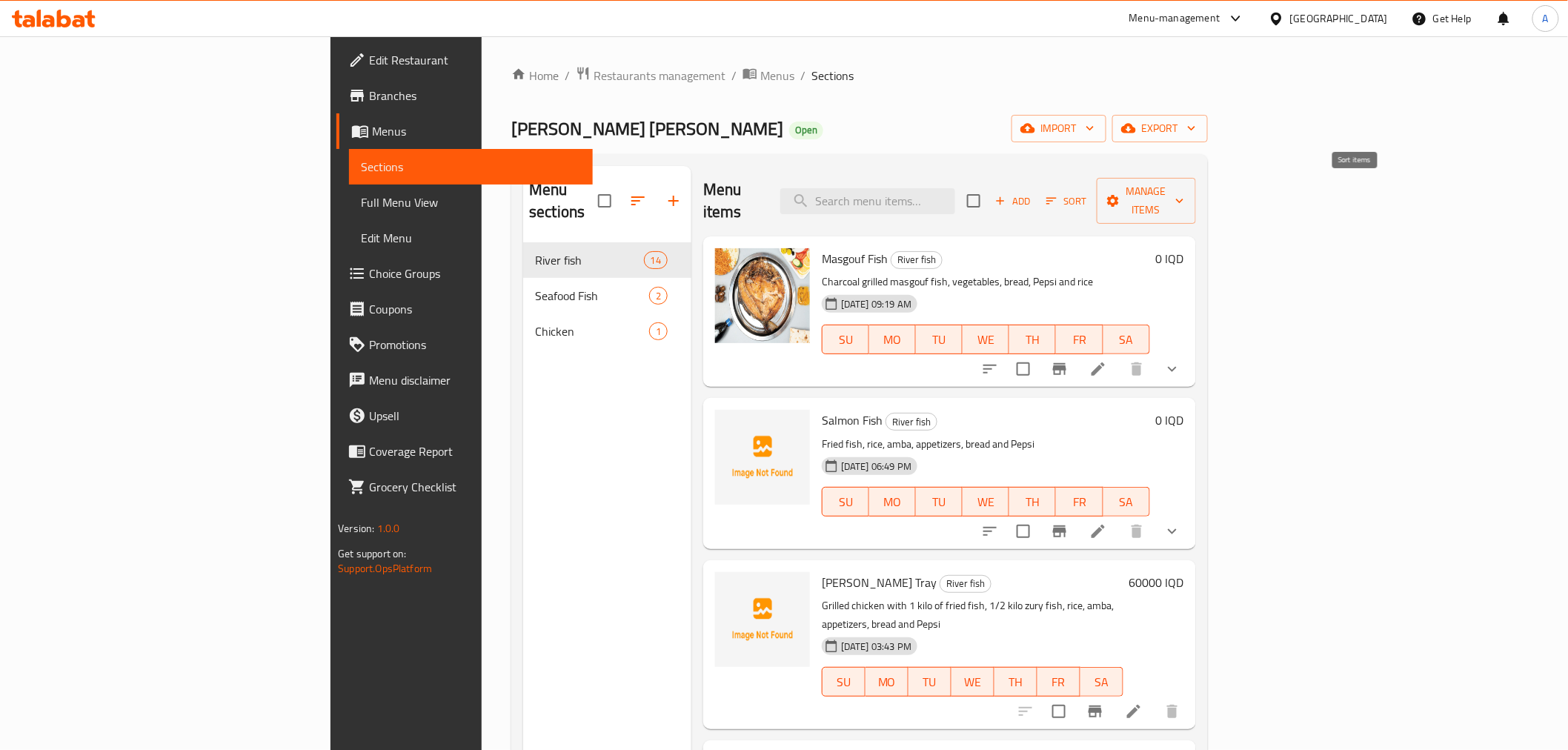
click at [1088, 193] on span "Sort" at bounding box center [1067, 201] width 41 height 17
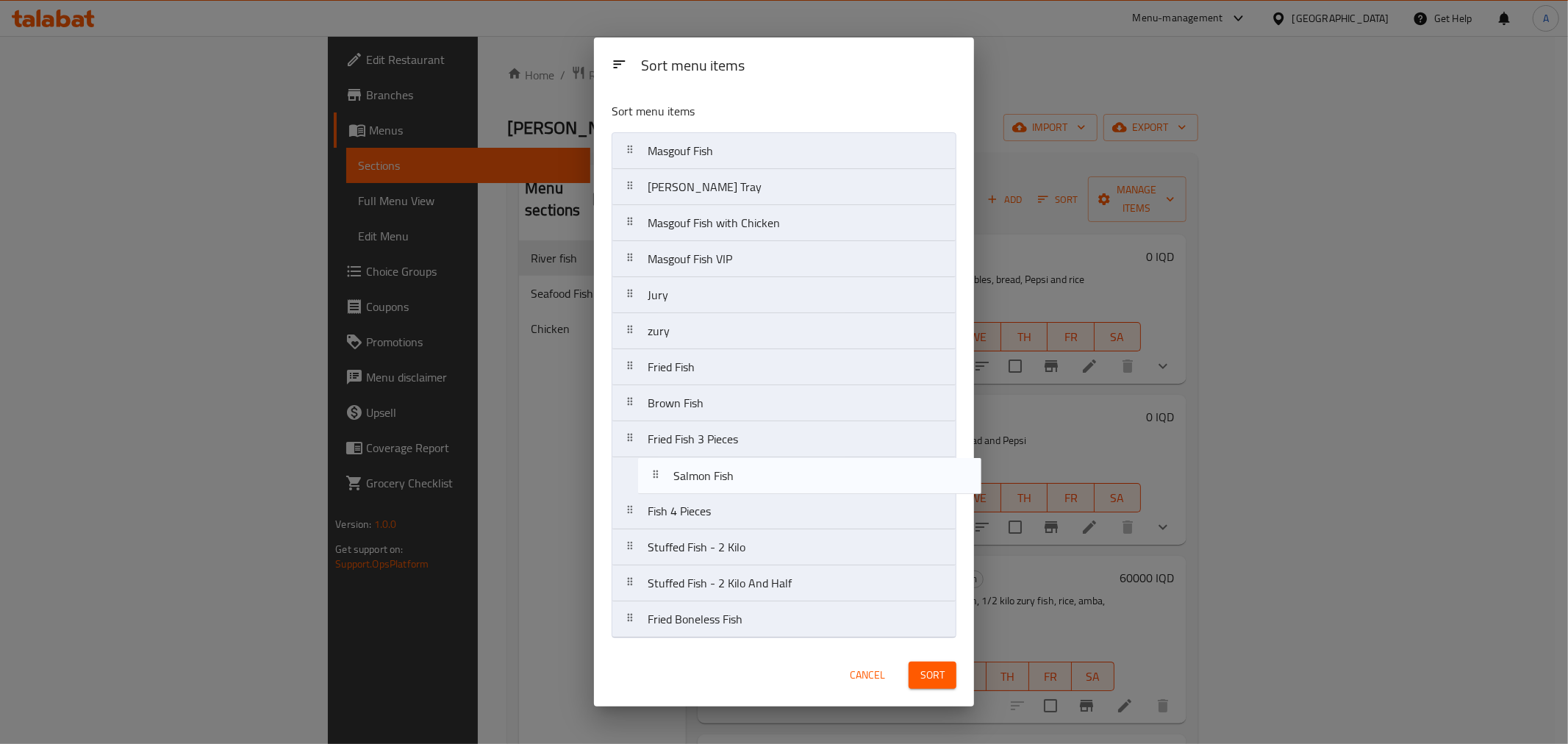
drag, startPoint x: 699, startPoint y: 203, endPoint x: 725, endPoint y: 498, distance: 296.1
click at [725, 498] on nav "Masgouf Fish Salmon Fish Ali Al Wasif Tray Masgouf Fish with Chicken Masgouf Fi…" at bounding box center [784, 385] width 345 height 506
drag, startPoint x: 743, startPoint y: 191, endPoint x: 760, endPoint y: 481, distance: 290.5
click at [760, 481] on nav "Masgouf Fish Ali Al Wasif Tray Masgouf Fish with Chicken Masgouf Fish VIP Jury …" at bounding box center [784, 385] width 345 height 506
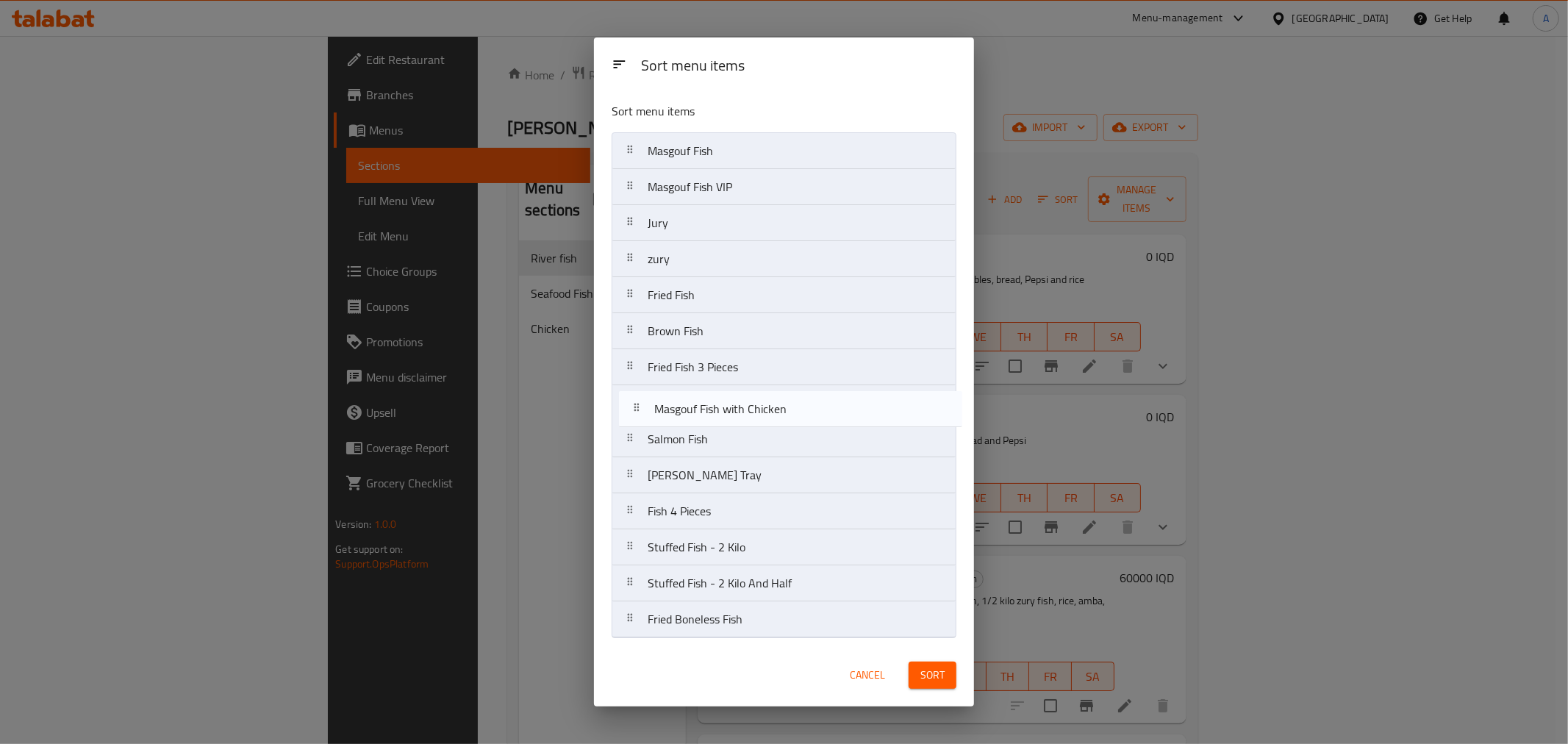
drag, startPoint x: 735, startPoint y: 191, endPoint x: 742, endPoint y: 418, distance: 227.1
click at [742, 418] on nav "Masgouf Fish Masgouf Fish with Chicken Masgouf Fish VIP Jury zury Fried Fish Br…" at bounding box center [784, 385] width 345 height 506
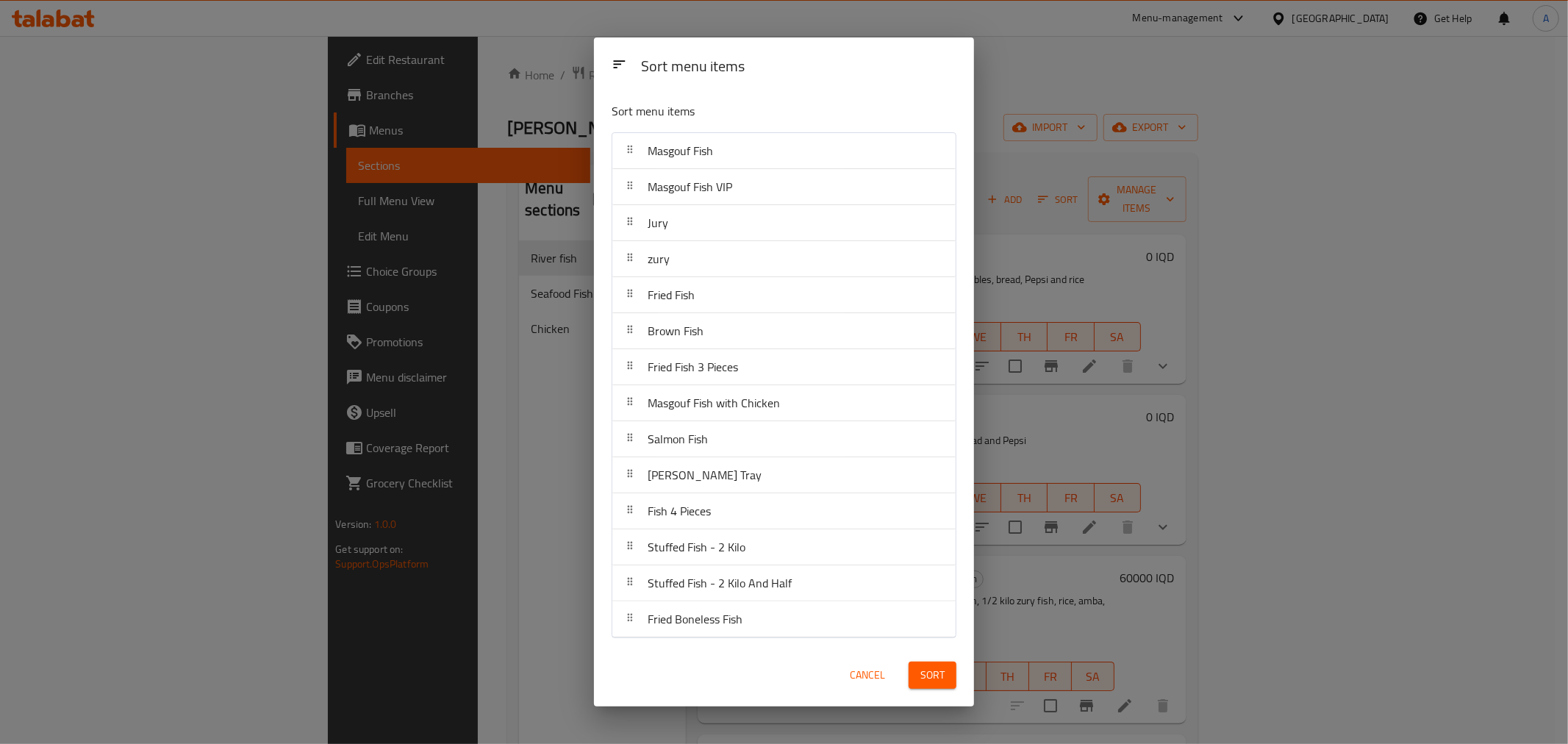
click at [925, 676] on span "Sort" at bounding box center [933, 674] width 25 height 19
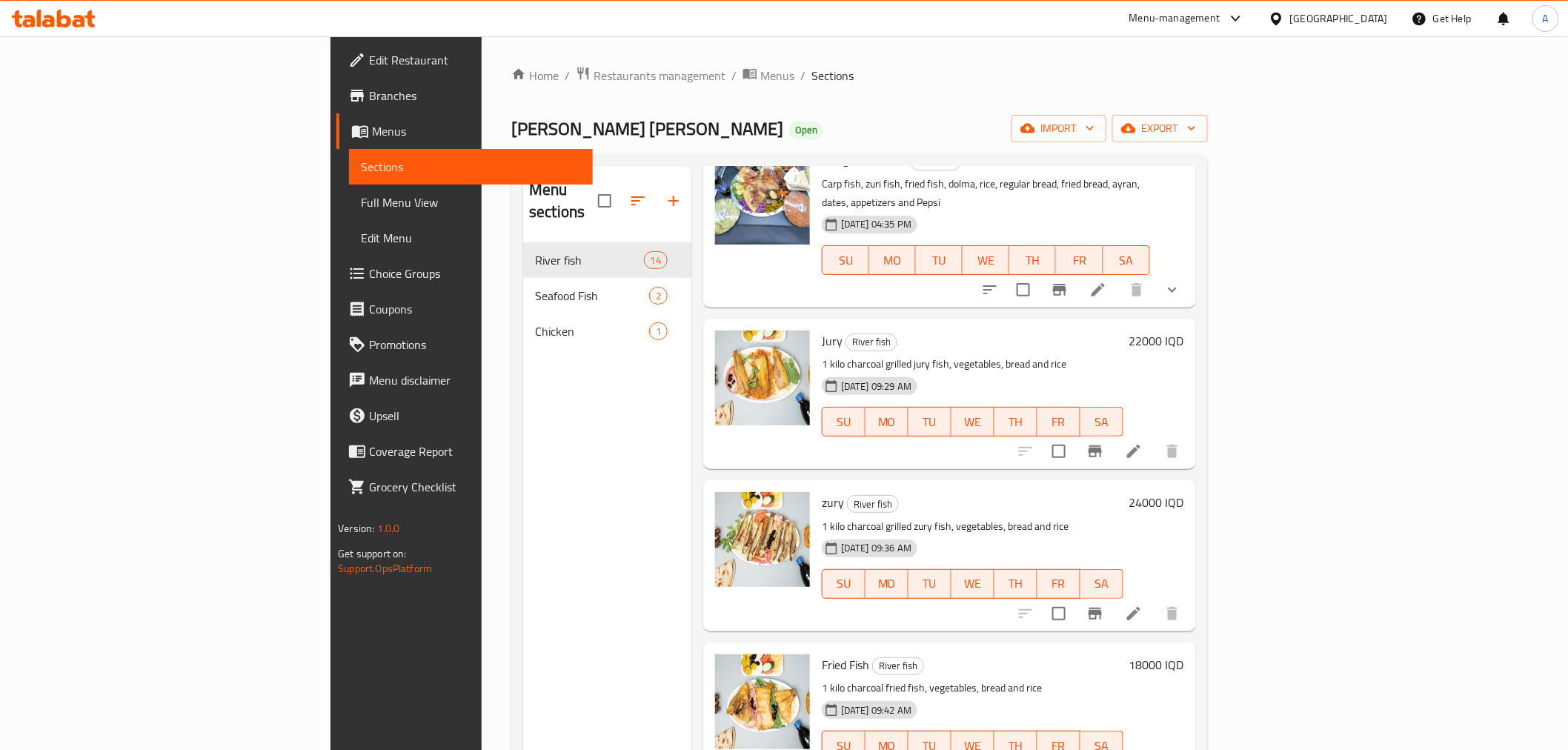
scroll to position [247, 0]
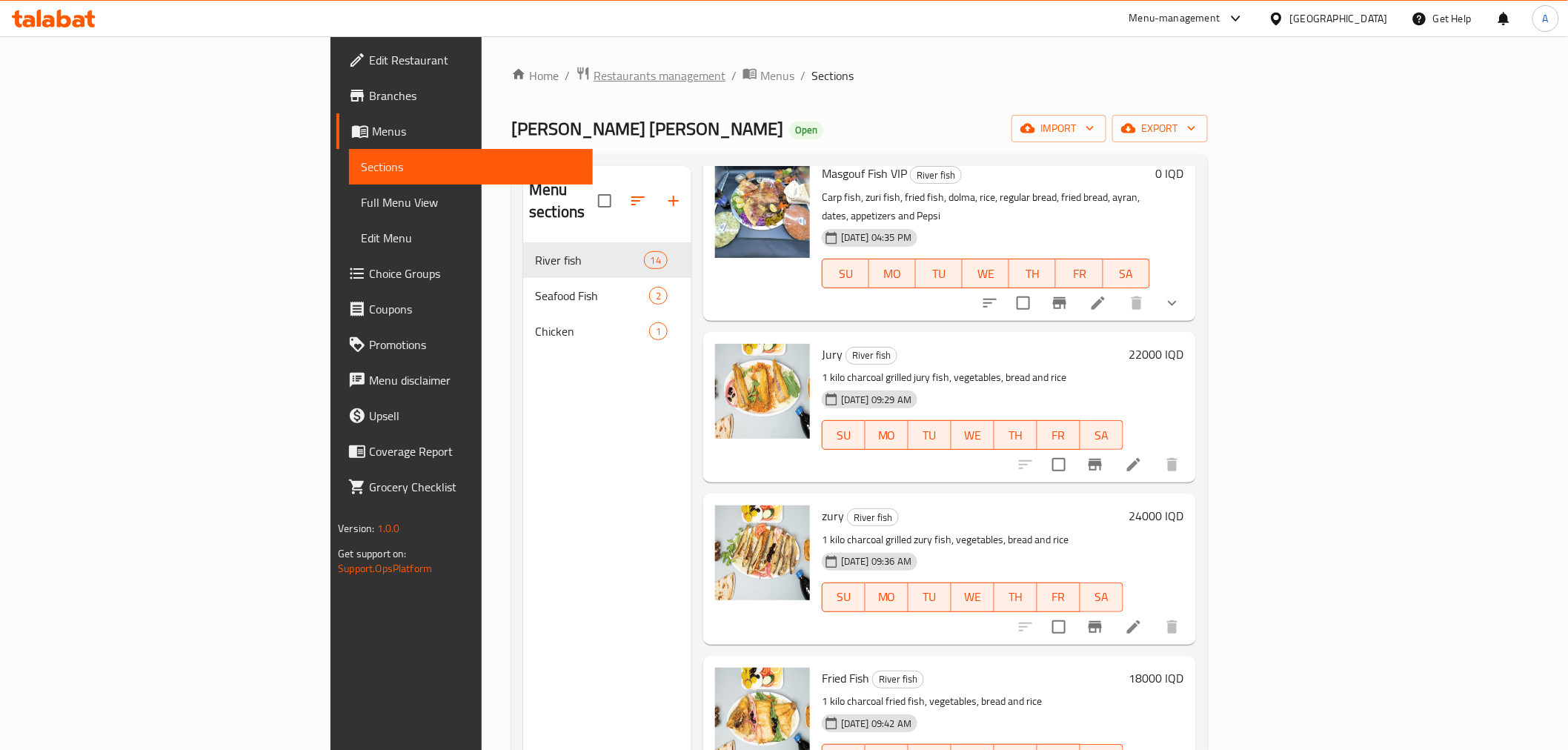
click at [594, 69] on span "Restaurants management" at bounding box center [659, 75] width 131 height 18
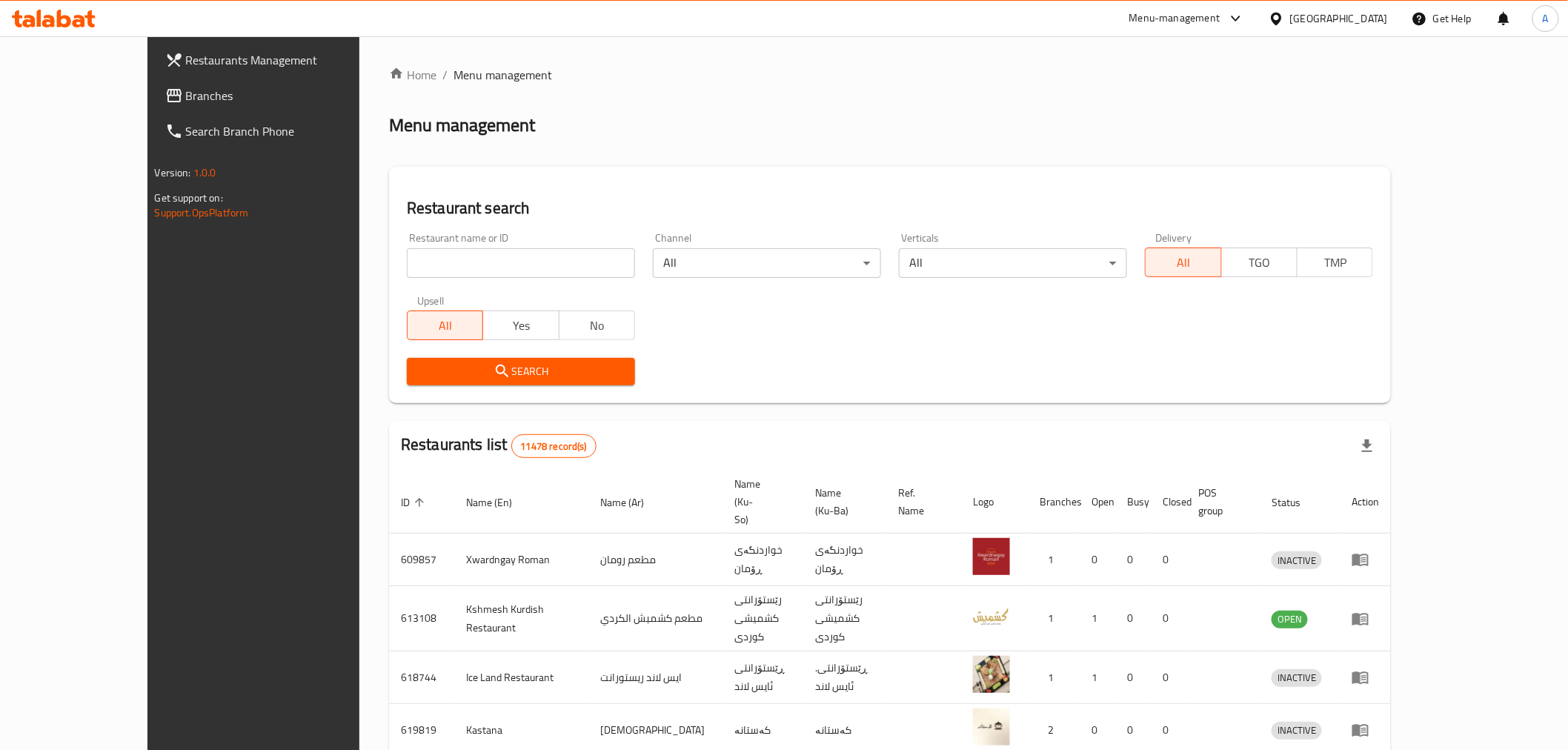
click at [360, 273] on div "Home / Menu management Menu management Restaurant search Restaurant name or ID …" at bounding box center [891, 594] width 1062 height 1116
click at [421, 268] on input "search" at bounding box center [521, 263] width 228 height 30
paste input "666240"
type input "666240"
click button "Search" at bounding box center [521, 372] width 228 height 28
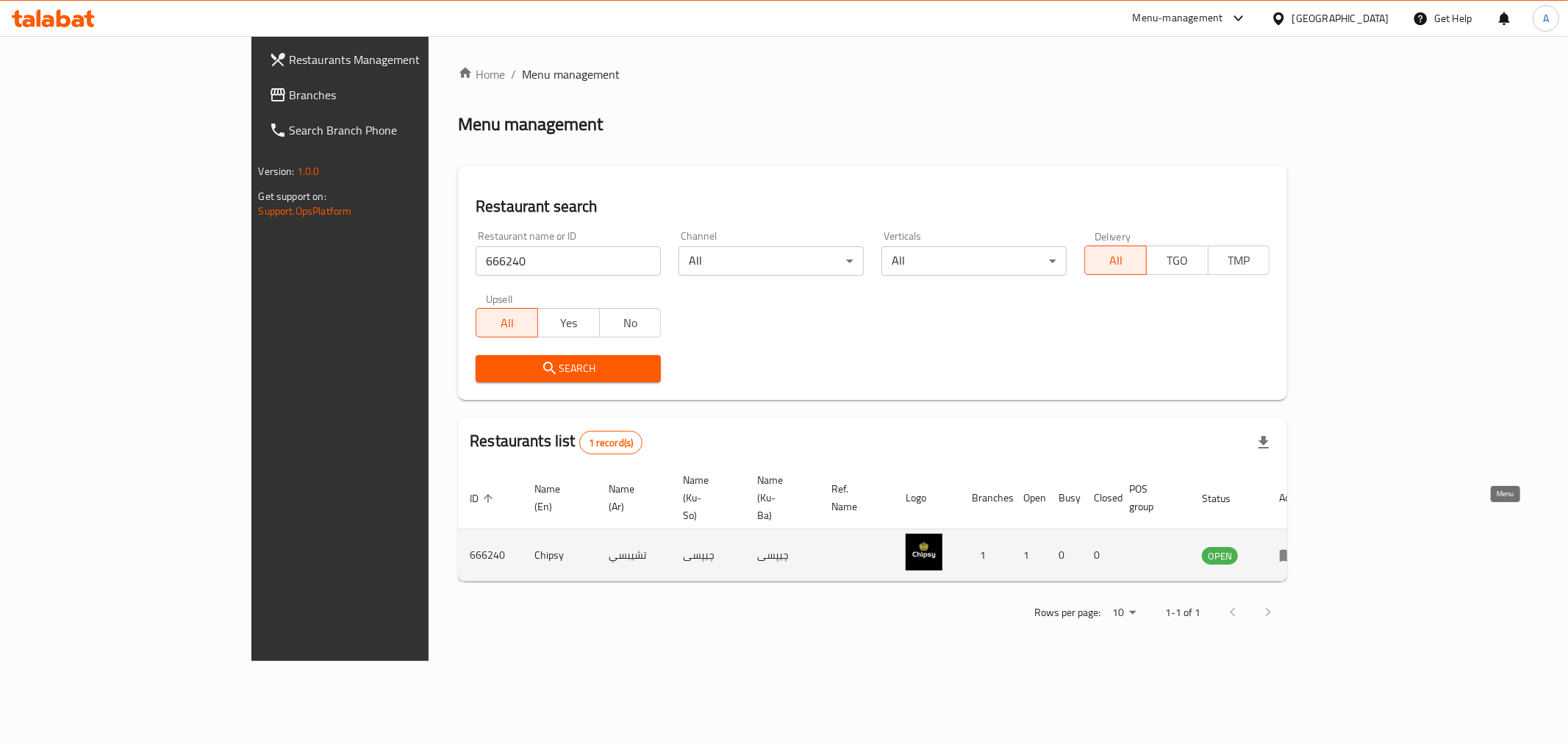
click at [1297, 546] on icon "enhanced table" at bounding box center [1289, 555] width 18 height 18
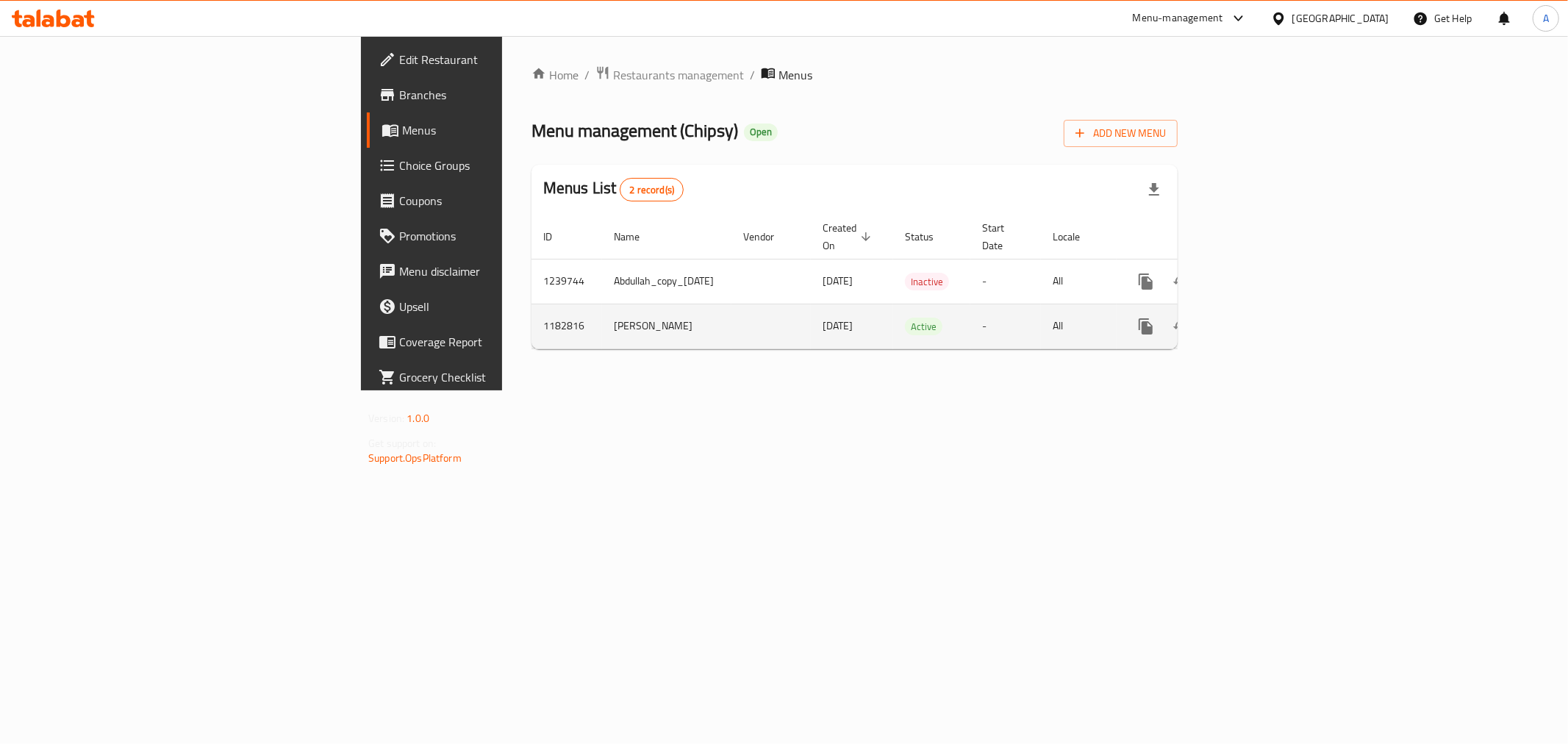
click at [1282, 327] on td "enhanced table" at bounding box center [1199, 326] width 165 height 45
click at [1270, 319] on link "enhanced table" at bounding box center [1252, 326] width 35 height 35
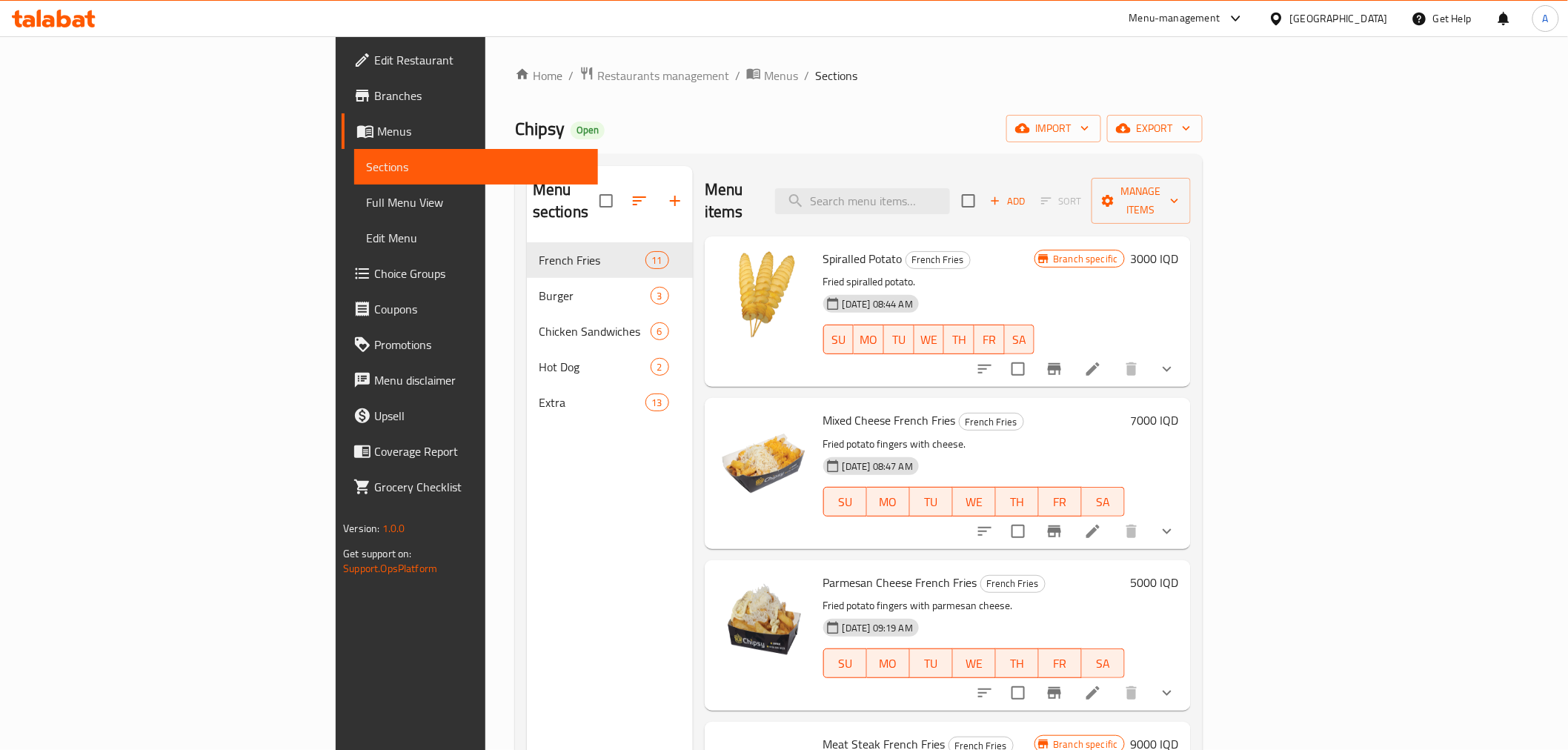
click at [375, 90] on span "Branches" at bounding box center [480, 96] width 212 height 18
